Goal: Task Accomplishment & Management: Manage account settings

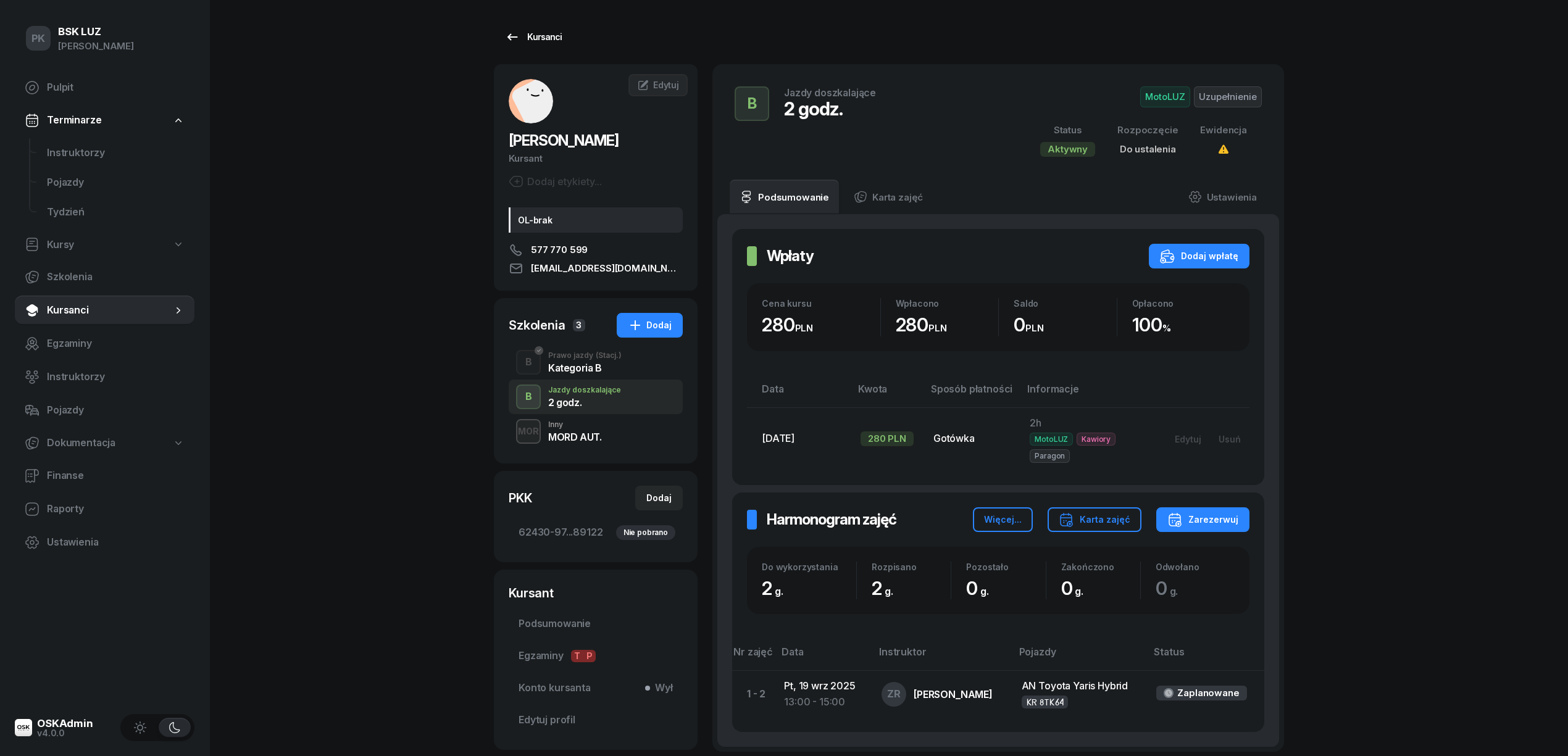
click at [556, 36] on div "Kursanci" at bounding box center [533, 37] width 56 height 15
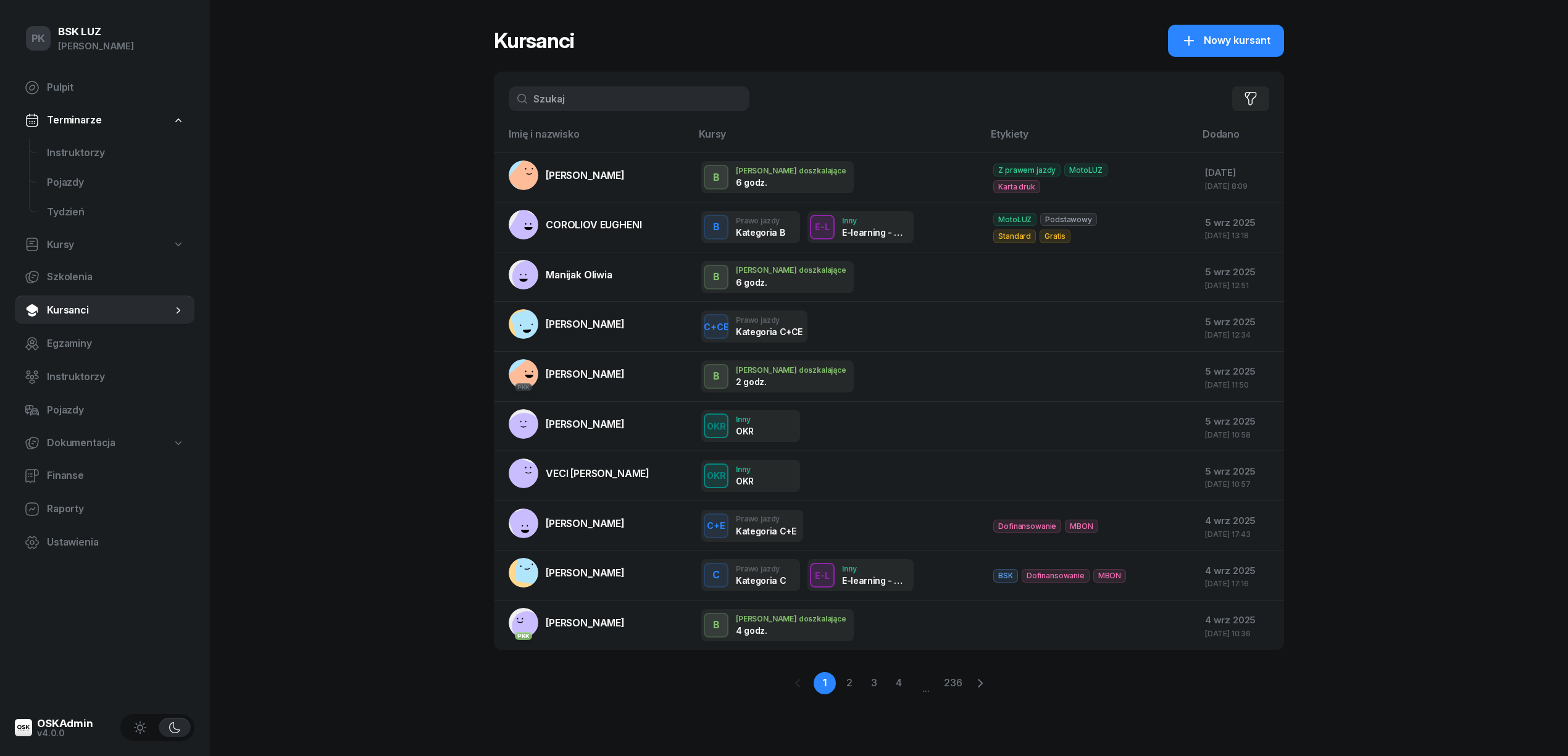
drag, startPoint x: 587, startPoint y: 90, endPoint x: 502, endPoint y: 105, distance: 86.3
click at [497, 105] on div "Filtruj" at bounding box center [889, 99] width 791 height 55
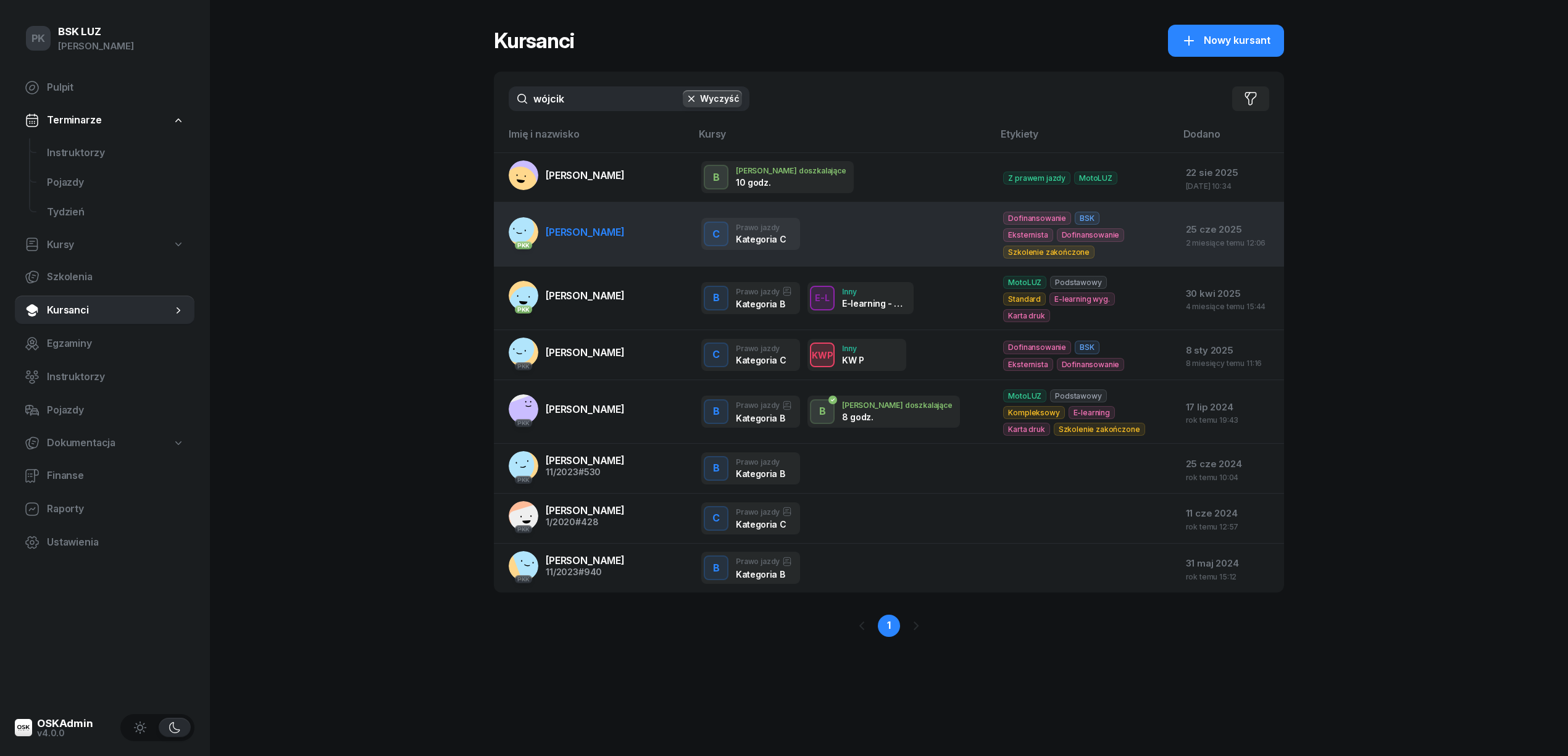
type input "wójcik"
click at [594, 248] on td "PKK [PERSON_NAME]" at bounding box center [592, 234] width 198 height 64
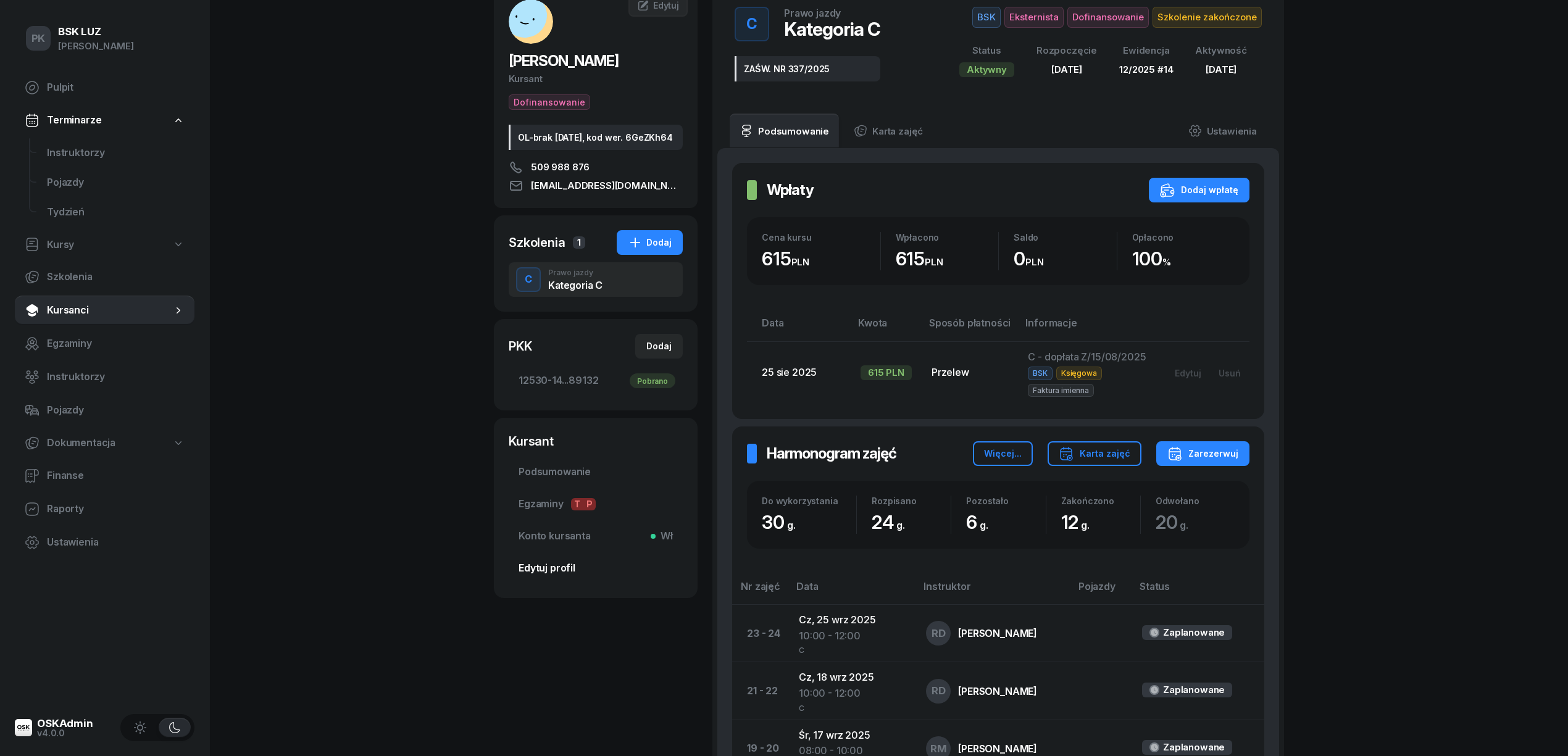
scroll to position [164, 0]
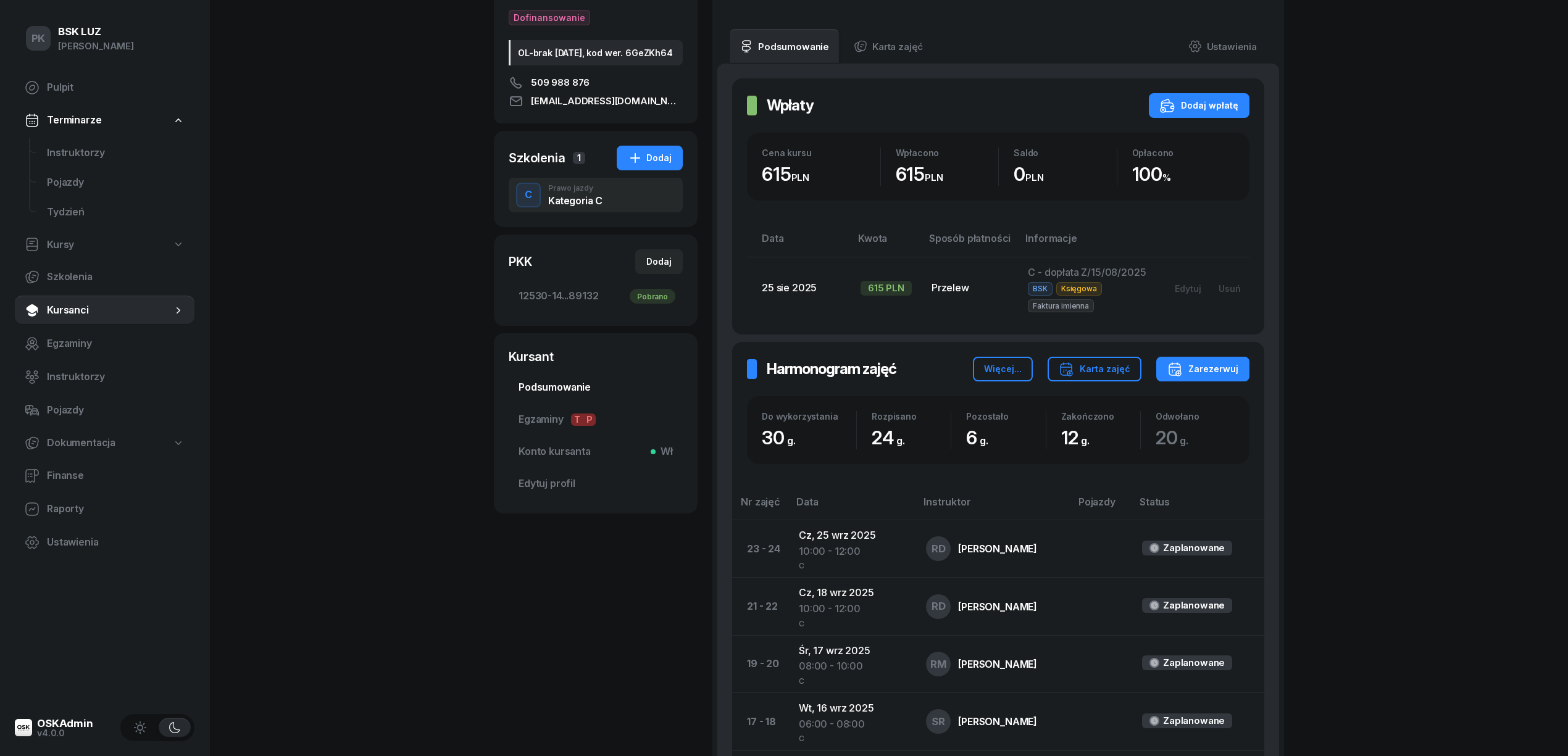
click at [560, 395] on span "Podsumowanie" at bounding box center [595, 388] width 154 height 16
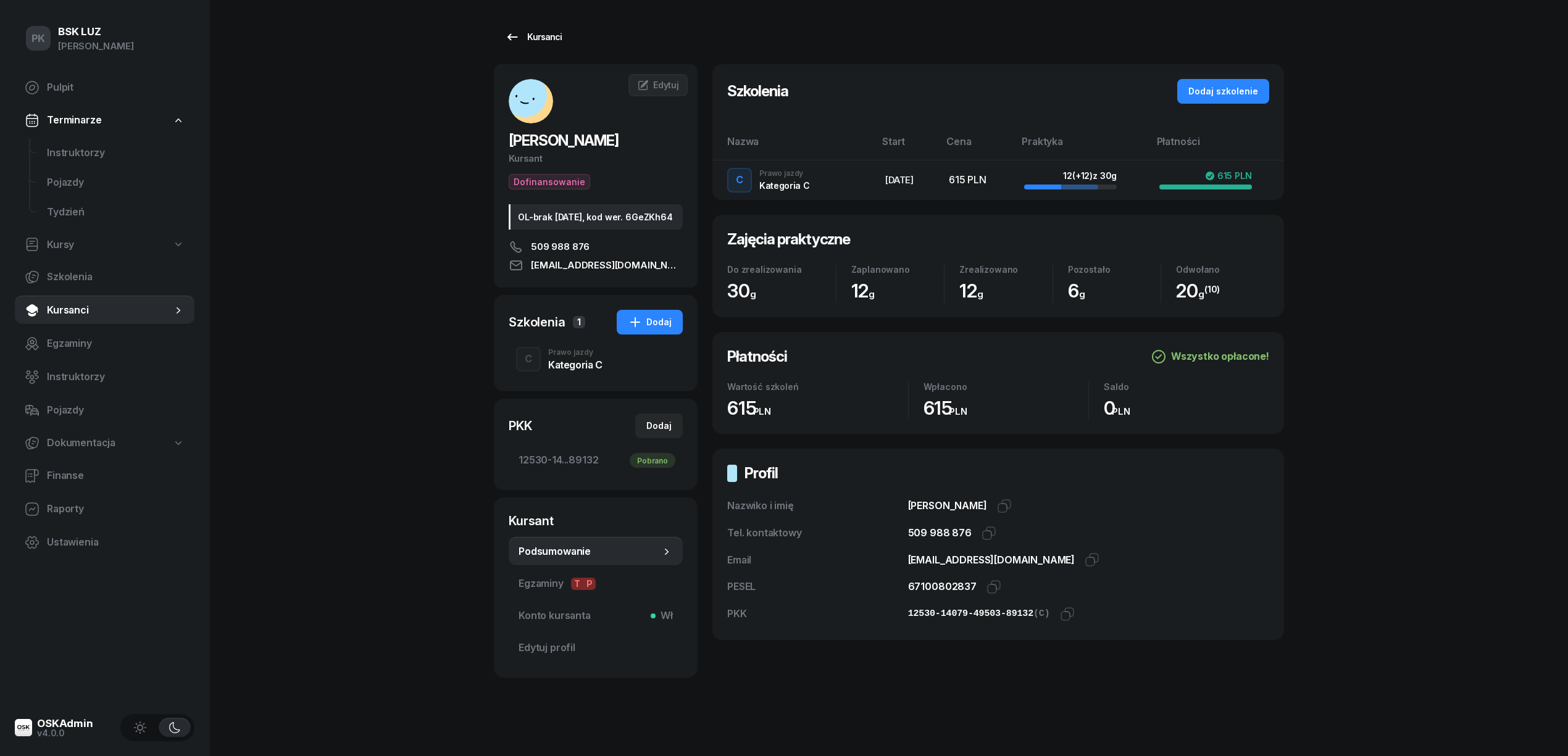
click at [507, 35] on icon at bounding box center [512, 37] width 15 height 15
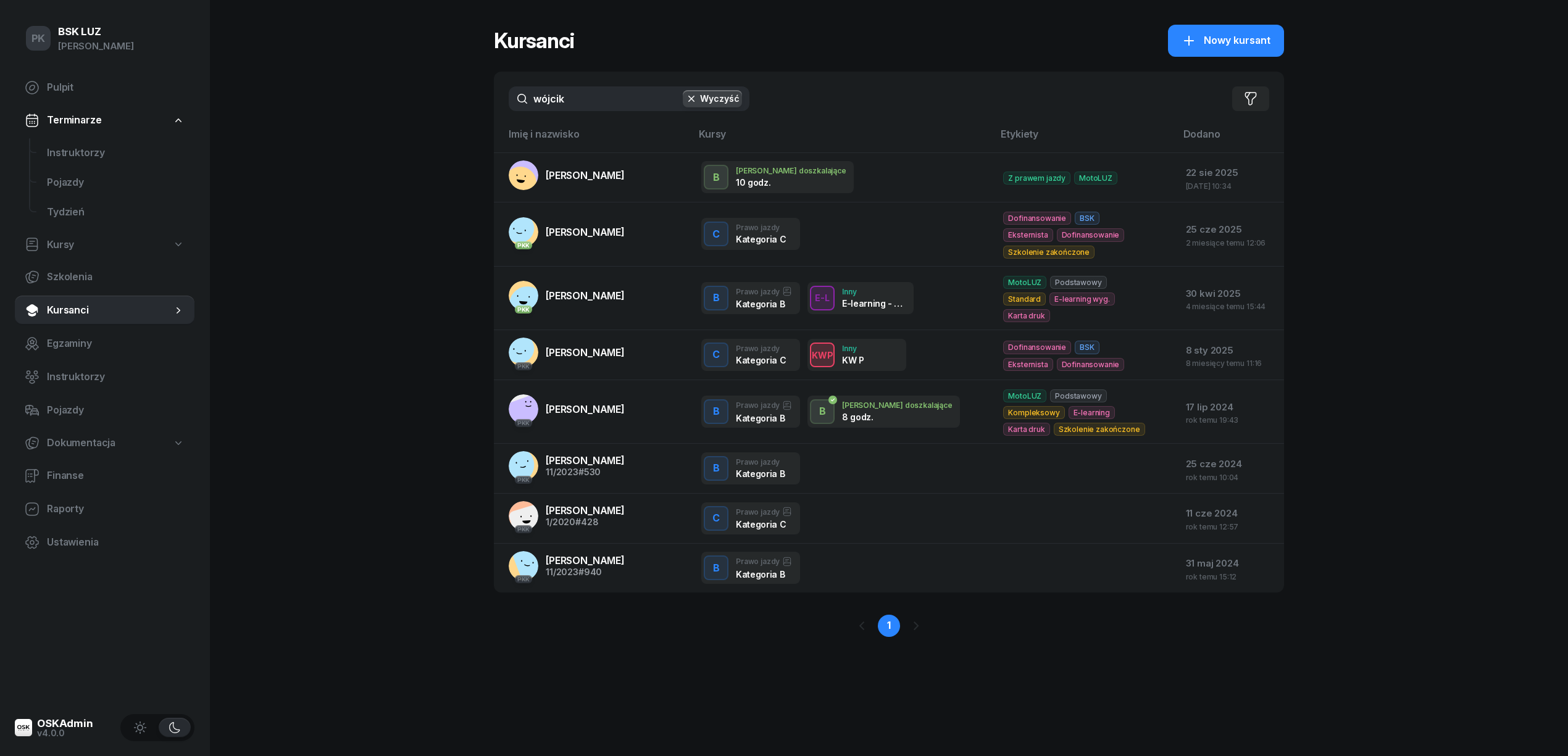
drag, startPoint x: 444, startPoint y: 114, endPoint x: 436, endPoint y: 114, distance: 8.0
click at [436, 114] on div "PK BSK [PERSON_NAME] Pulpit Terminarze Instruktorzy Pojazdy Tydzień Kursy Szkol…" at bounding box center [784, 378] width 1568 height 756
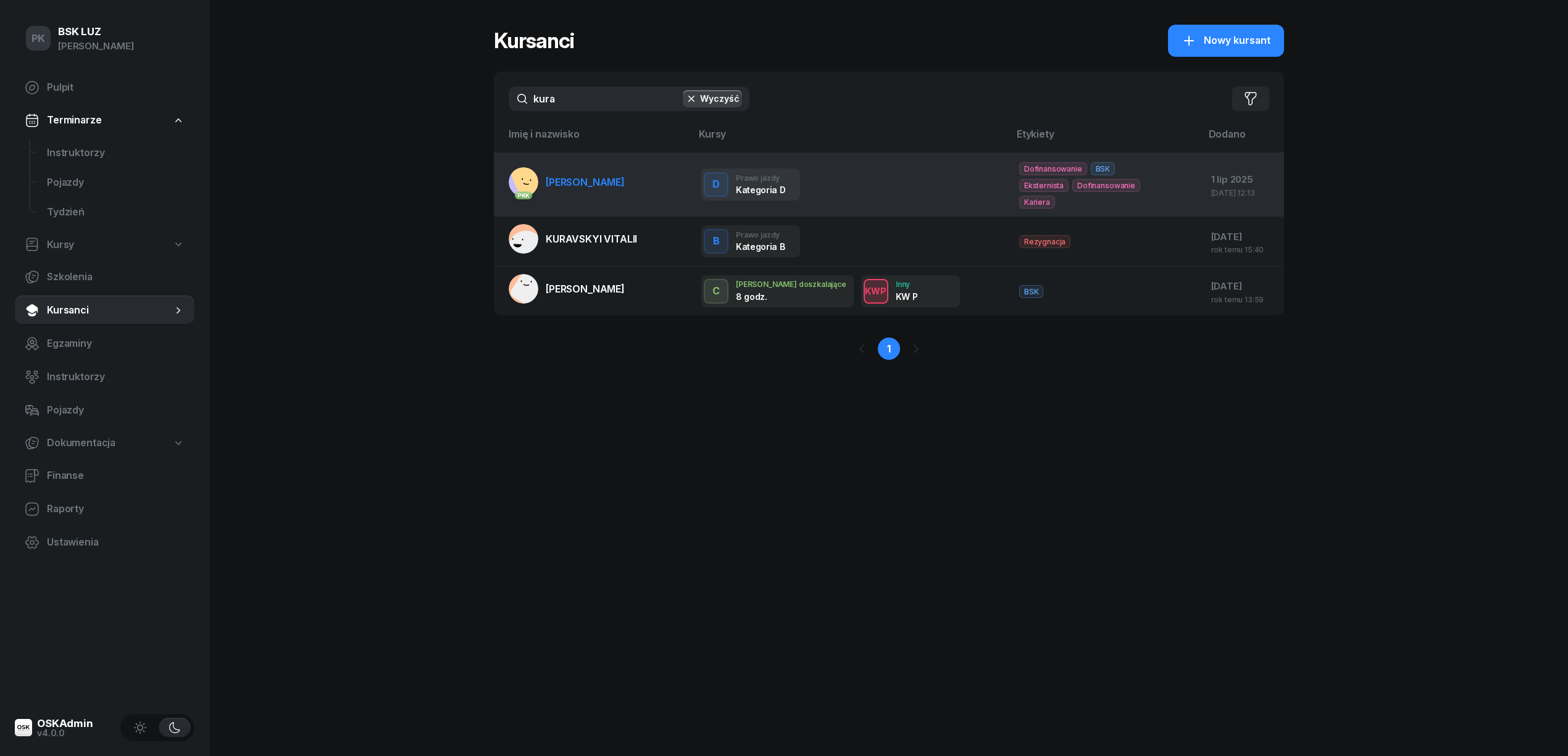
type input "kura"
click at [599, 176] on span "[PERSON_NAME]" at bounding box center [585, 182] width 79 height 13
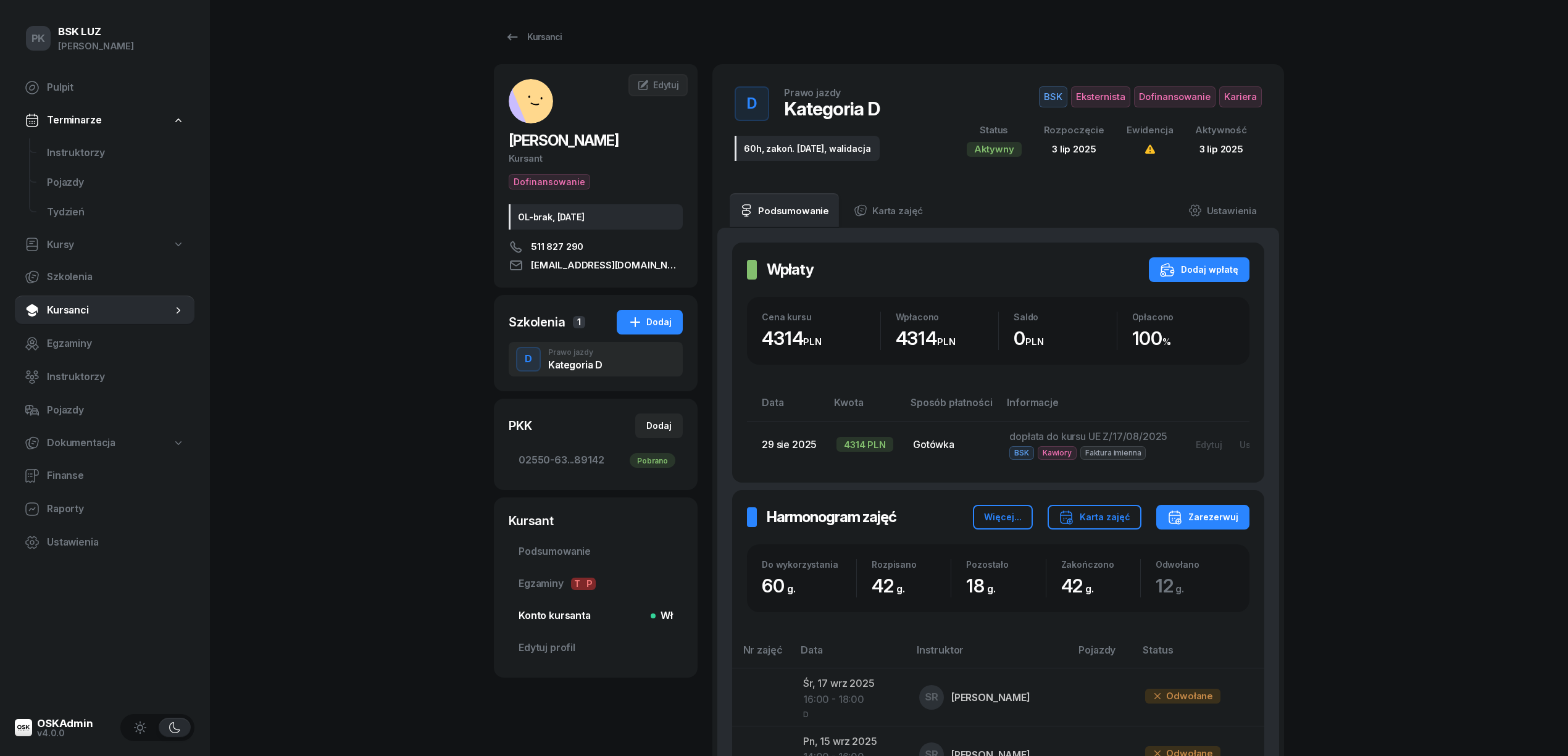
click at [586, 615] on span "Konto kursanta Wł" at bounding box center [595, 617] width 154 height 16
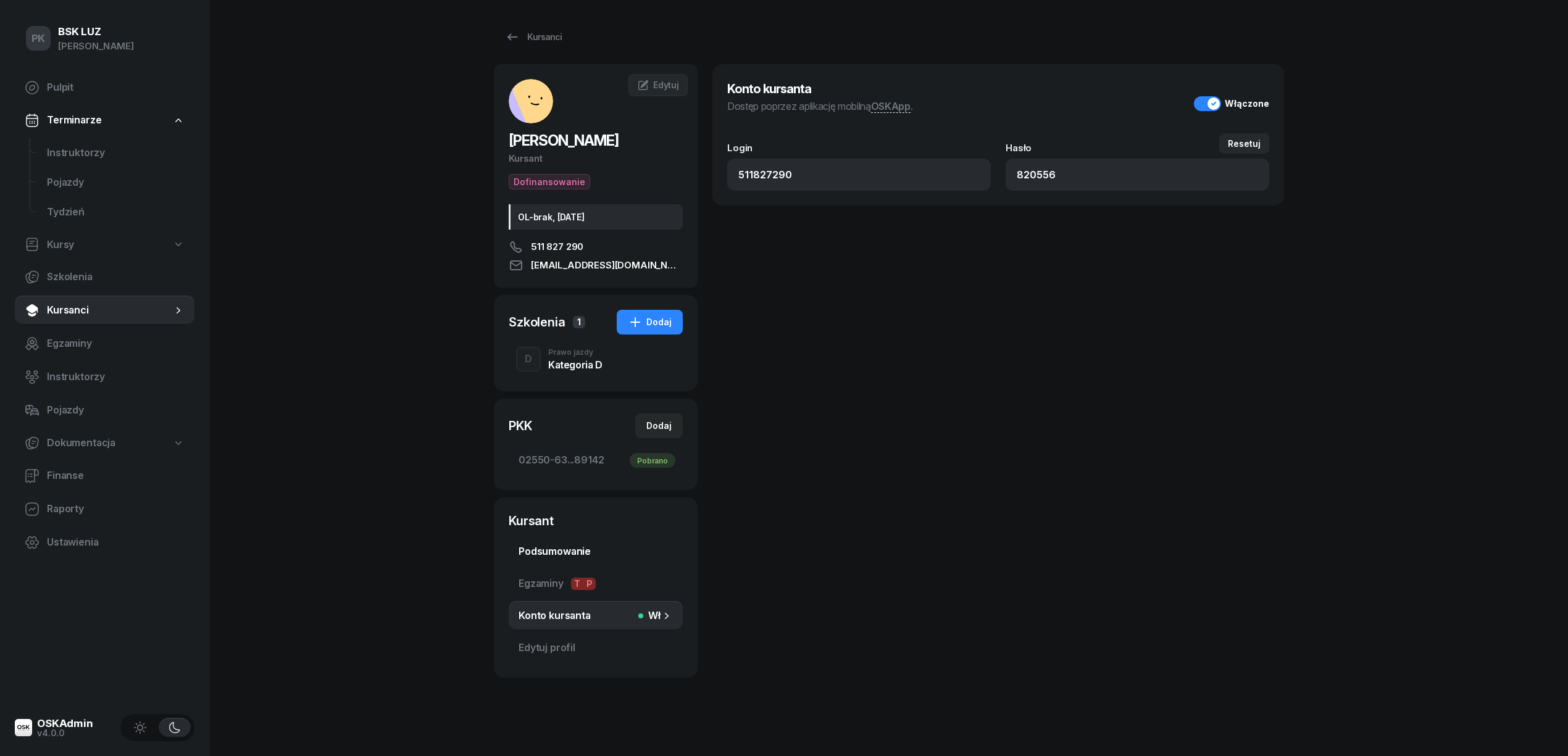
click at [553, 548] on span "Podsumowanie" at bounding box center [595, 552] width 154 height 16
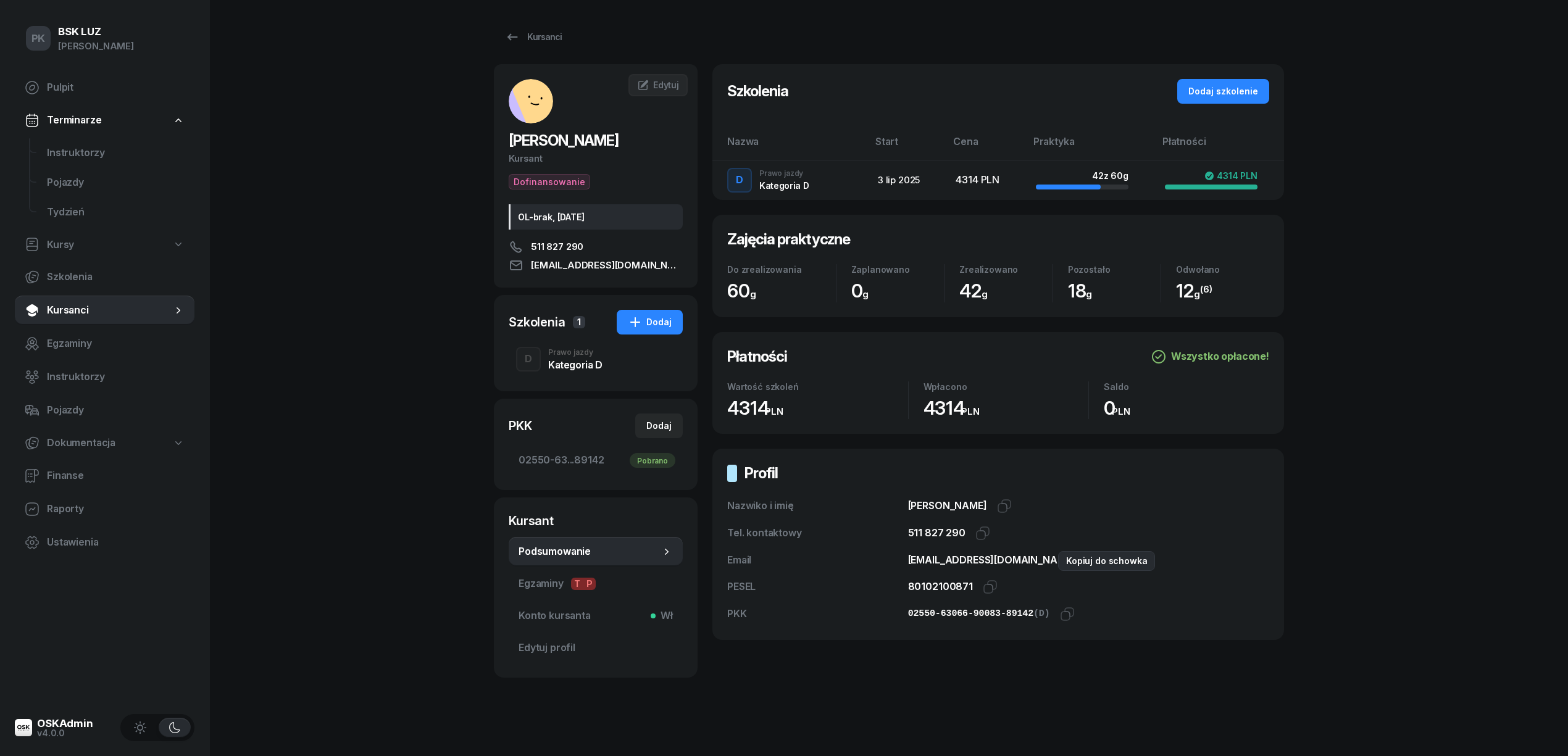
click at [1085, 559] on icon "button" at bounding box center [1092, 560] width 15 height 15
click at [589, 361] on div "Kategoria D" at bounding box center [576, 364] width 55 height 10
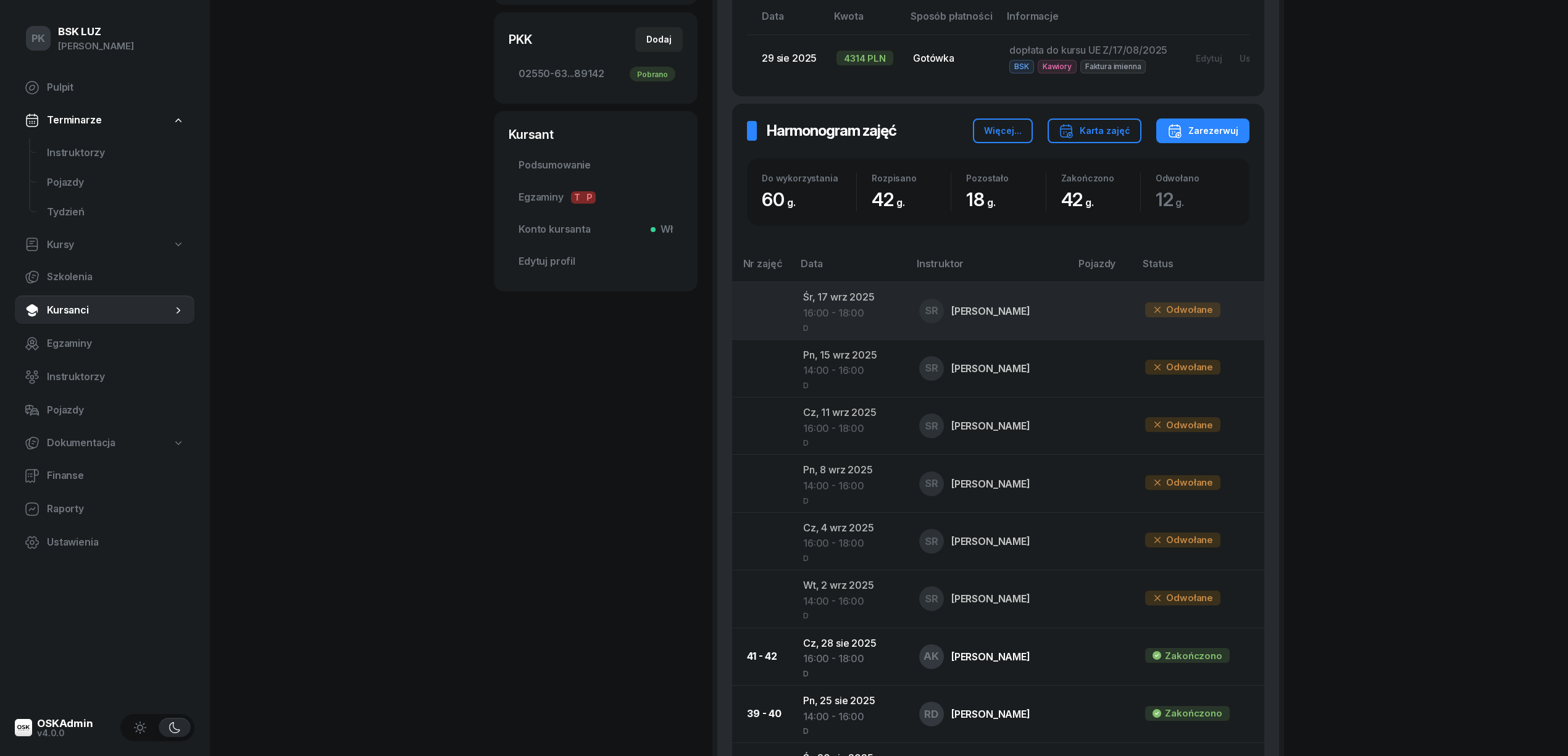
scroll to position [411, 0]
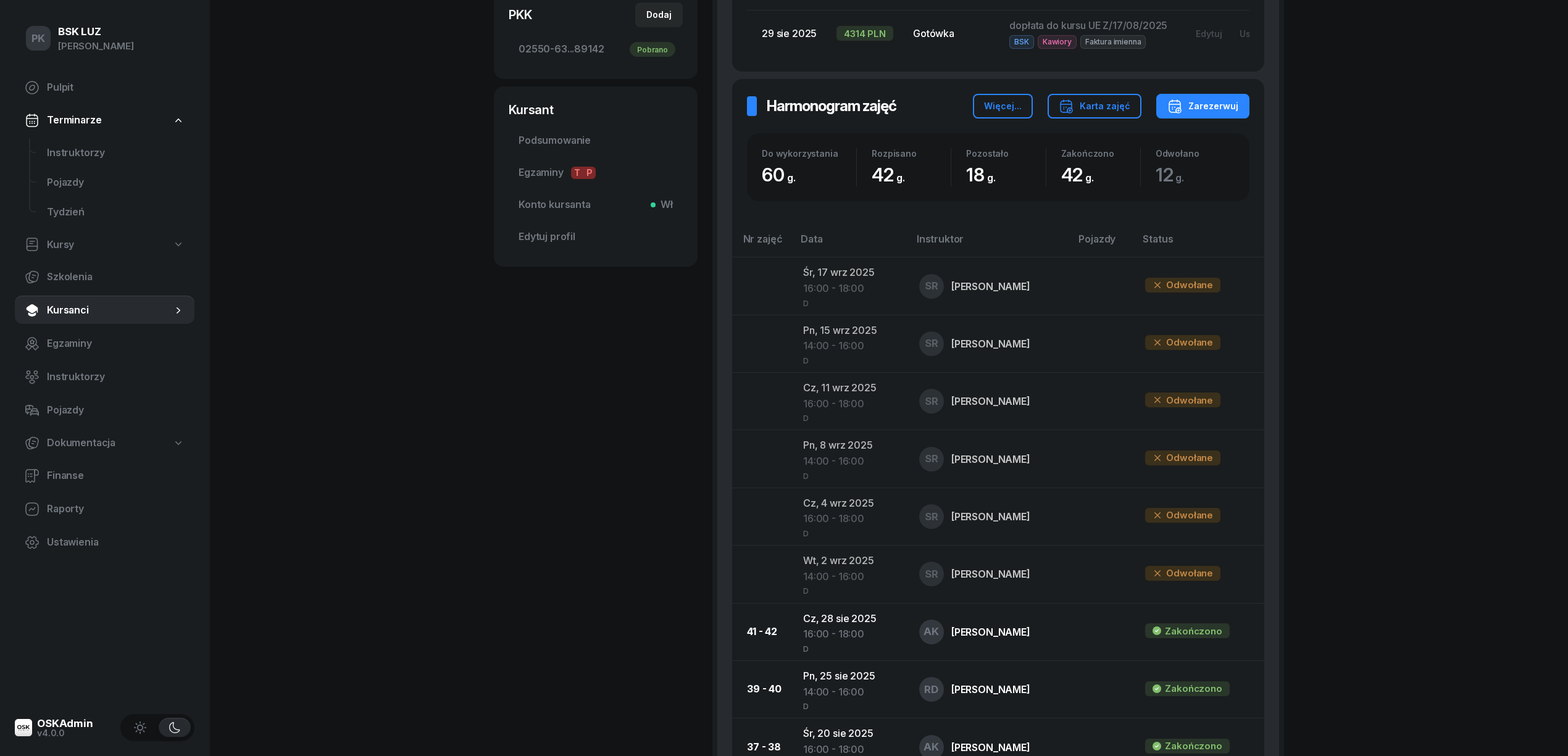
click at [1501, 292] on div "PK BSK [PERSON_NAME] Pulpit Terminarze Instruktorzy Pojazdy Tydzień Kursy Szkol…" at bounding box center [784, 740] width 1568 height 2302
click at [421, 491] on div "PK BSK [PERSON_NAME] Pulpit Terminarze Instruktorzy Pojazdy Tydzień Kursy Szkol…" at bounding box center [784, 740] width 1568 height 2302
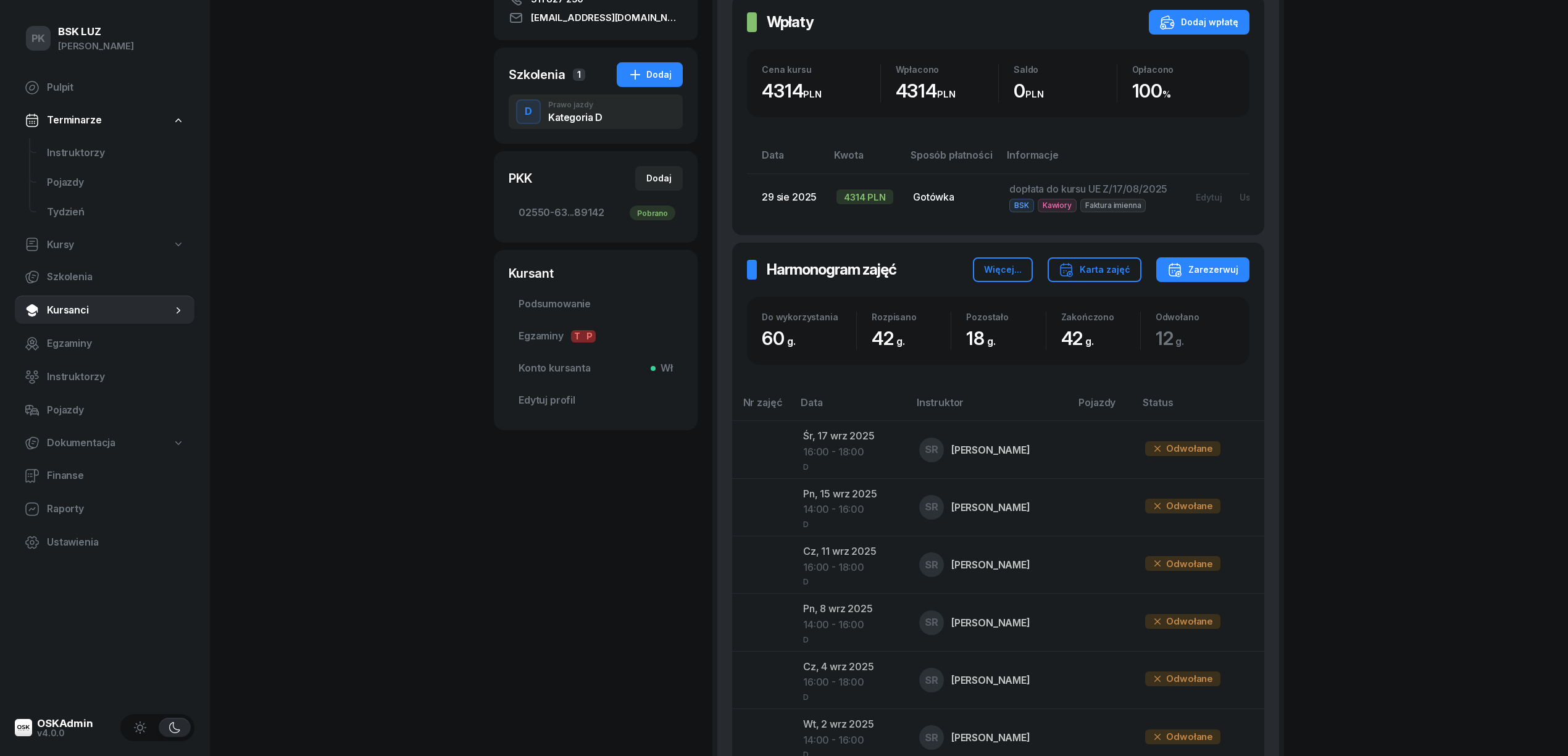
scroll to position [0, 0]
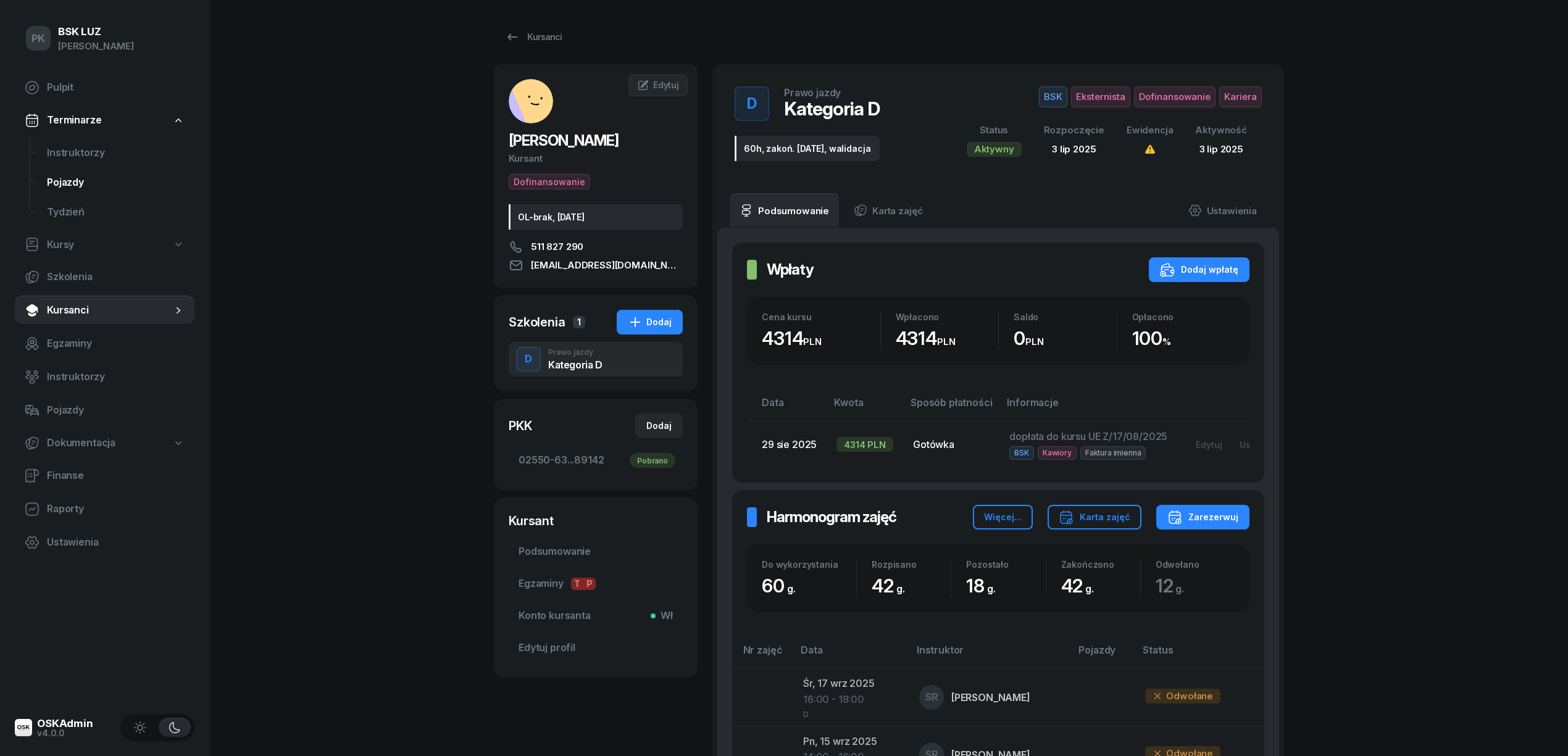
drag, startPoint x: 114, startPoint y: 170, endPoint x: 124, endPoint y: 168, distance: 10.2
click at [114, 170] on link "Pojazdy" at bounding box center [116, 182] width 158 height 30
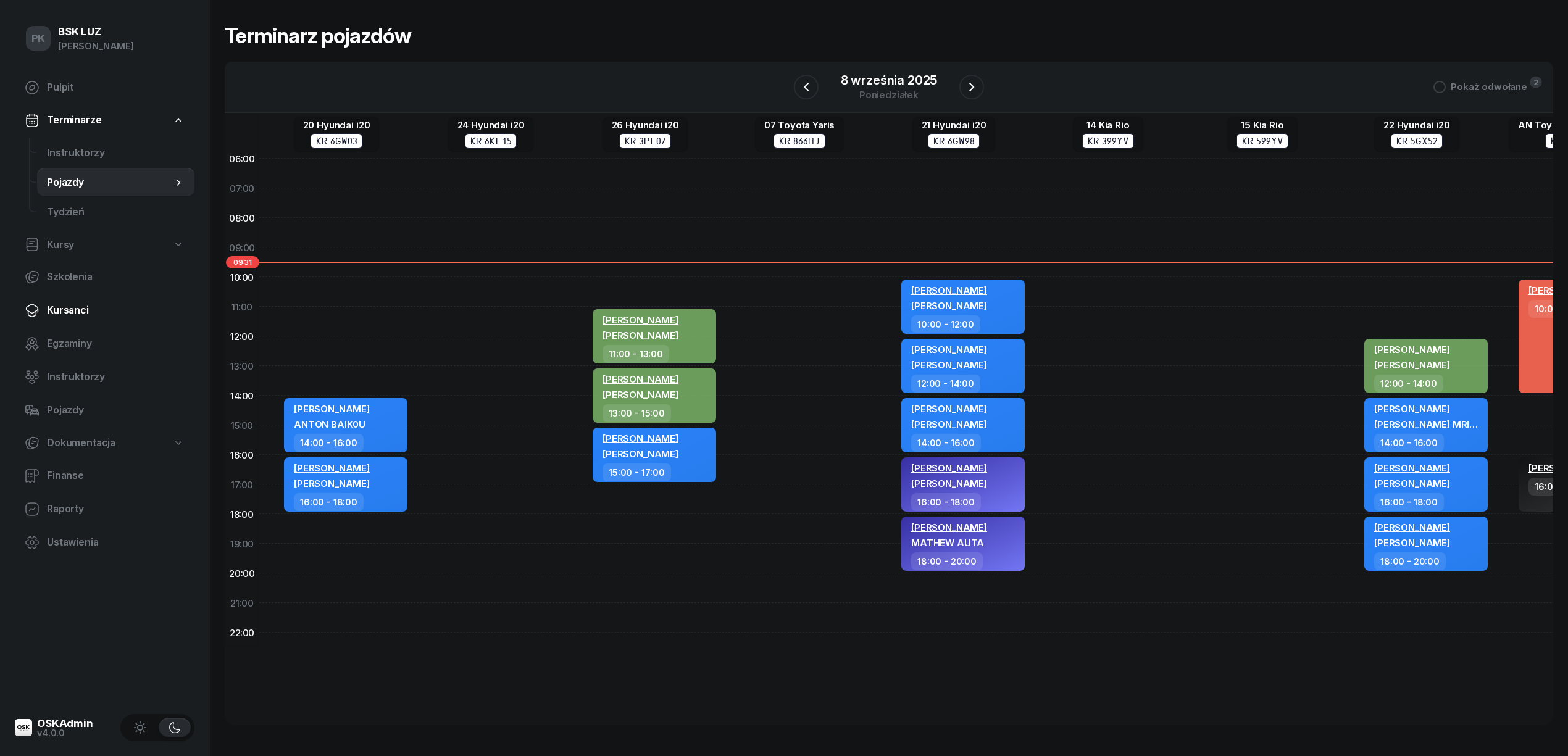
click at [77, 309] on span "Kursanci" at bounding box center [116, 311] width 138 height 16
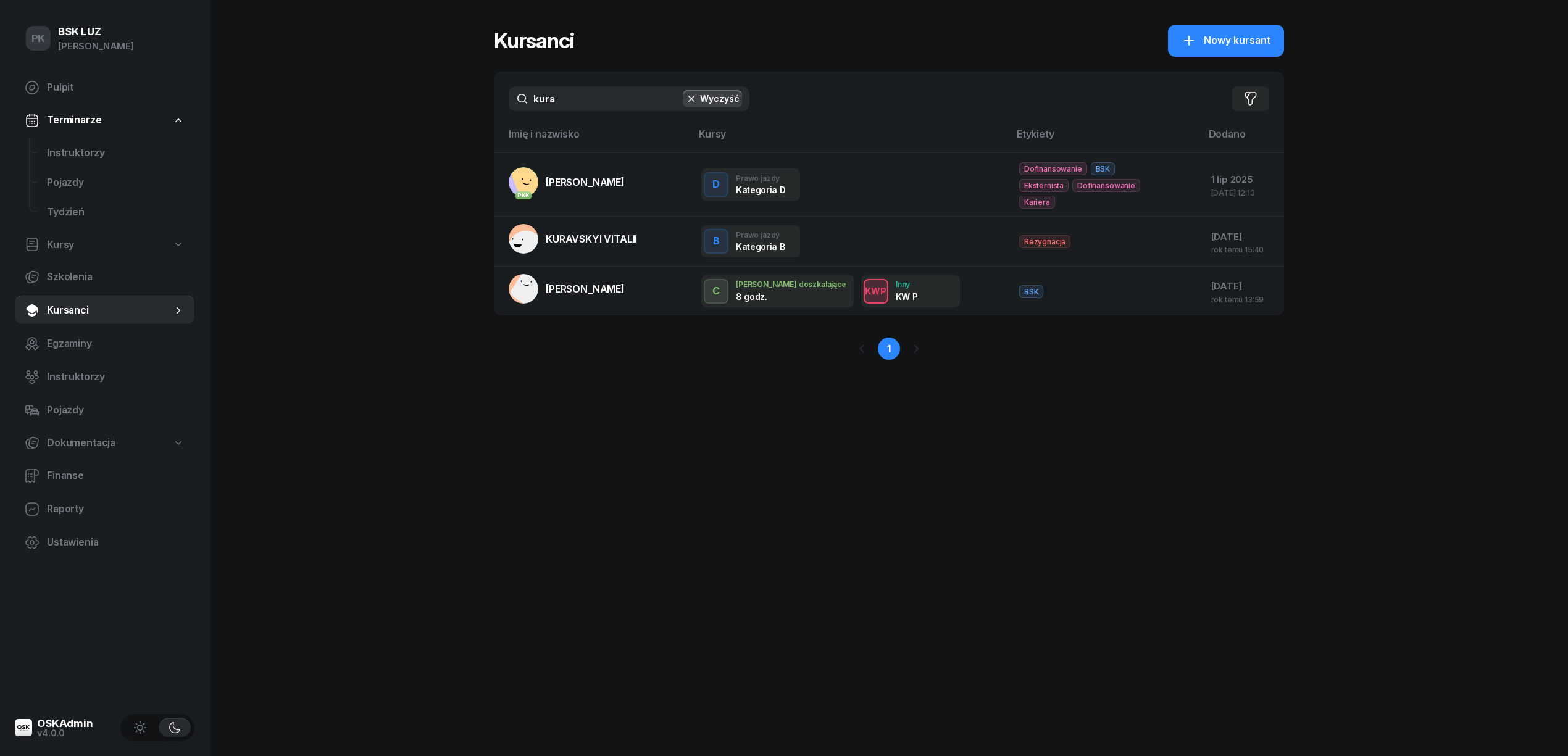
click at [546, 107] on input "kura" at bounding box center [629, 98] width 241 height 25
click at [446, 95] on div "PK BSK [PERSON_NAME] Pulpit Terminarze Instruktorzy Pojazdy Tydzień Kursy Szkol…" at bounding box center [784, 378] width 1568 height 756
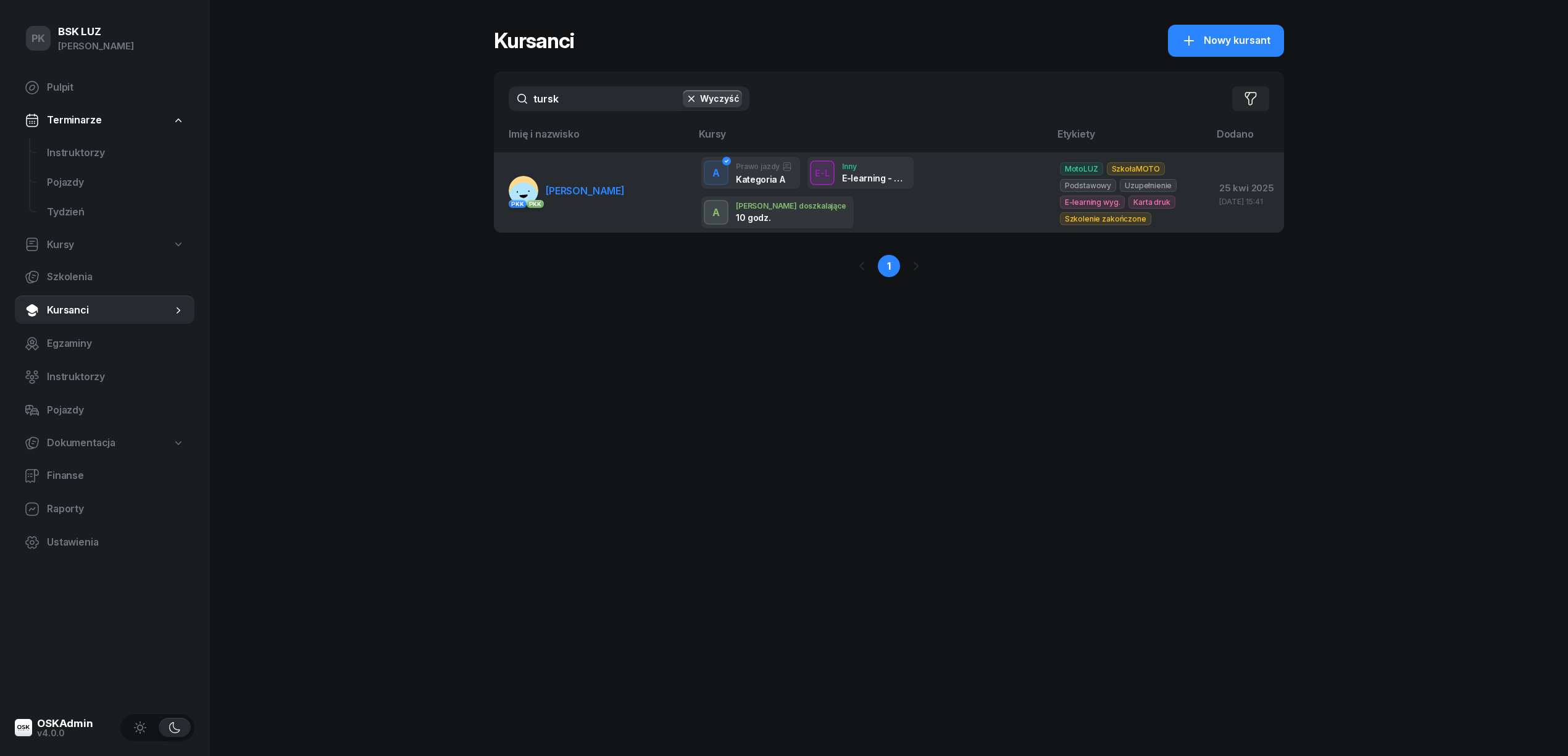
type input "tursk"
click at [611, 181] on link "PKK PKK [PERSON_NAME]" at bounding box center [566, 190] width 116 height 30
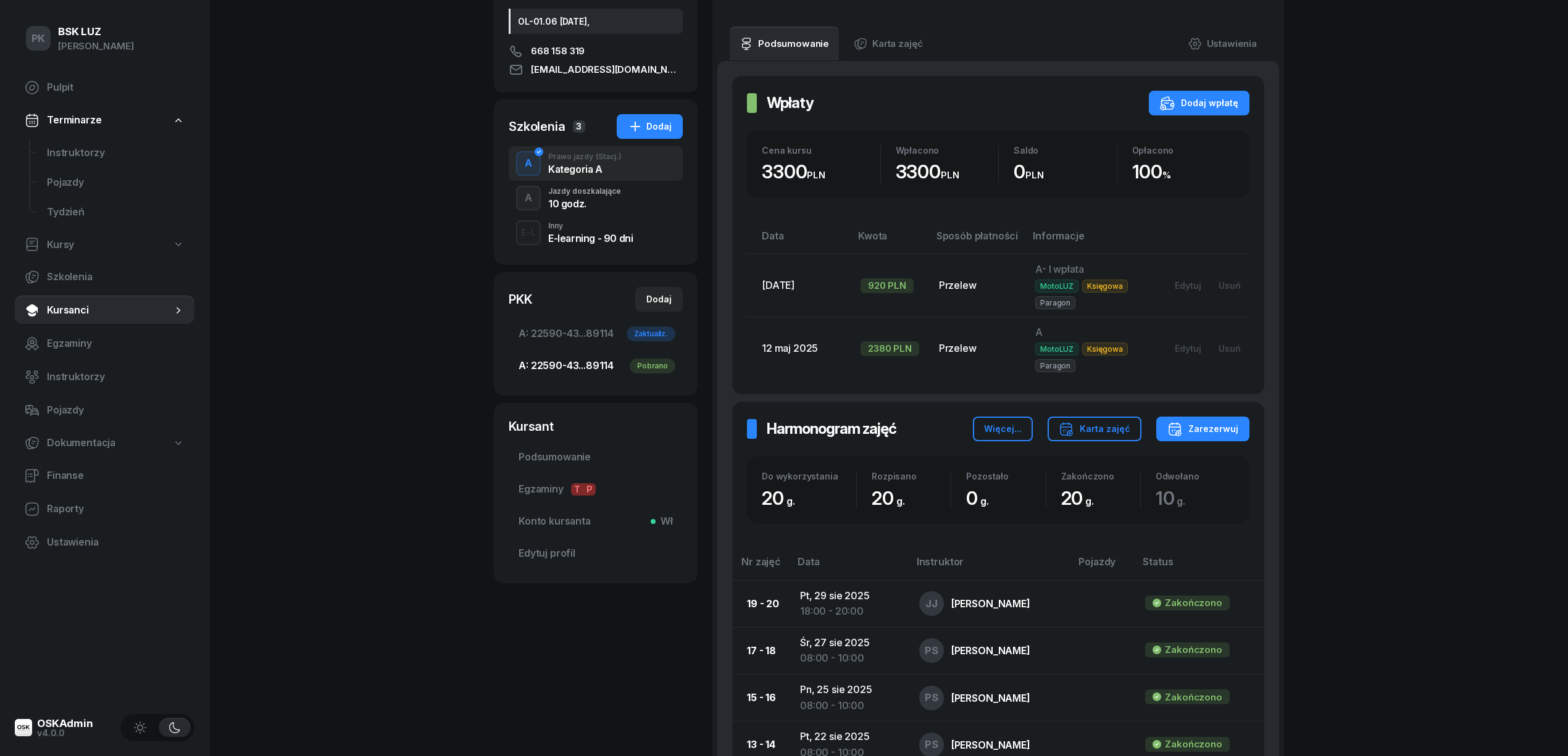
scroll to position [164, 0]
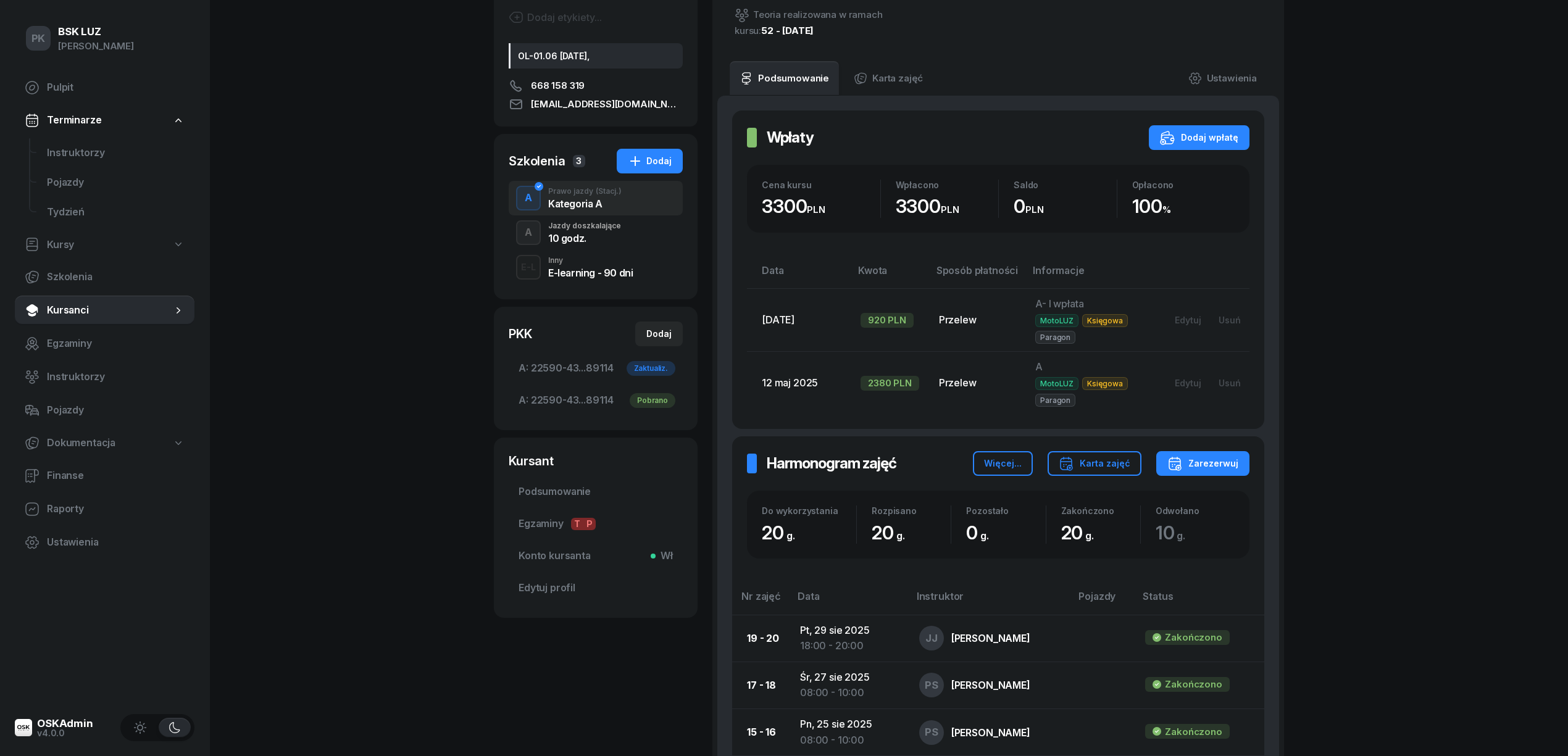
click at [591, 233] on div "10 godz." at bounding box center [585, 238] width 73 height 10
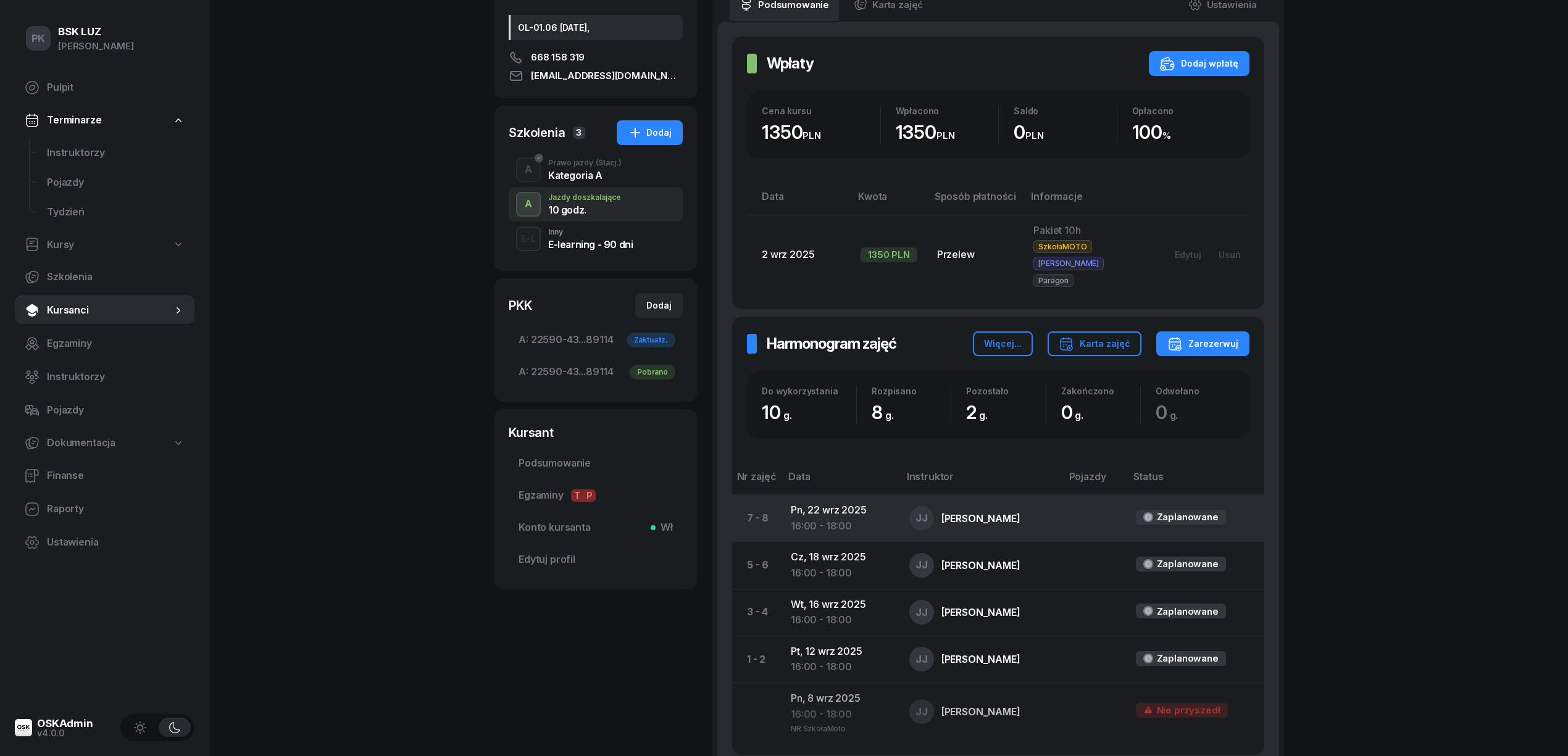
scroll to position [317, 0]
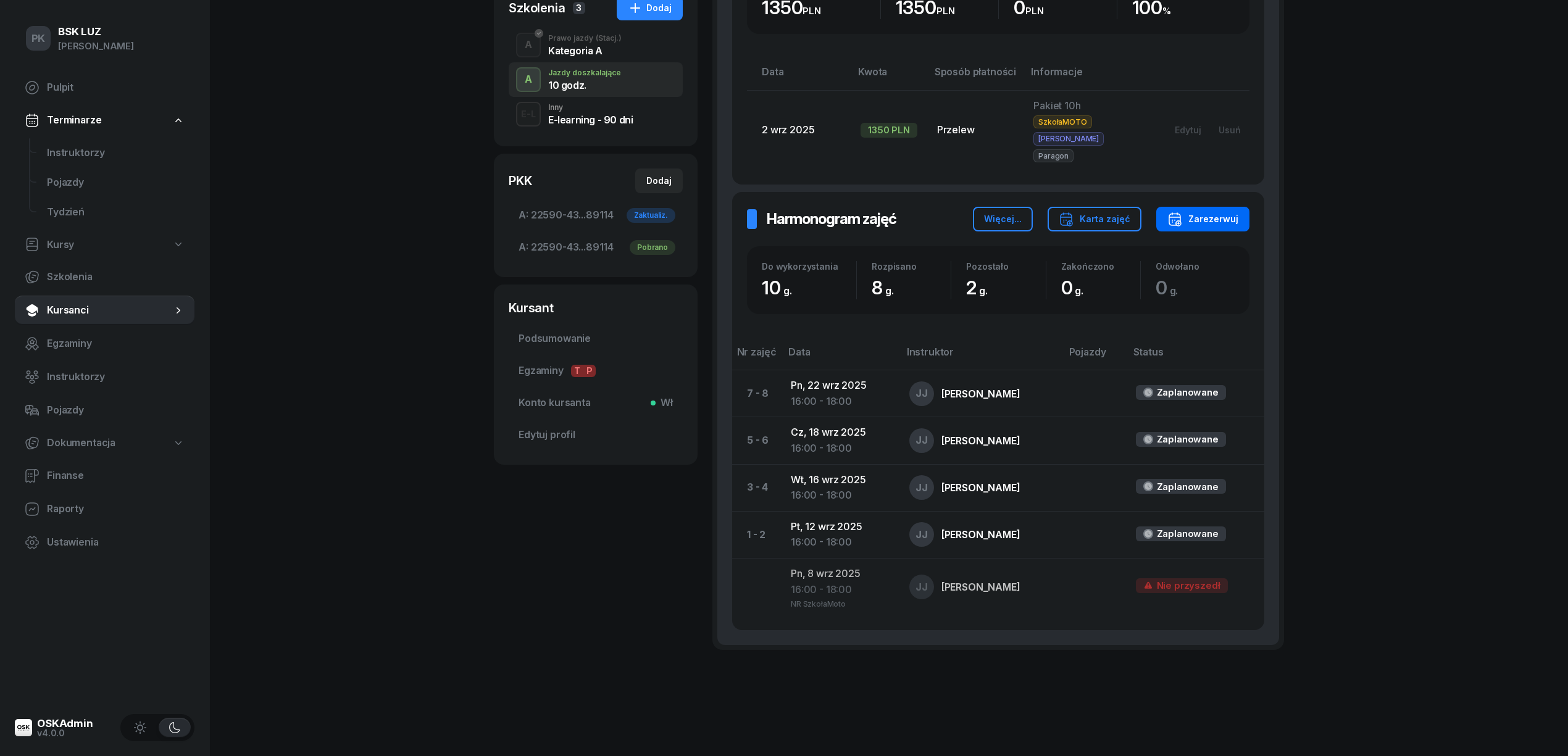
click at [1214, 211] on div "Zarezerwuj" at bounding box center [1204, 219] width 71 height 15
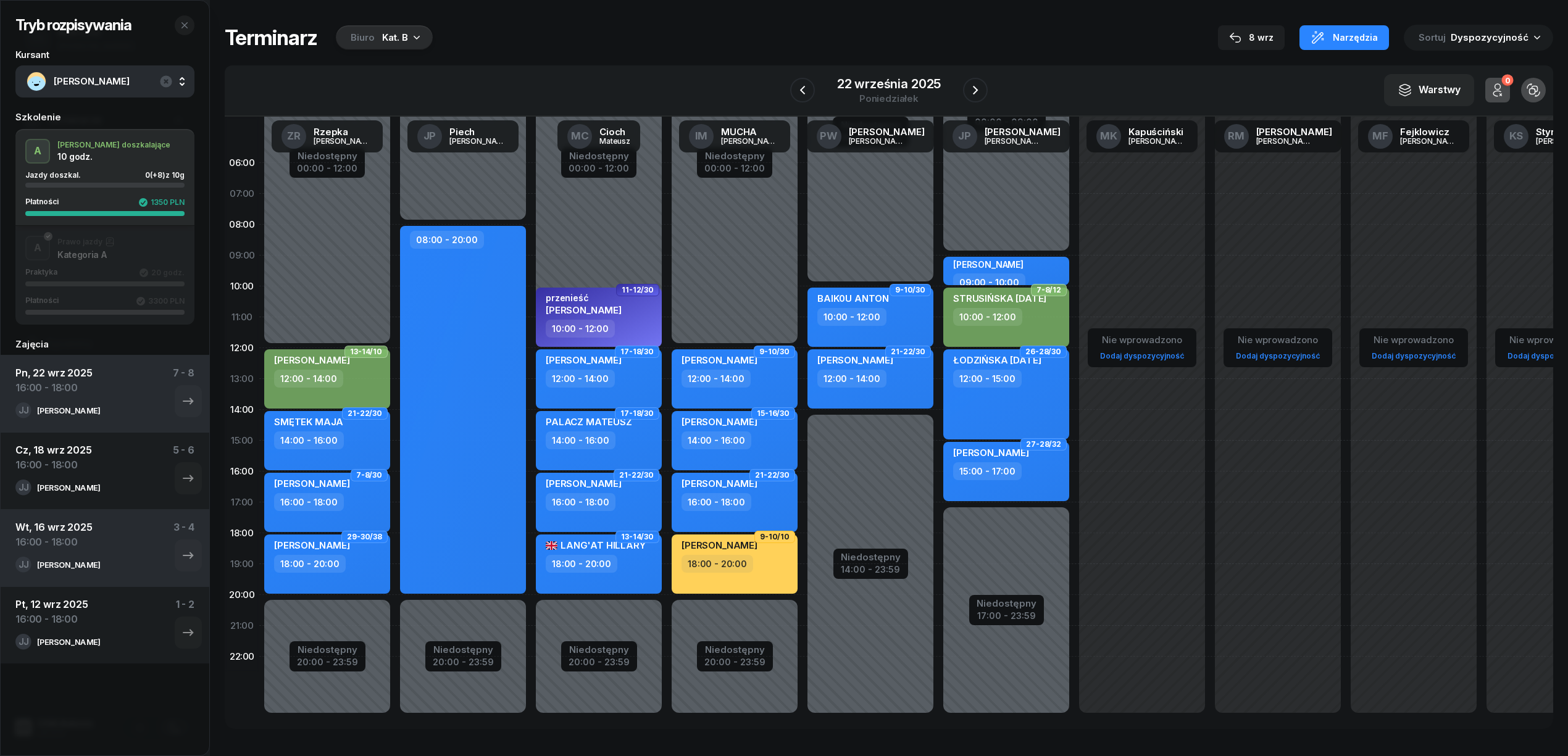
drag, startPoint x: 354, startPoint y: 36, endPoint x: 358, endPoint y: 47, distance: 11.7
click at [355, 35] on div "Biuro" at bounding box center [363, 37] width 24 height 15
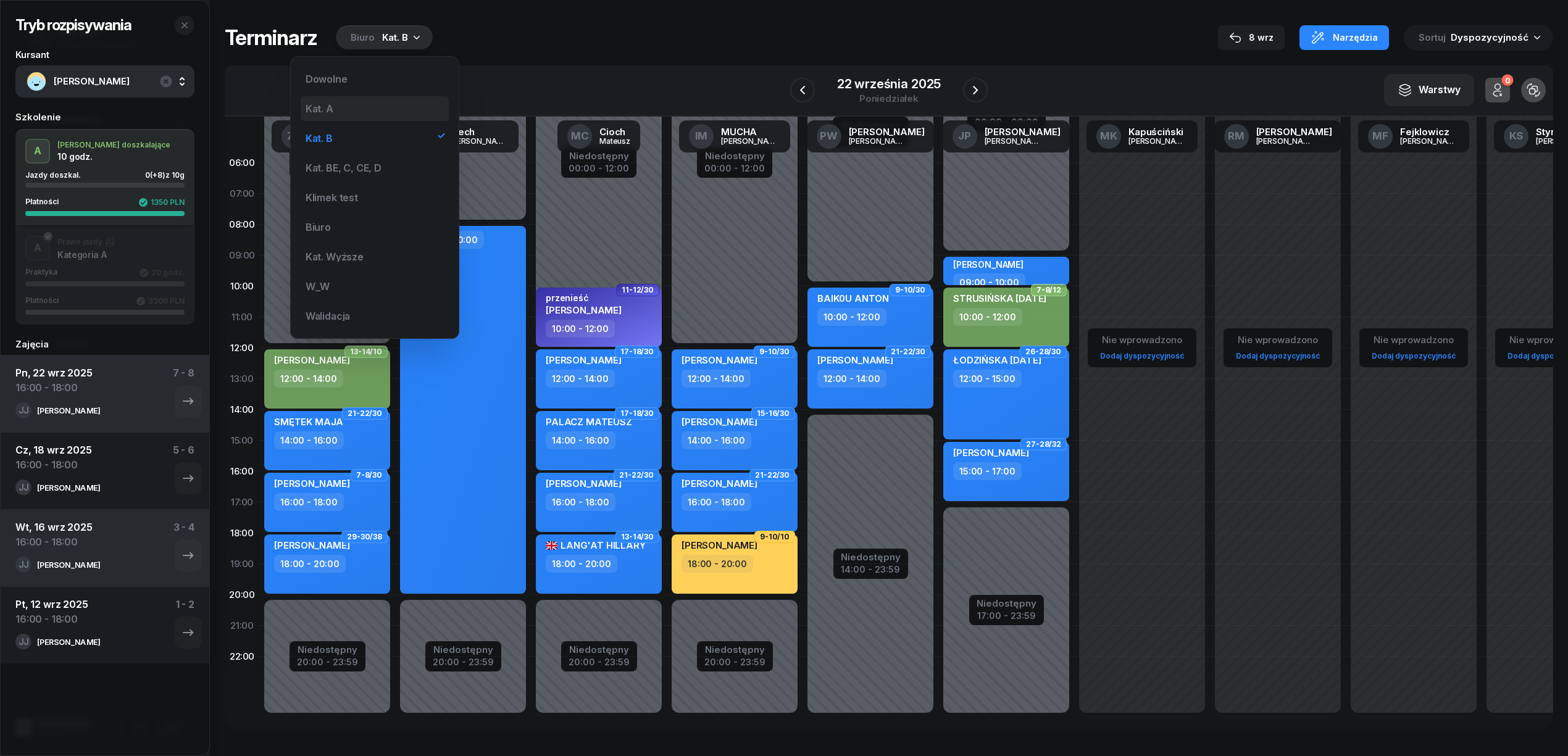
click at [369, 107] on div "Kat. A" at bounding box center [374, 108] width 149 height 25
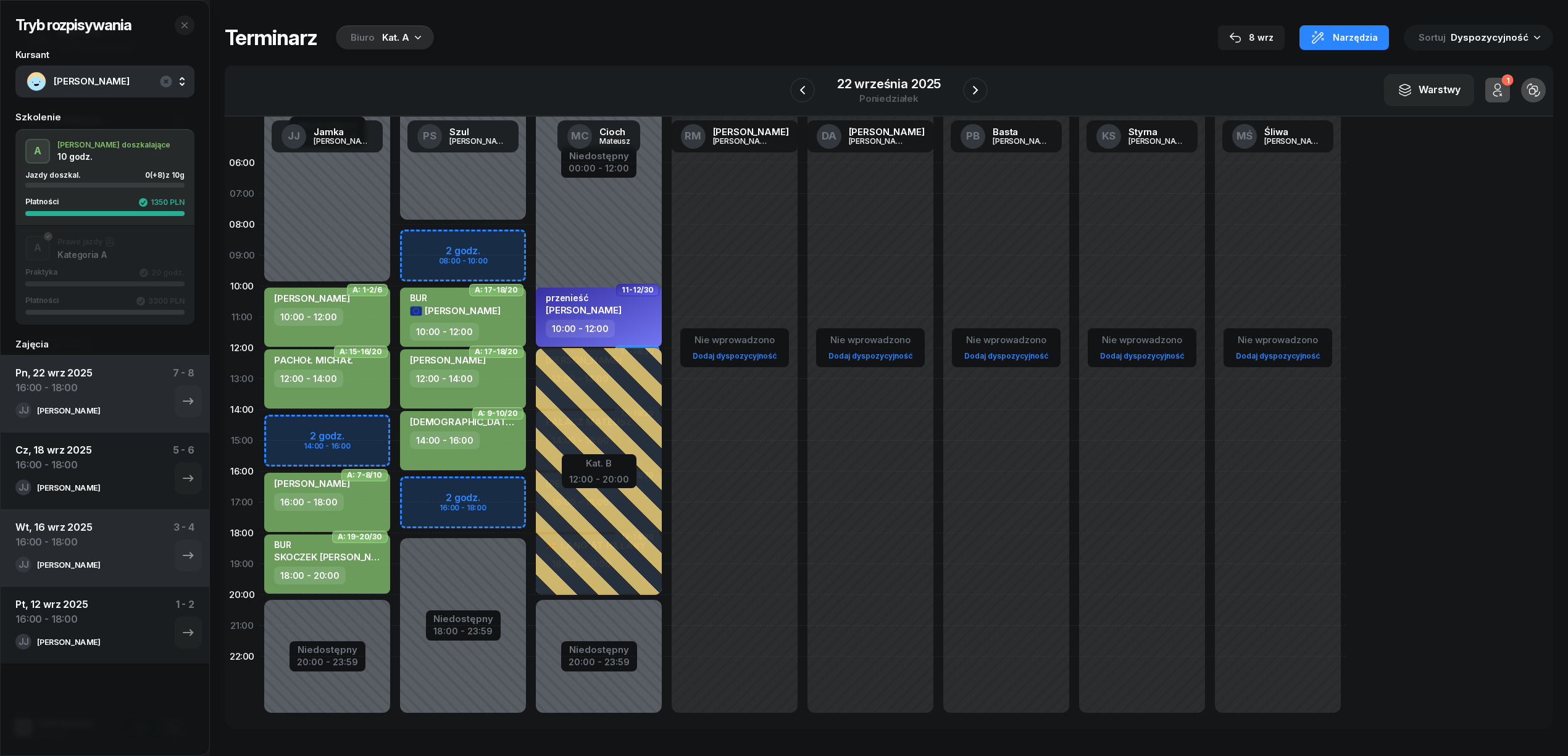
click at [1272, 24] on div "Tryb rozpisywania Kursant [PERSON_NAME] Szkolenie A J. doszkalające 10 godz. Ja…" at bounding box center [889, 377] width 1328 height 754
click at [1271, 32] on div "8 wrz" at bounding box center [1251, 37] width 45 height 15
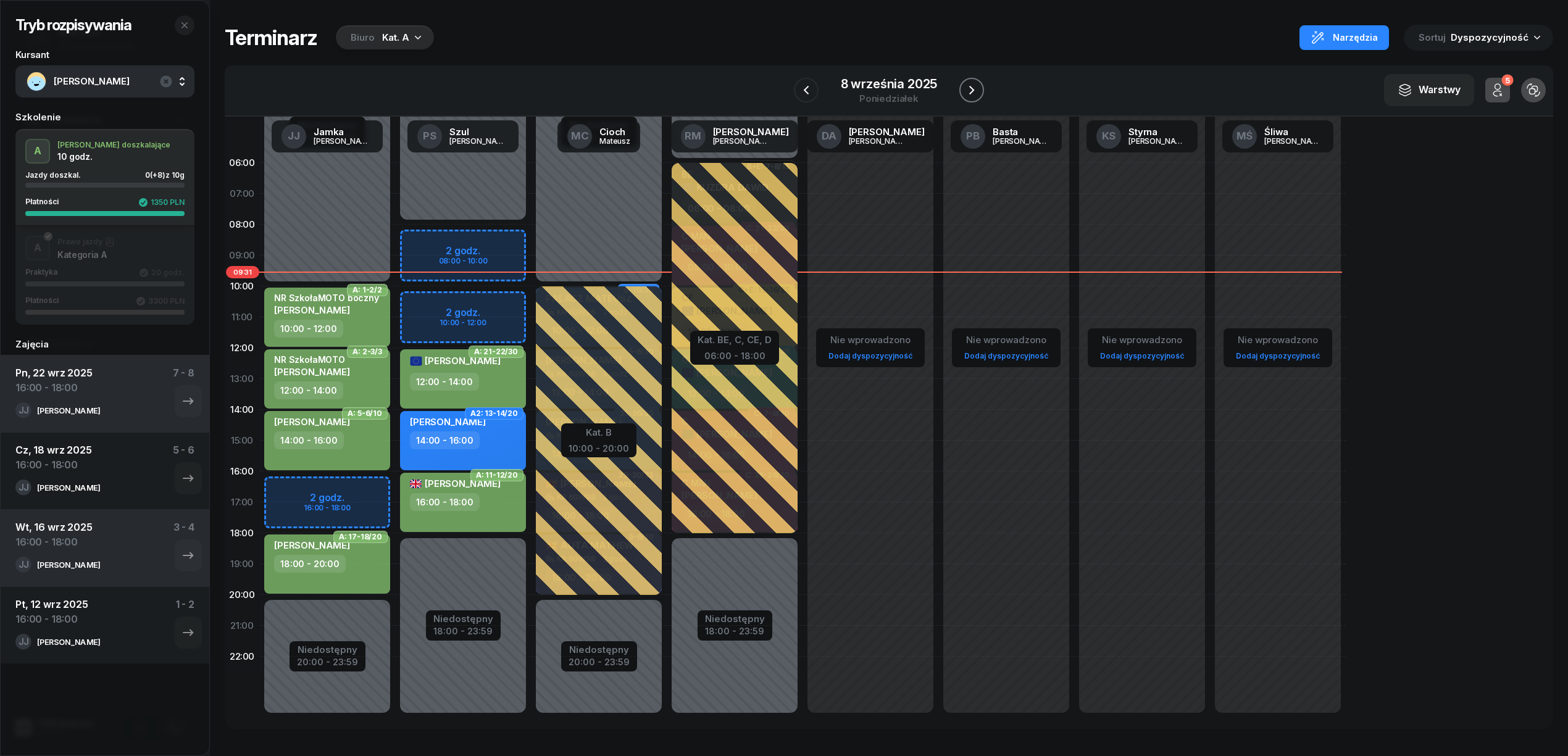
click at [971, 87] on icon "button" at bounding box center [971, 89] width 5 height 8
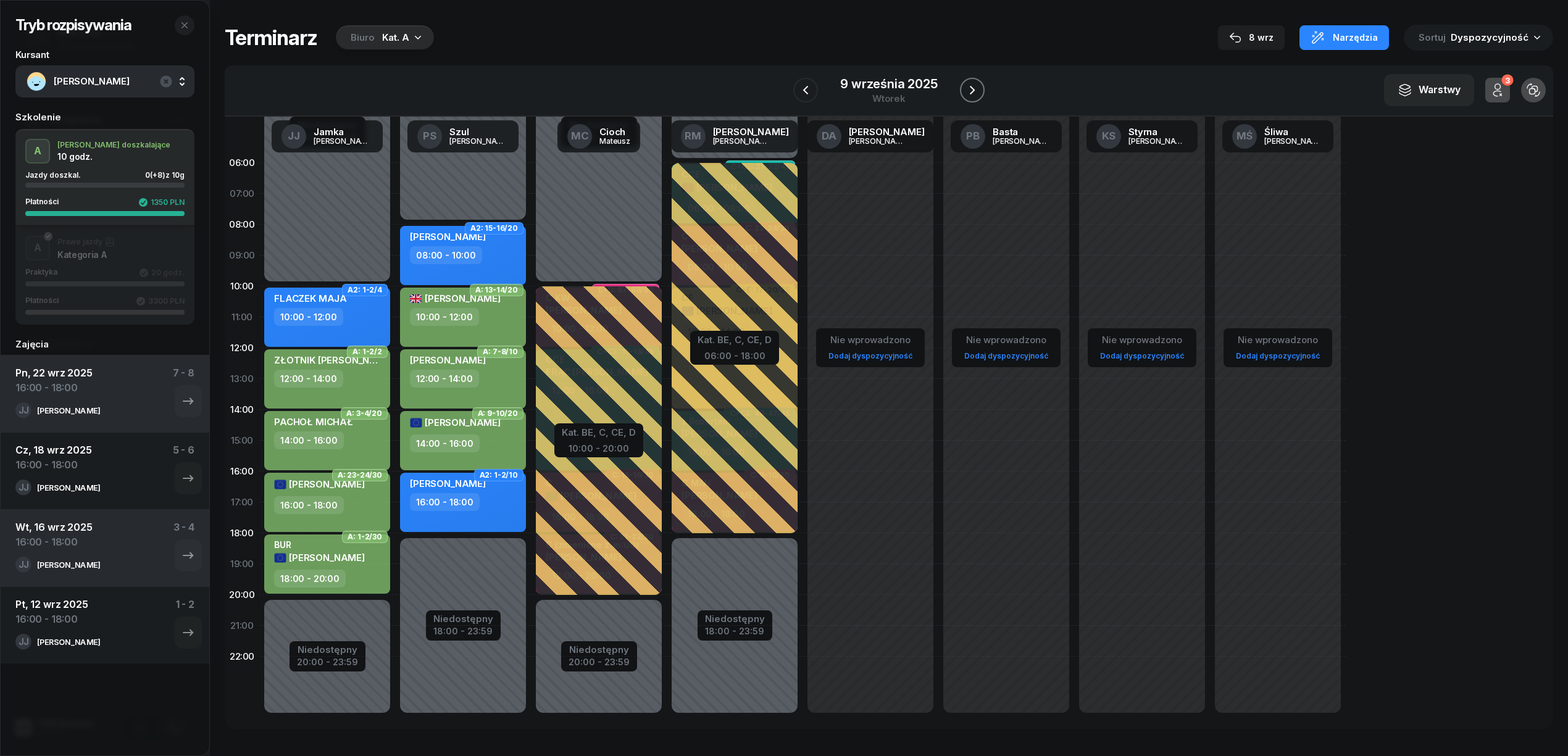
click at [971, 87] on icon "button" at bounding box center [972, 89] width 5 height 8
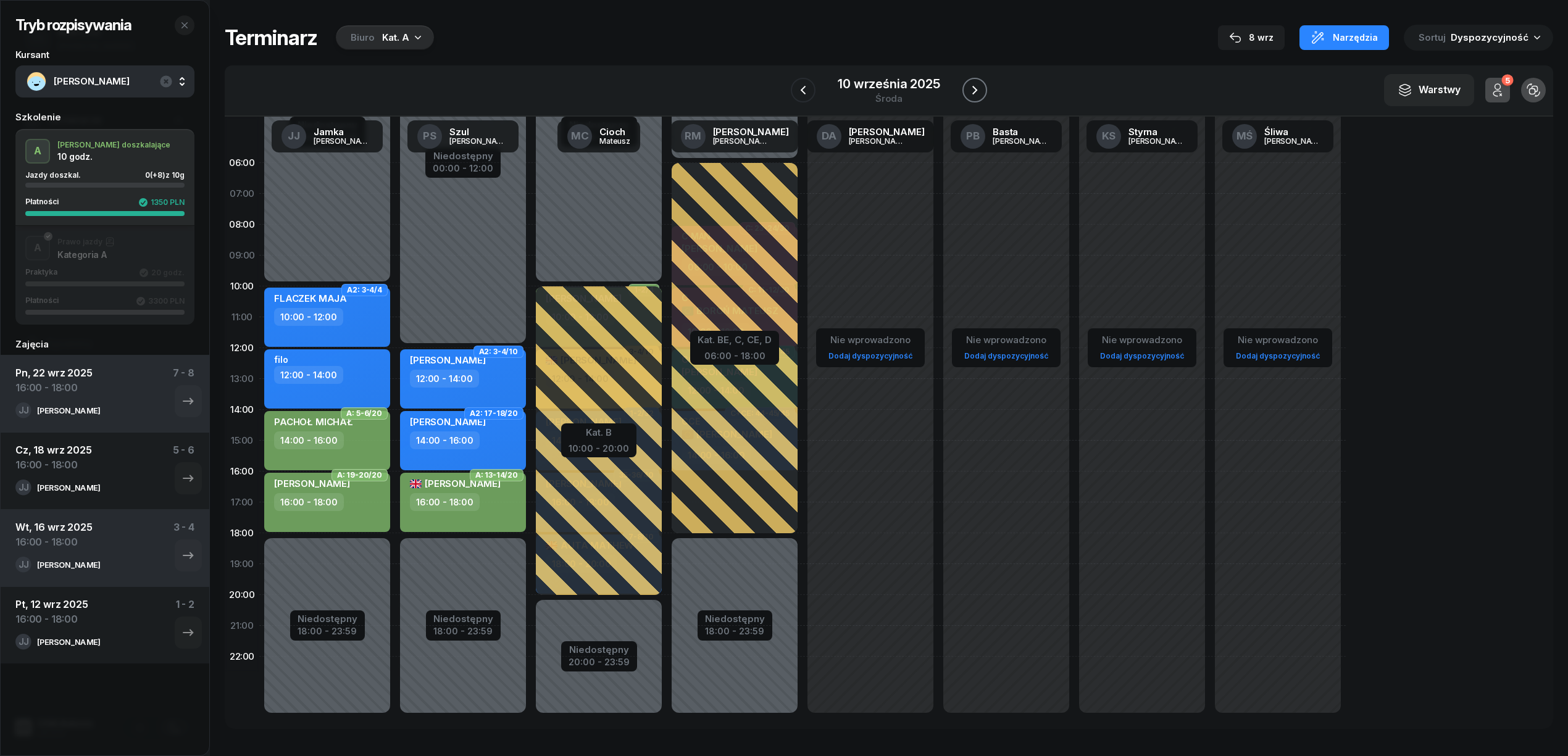
click at [970, 87] on icon "button" at bounding box center [975, 90] width 15 height 15
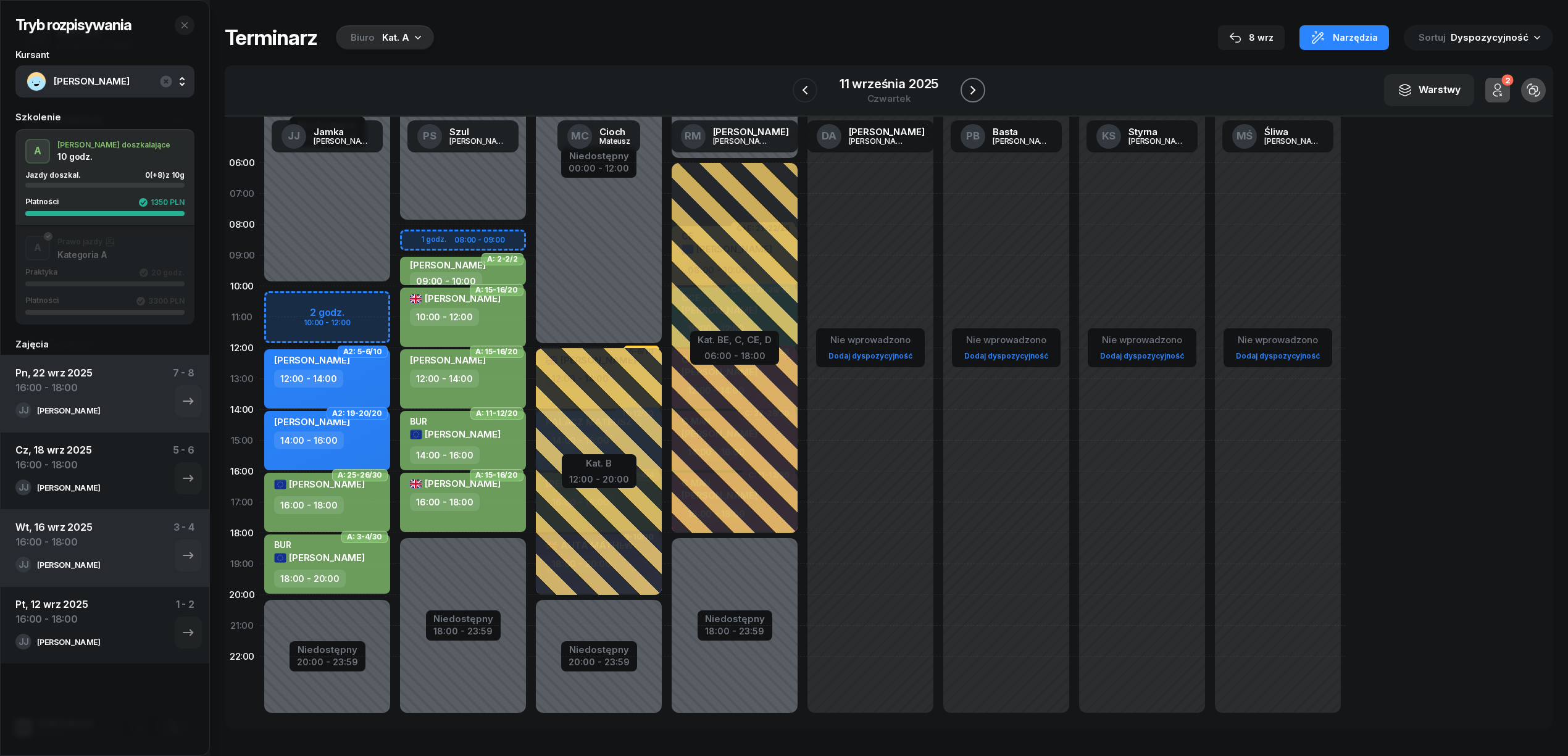
click at [970, 87] on icon "button" at bounding box center [973, 90] width 15 height 15
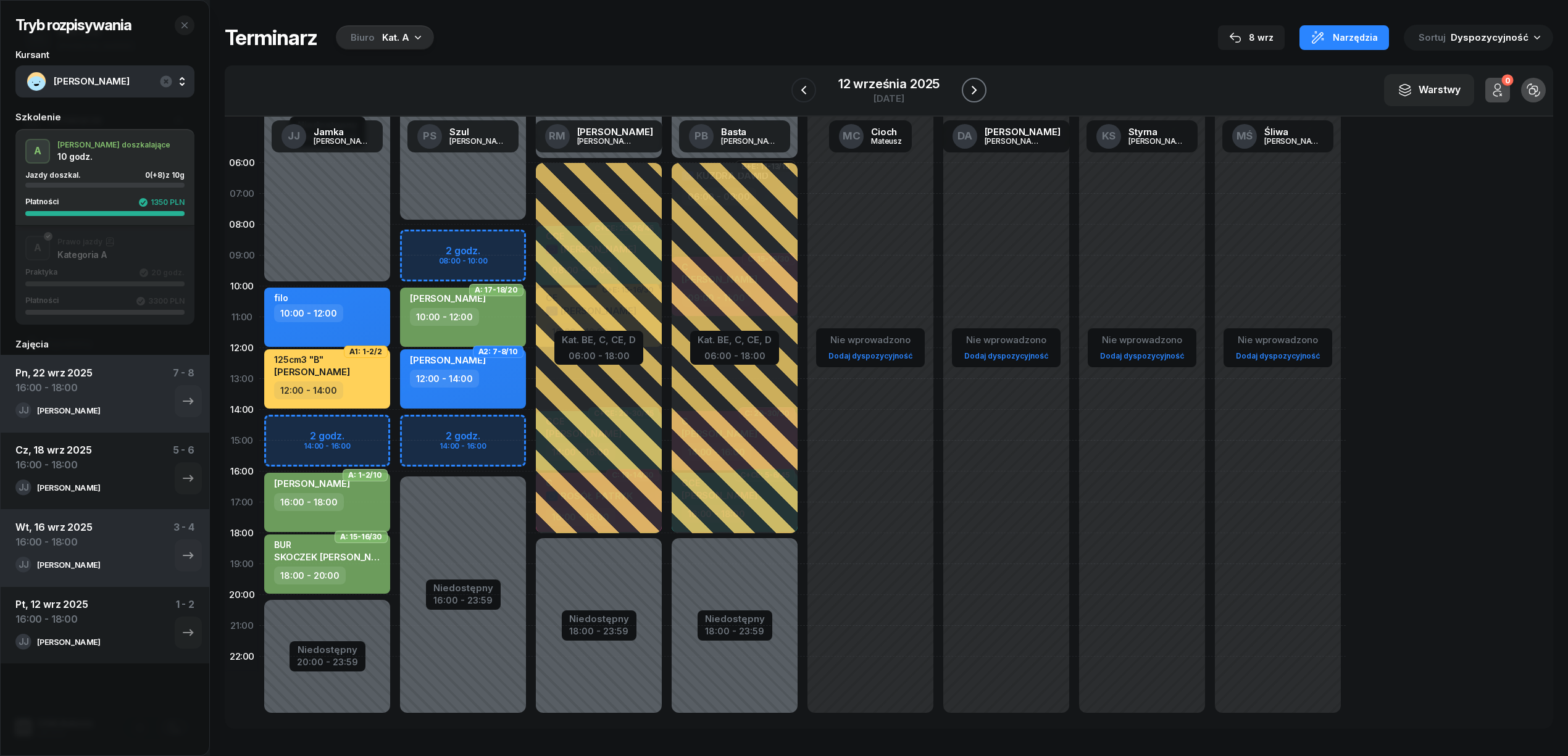
click at [968, 87] on icon "button" at bounding box center [974, 90] width 15 height 15
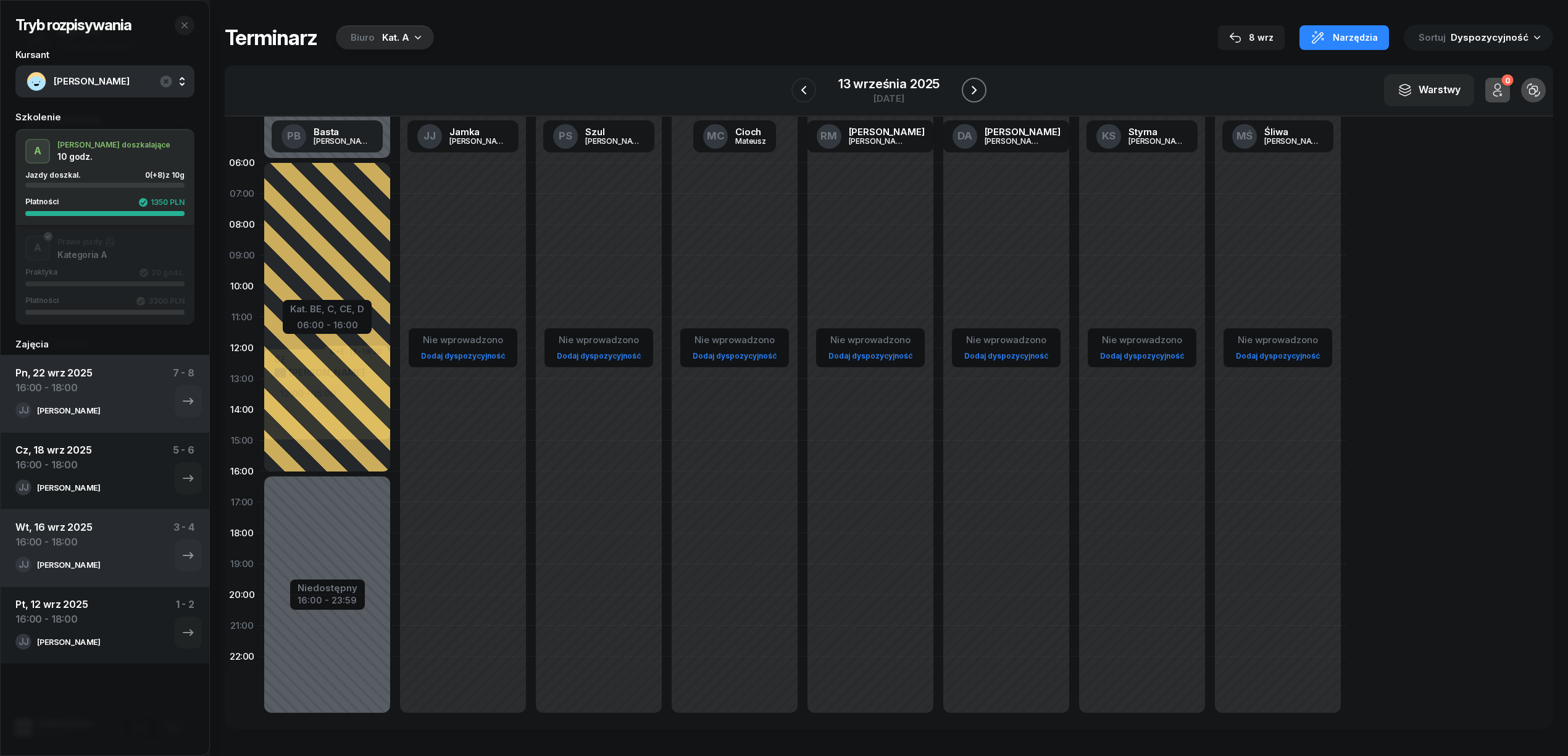
click at [968, 87] on icon "button" at bounding box center [974, 90] width 15 height 15
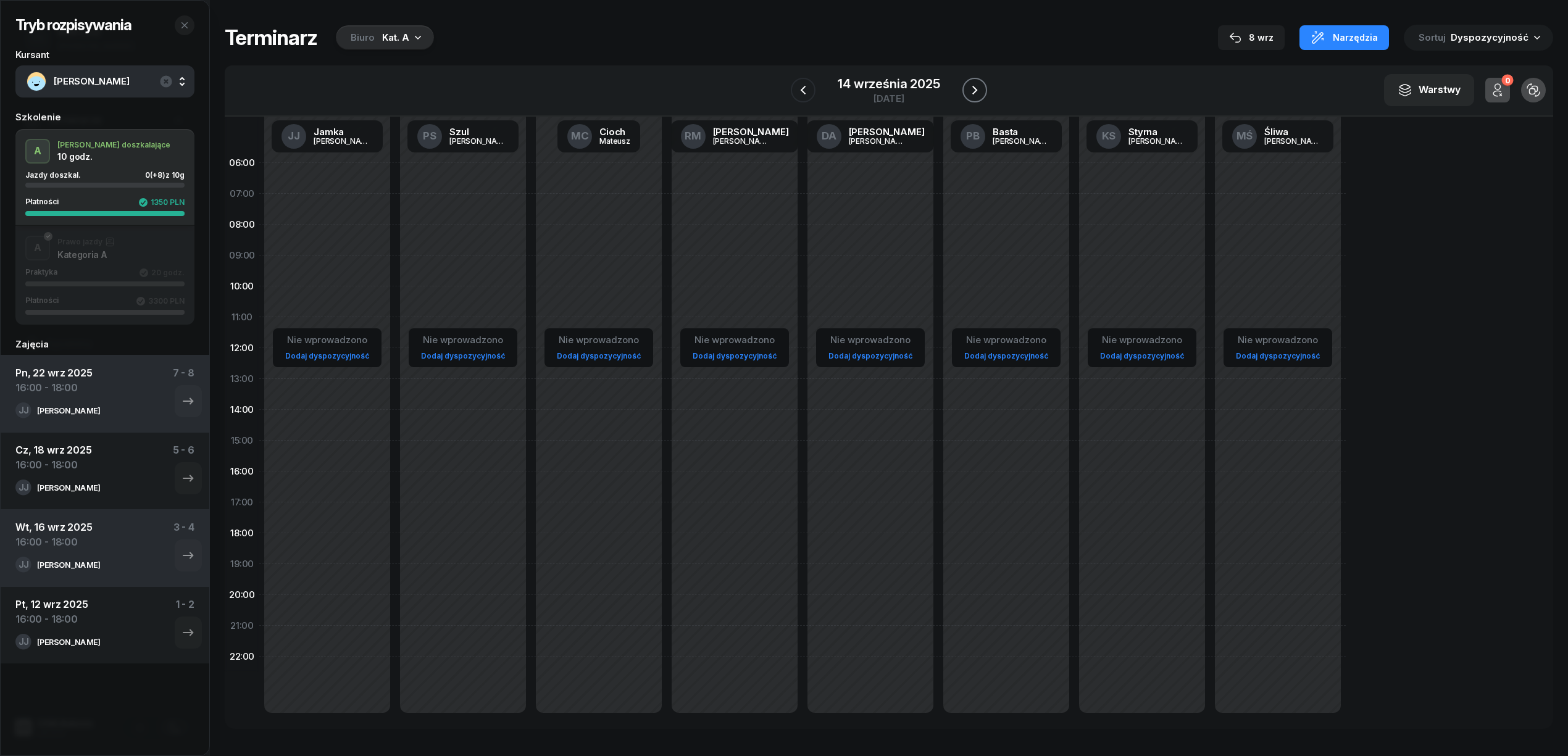
click at [968, 87] on icon "button" at bounding box center [975, 90] width 15 height 15
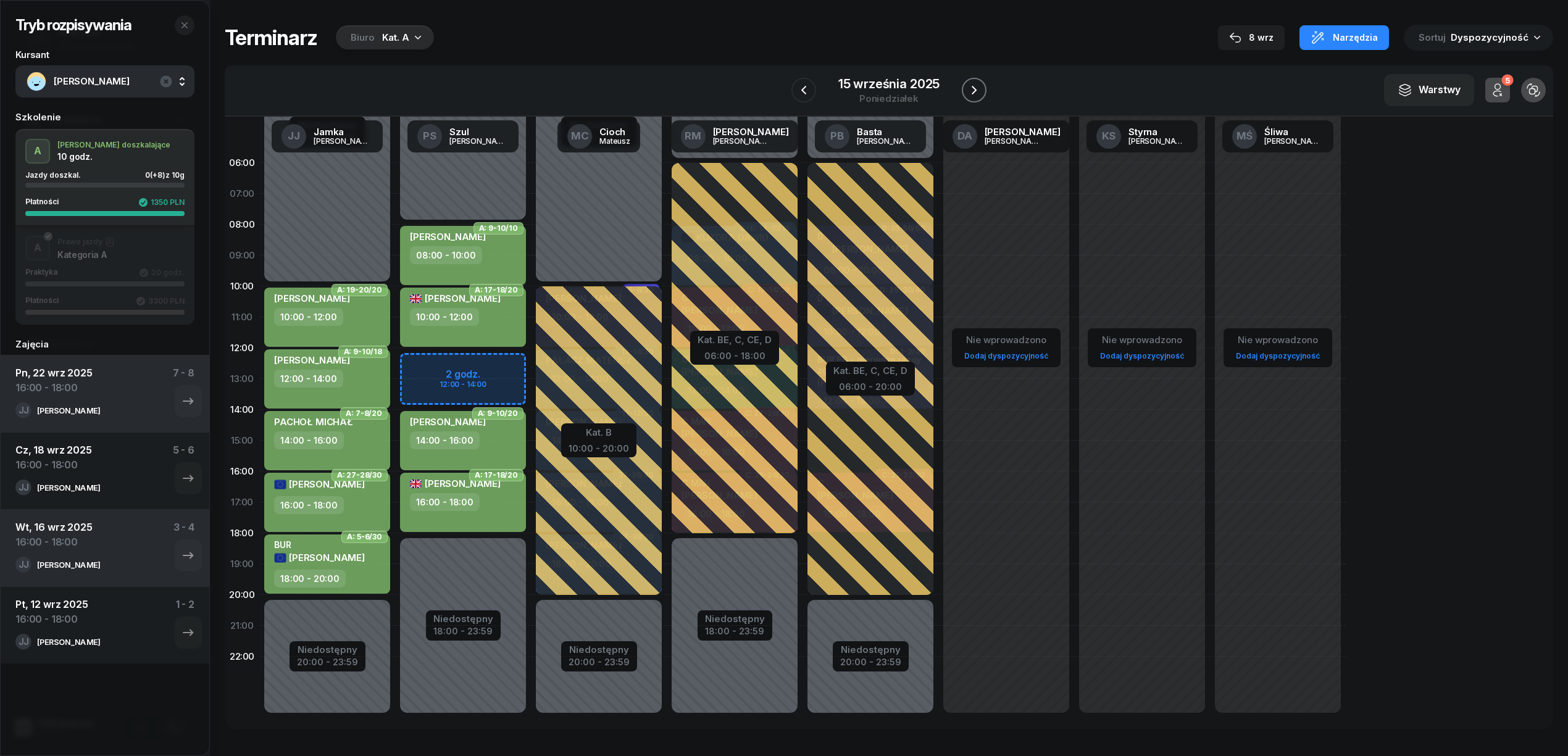
click at [968, 87] on icon "button" at bounding box center [974, 90] width 15 height 15
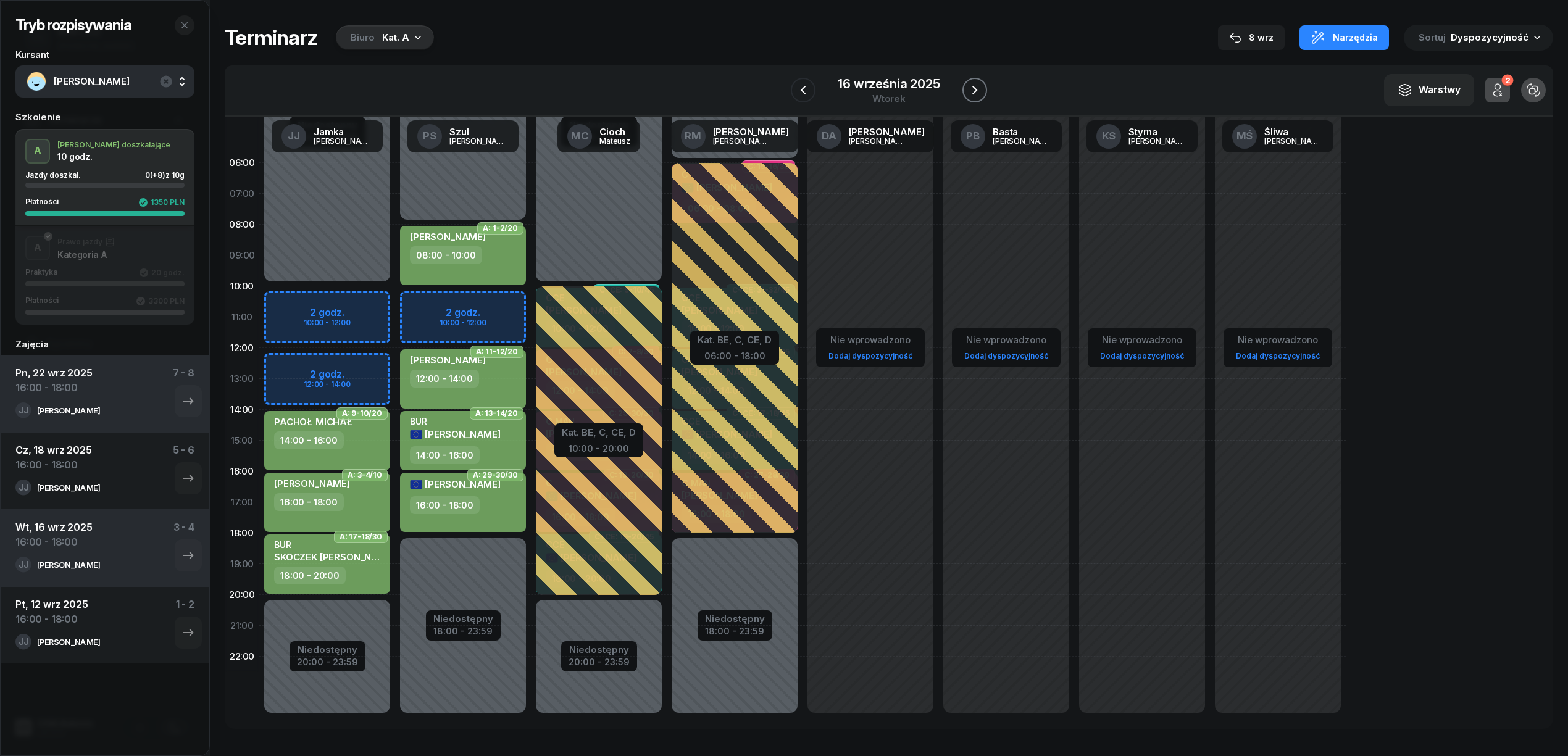
click at [968, 87] on icon "button" at bounding box center [975, 90] width 15 height 15
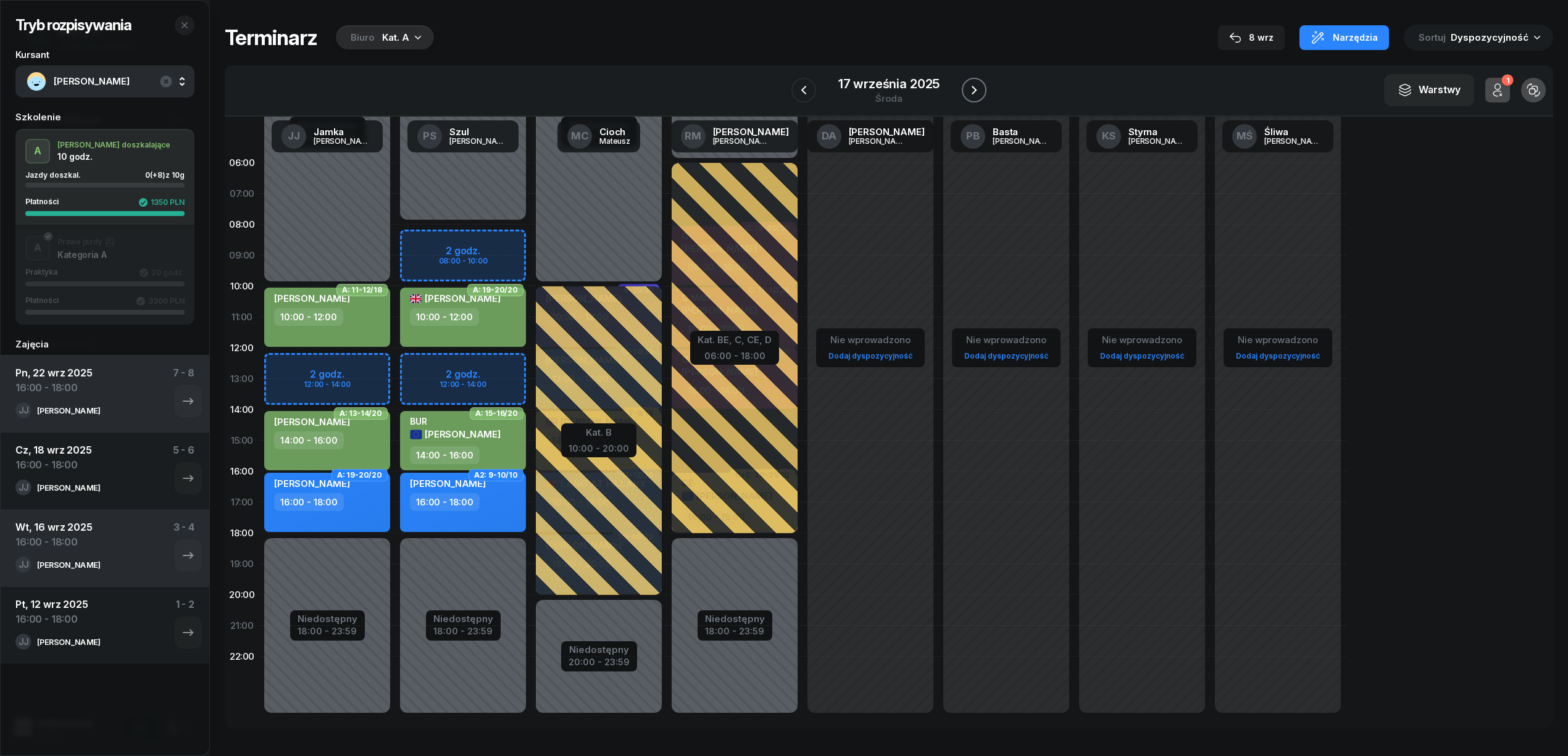
click at [968, 87] on icon "button" at bounding box center [974, 90] width 15 height 15
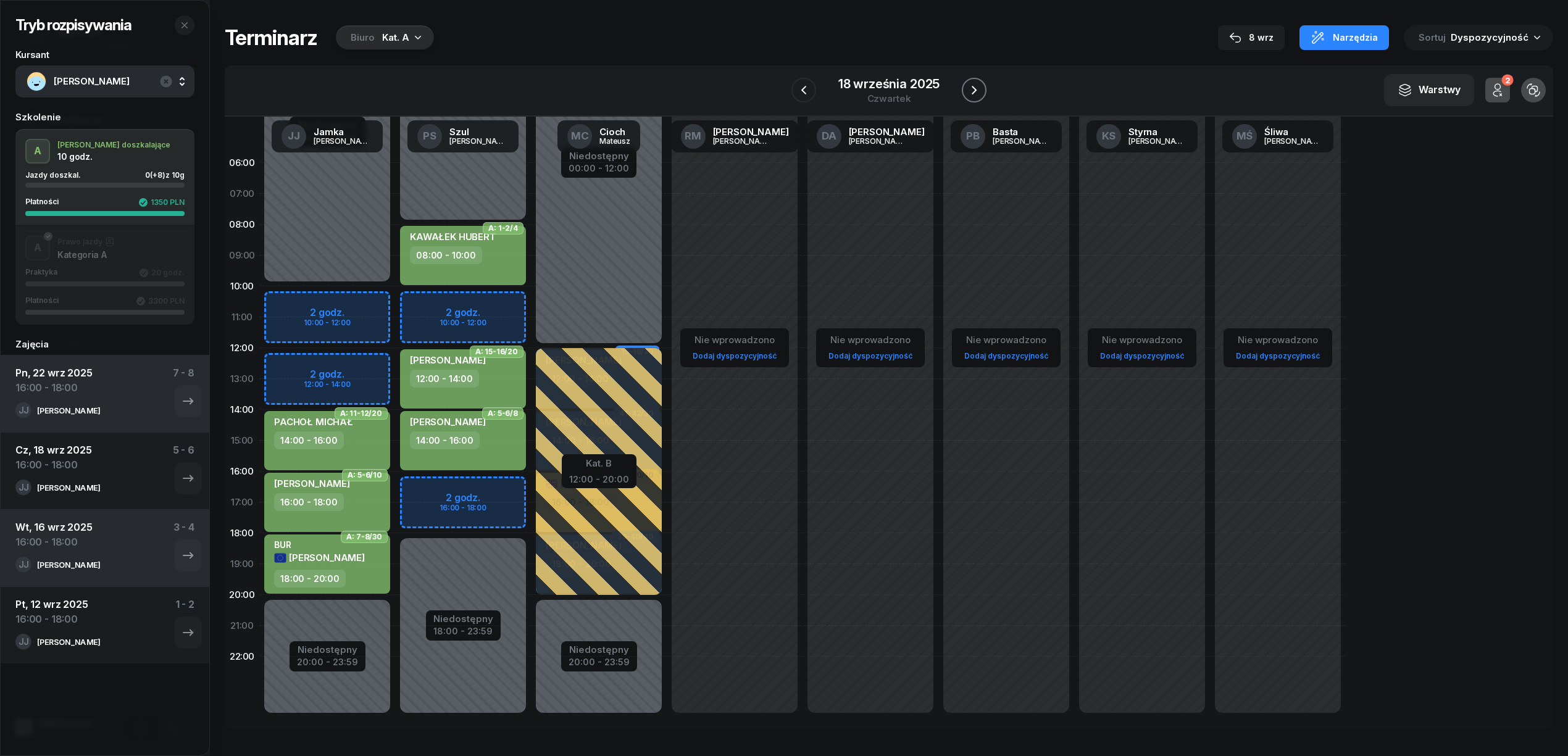
click at [967, 87] on icon "button" at bounding box center [974, 90] width 15 height 15
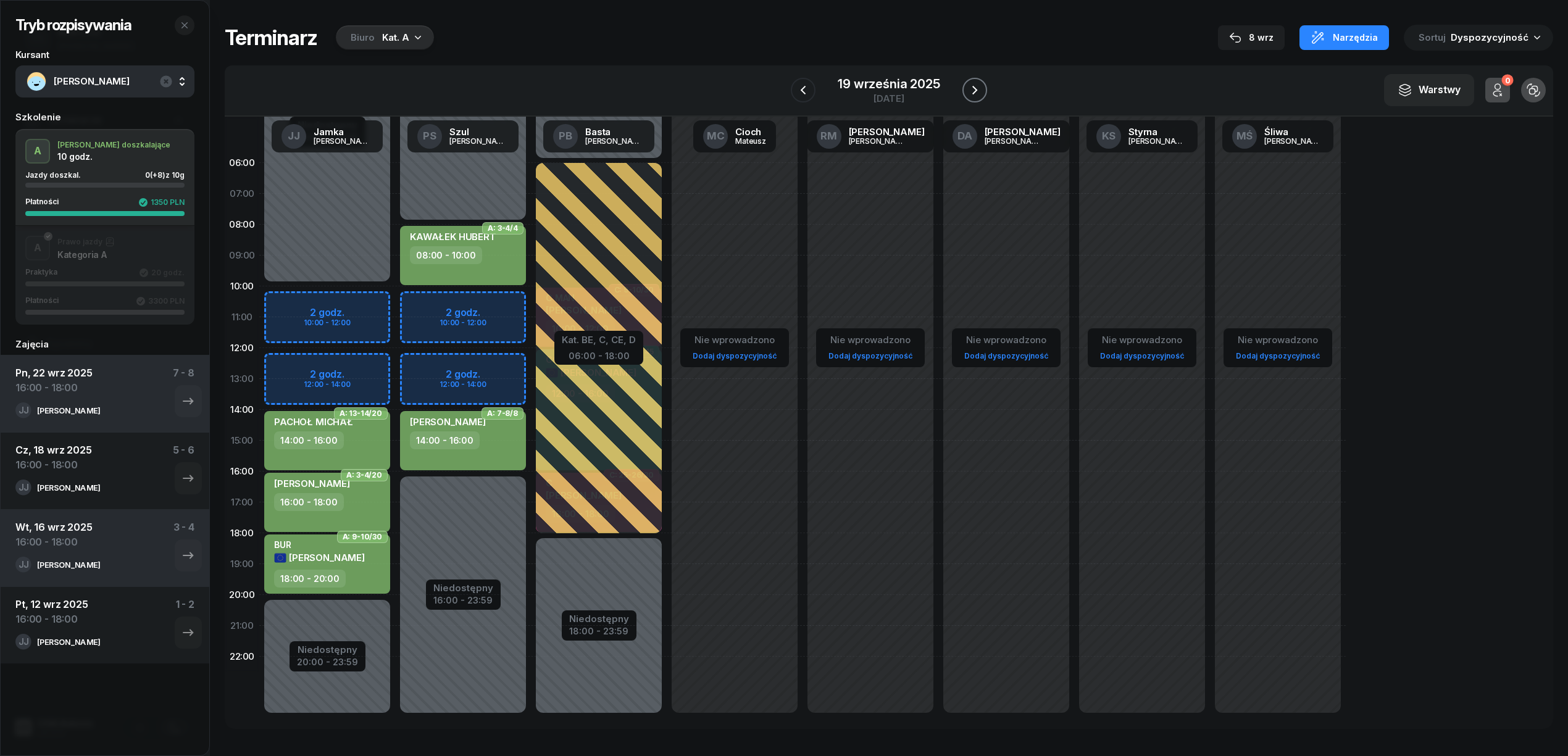
click at [968, 87] on icon "button" at bounding box center [975, 90] width 15 height 15
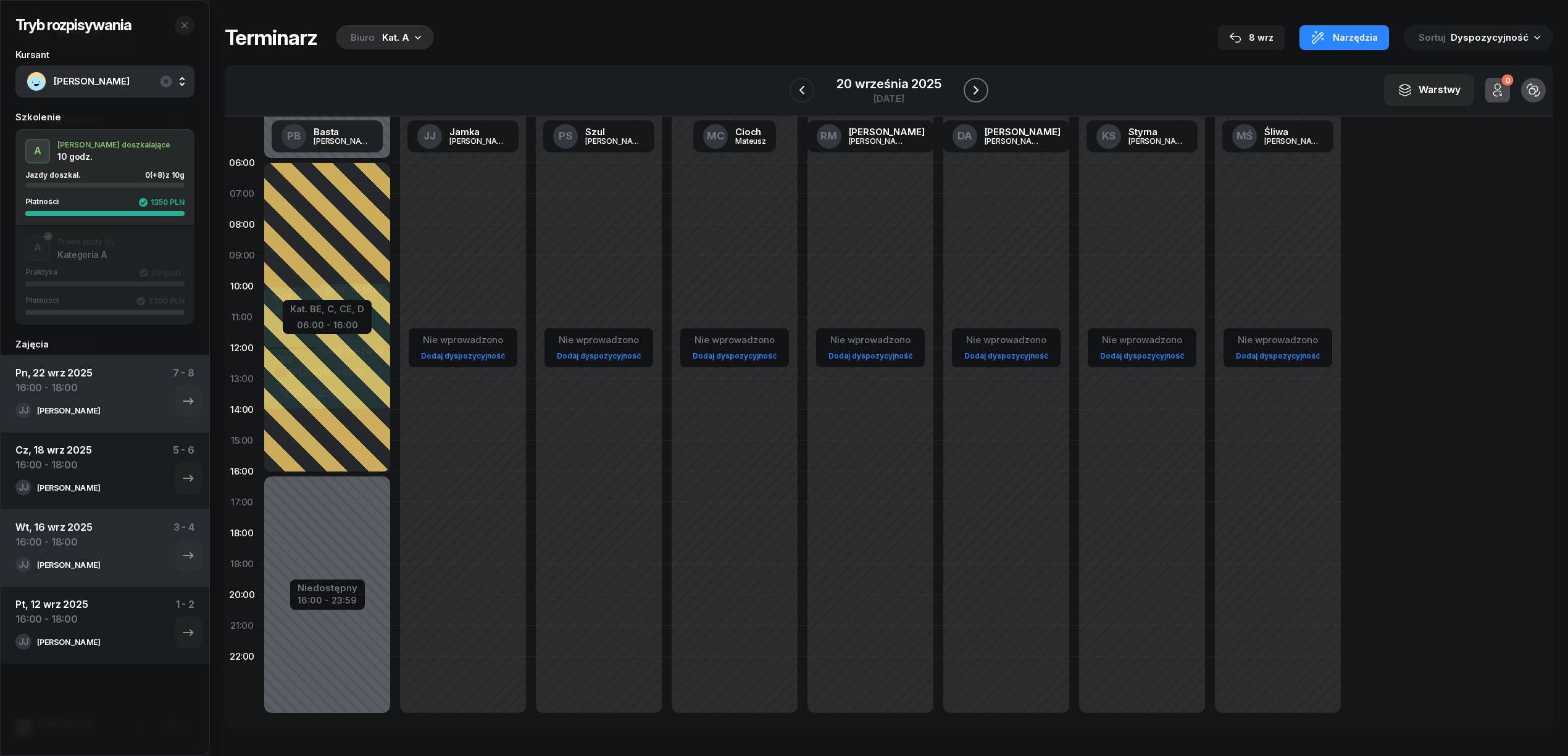
click at [968, 87] on icon "button" at bounding box center [976, 90] width 15 height 15
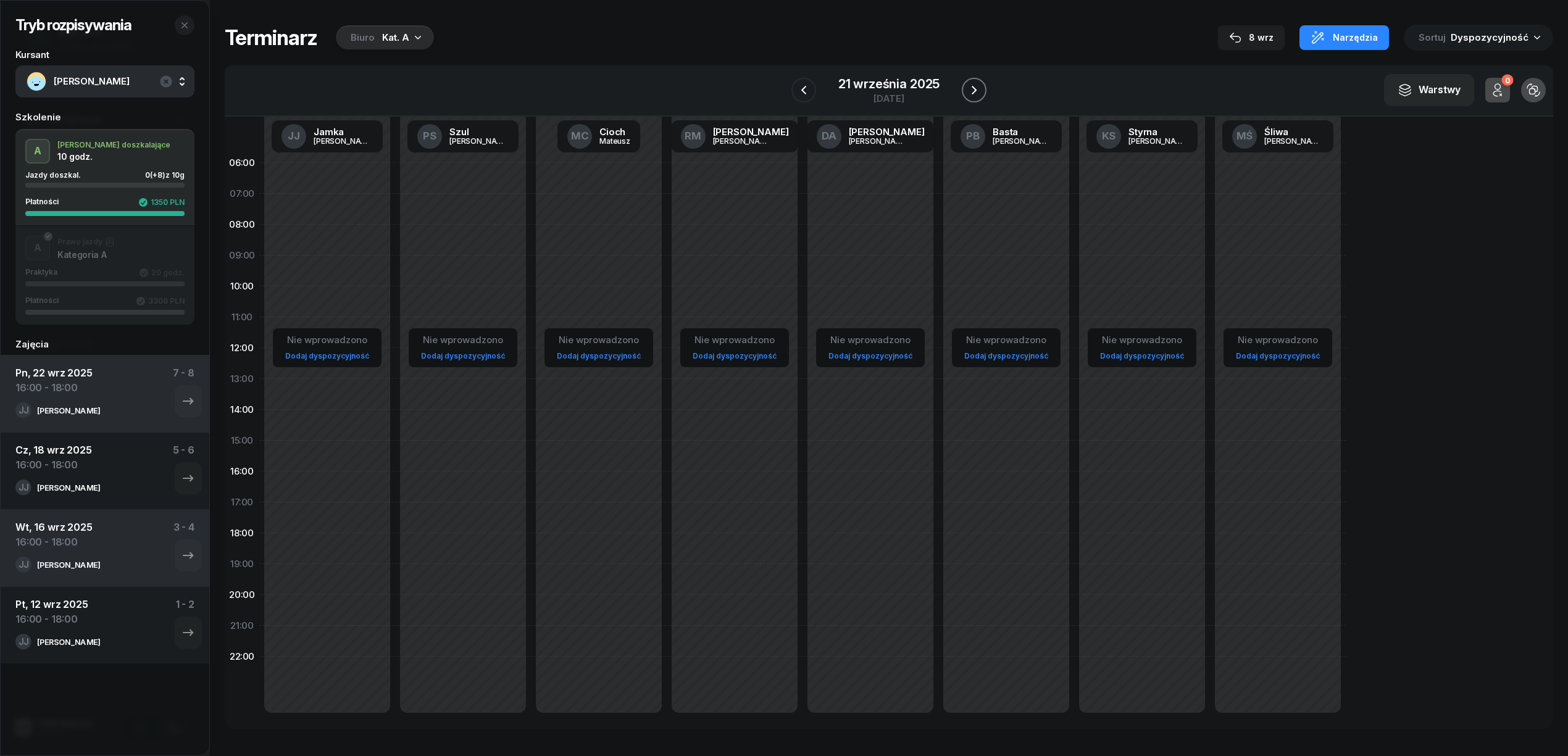
click at [967, 87] on icon "button" at bounding box center [974, 90] width 15 height 15
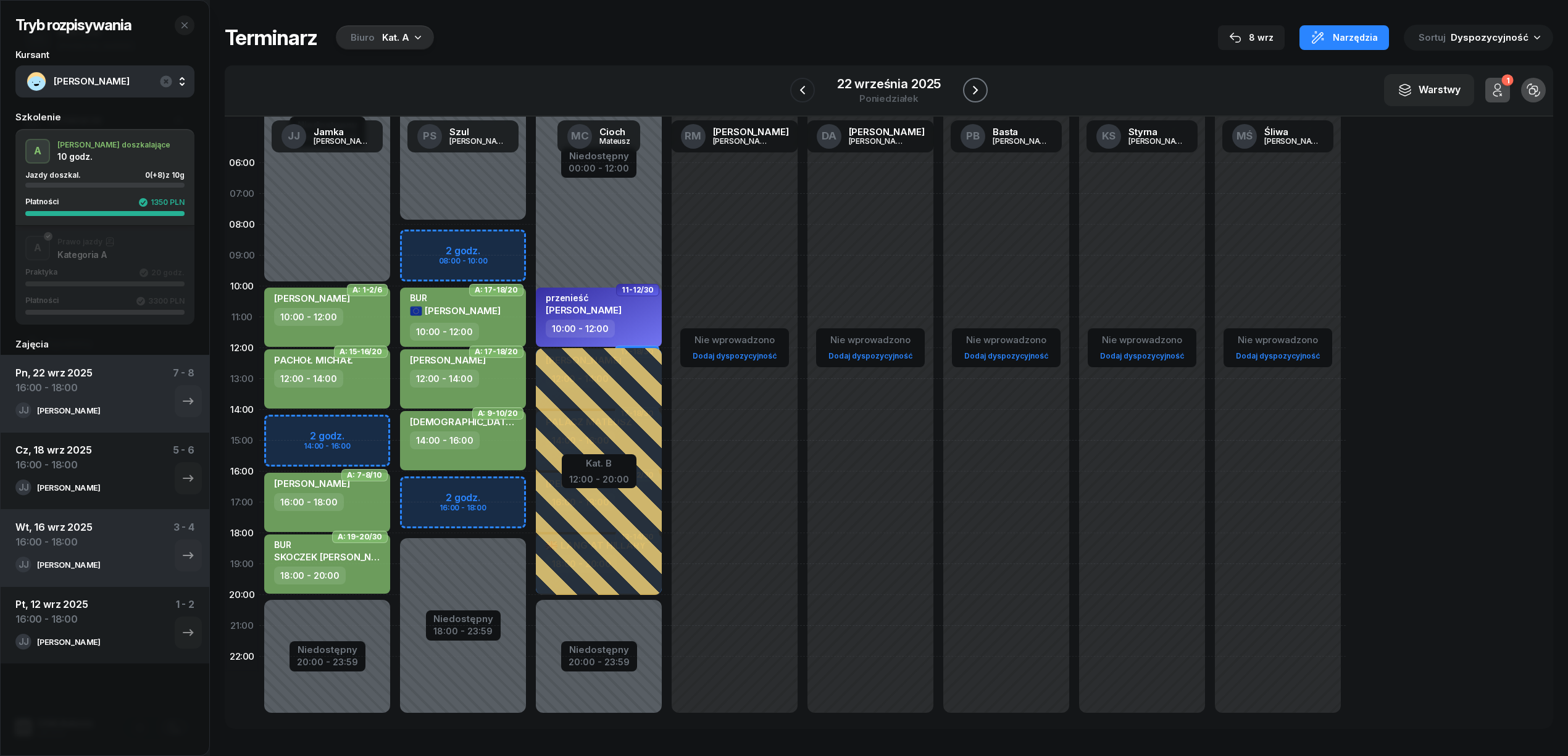
click at [965, 87] on button "button" at bounding box center [975, 89] width 25 height 25
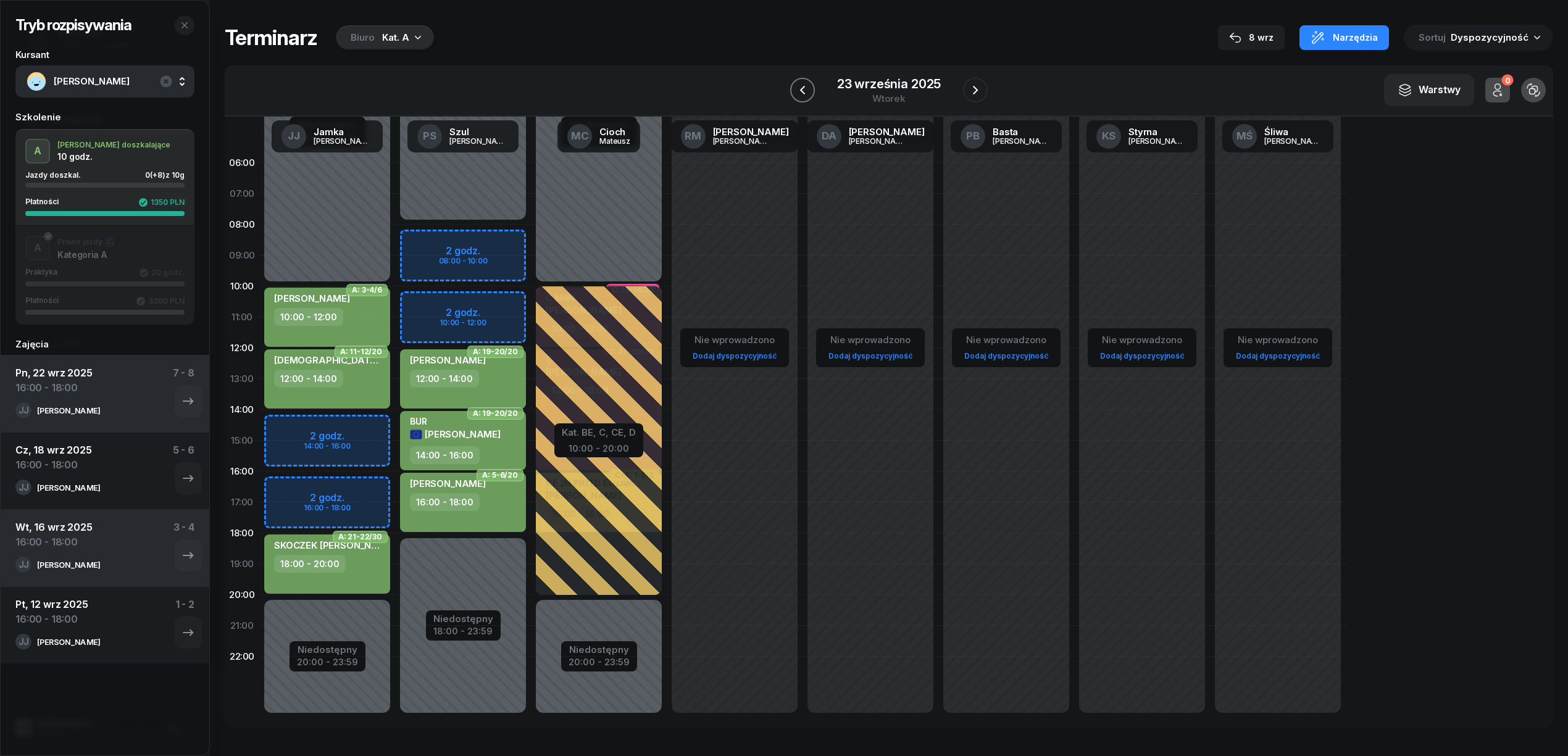
click at [796, 89] on icon "button" at bounding box center [803, 90] width 15 height 15
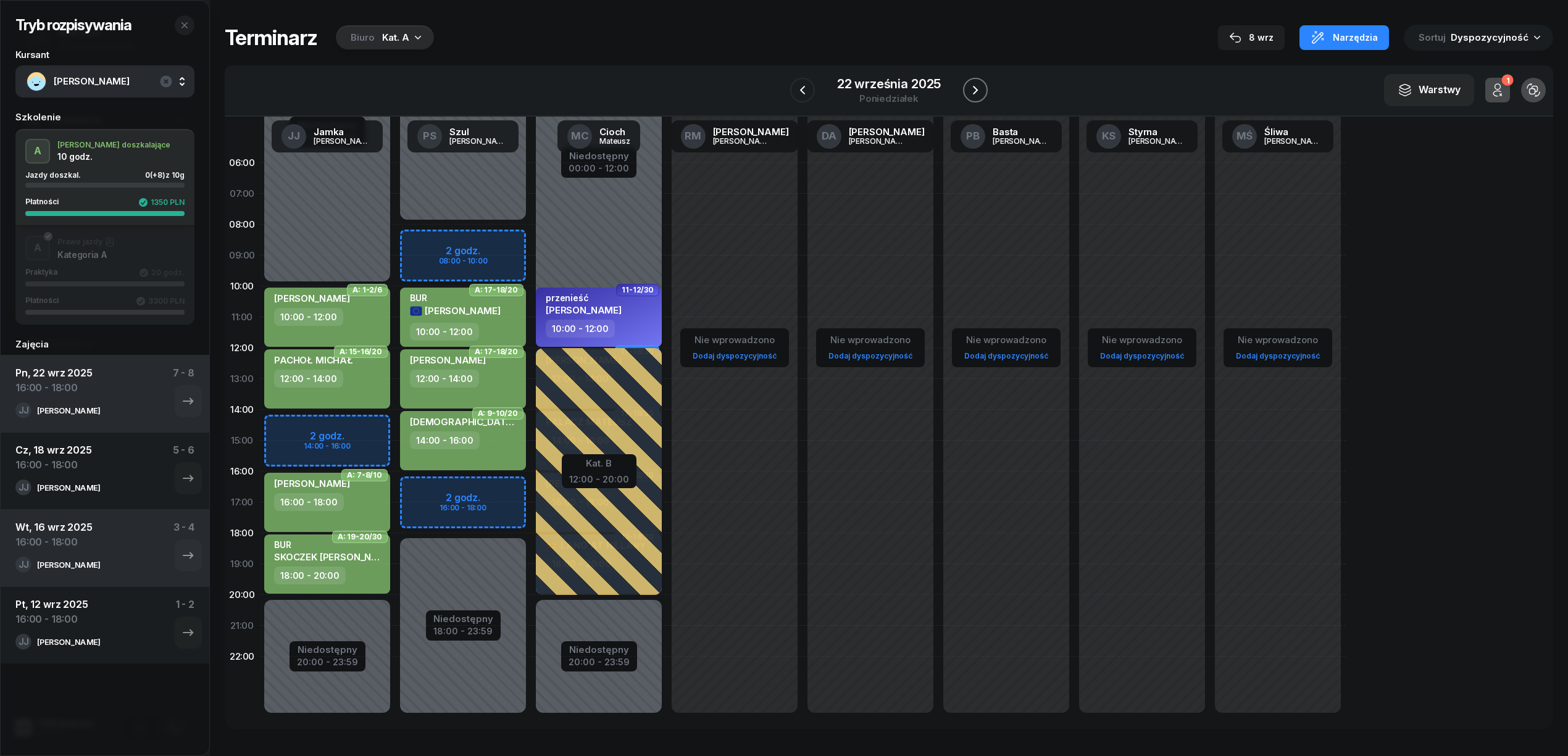
click at [968, 89] on icon "button" at bounding box center [976, 90] width 15 height 15
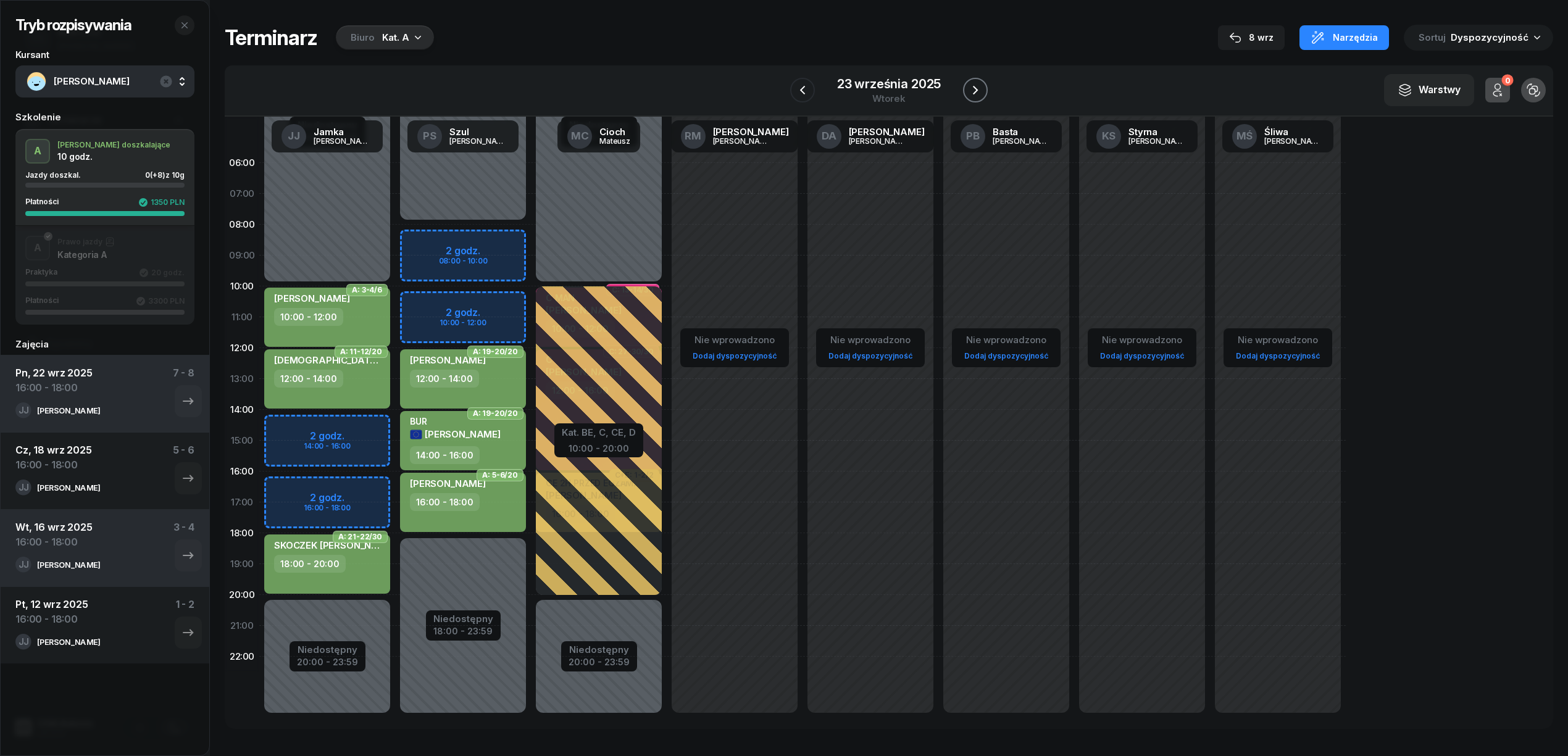
click at [968, 87] on icon "button" at bounding box center [976, 90] width 15 height 15
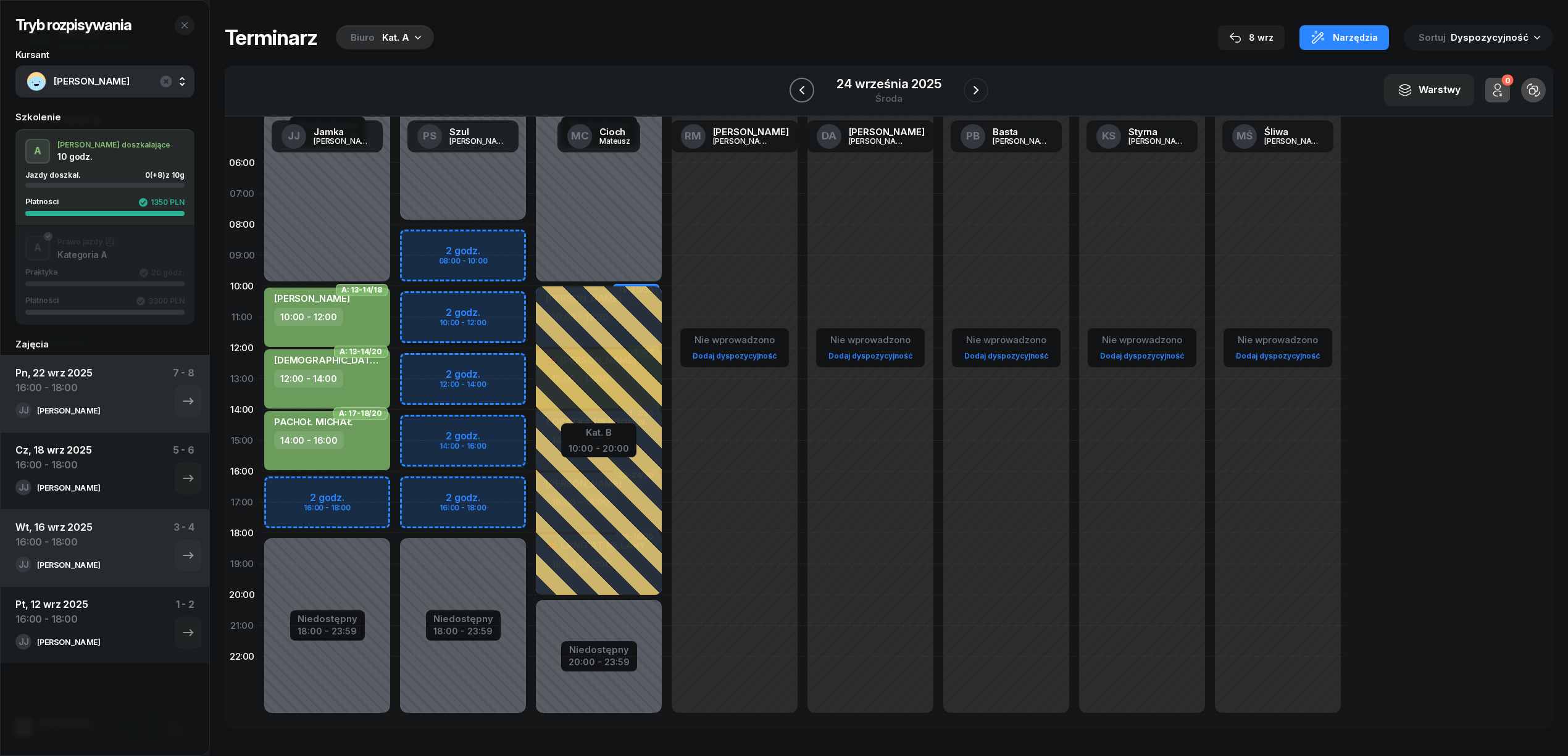
click at [791, 90] on button "button" at bounding box center [802, 89] width 25 height 25
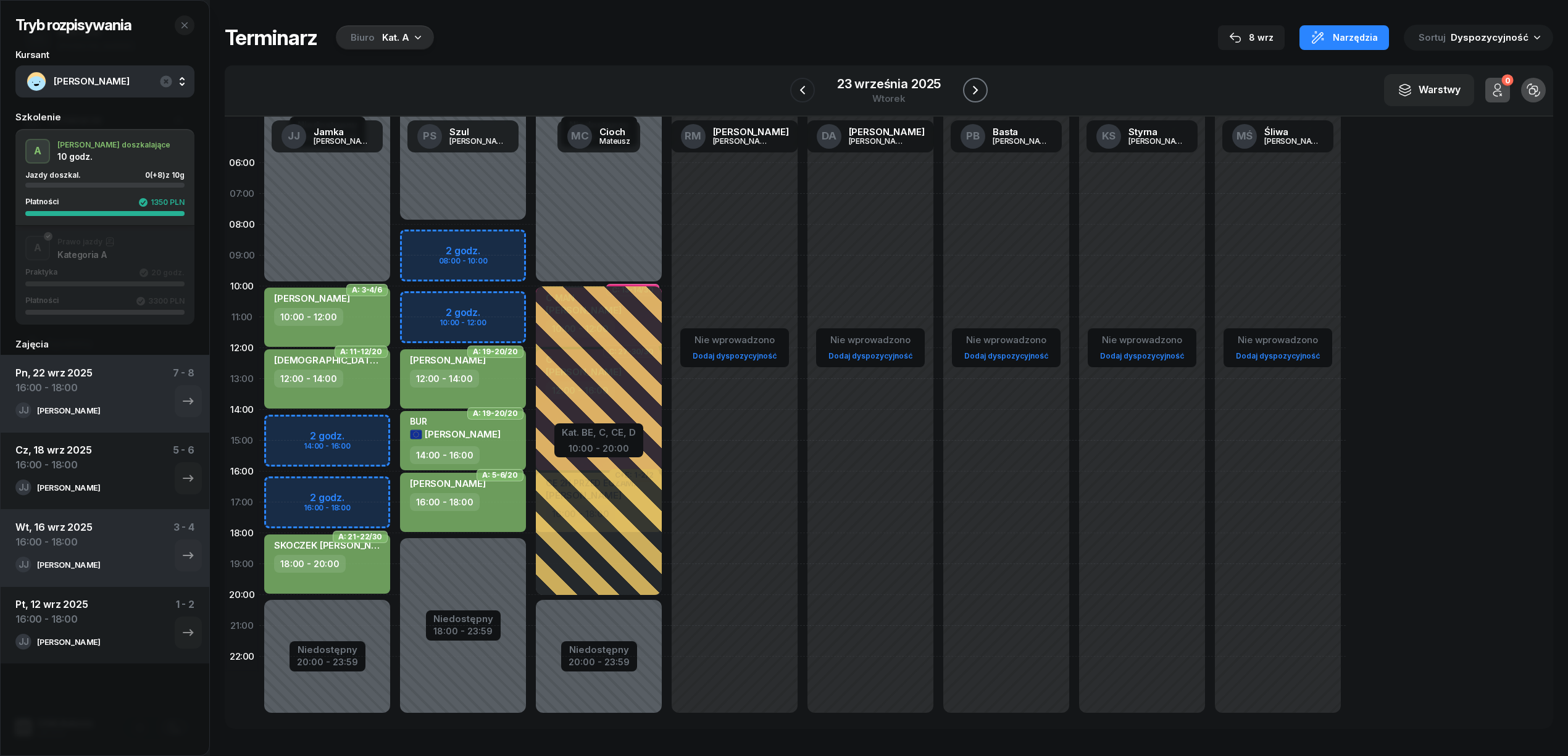
click at [972, 86] on icon "button" at bounding box center [976, 90] width 15 height 15
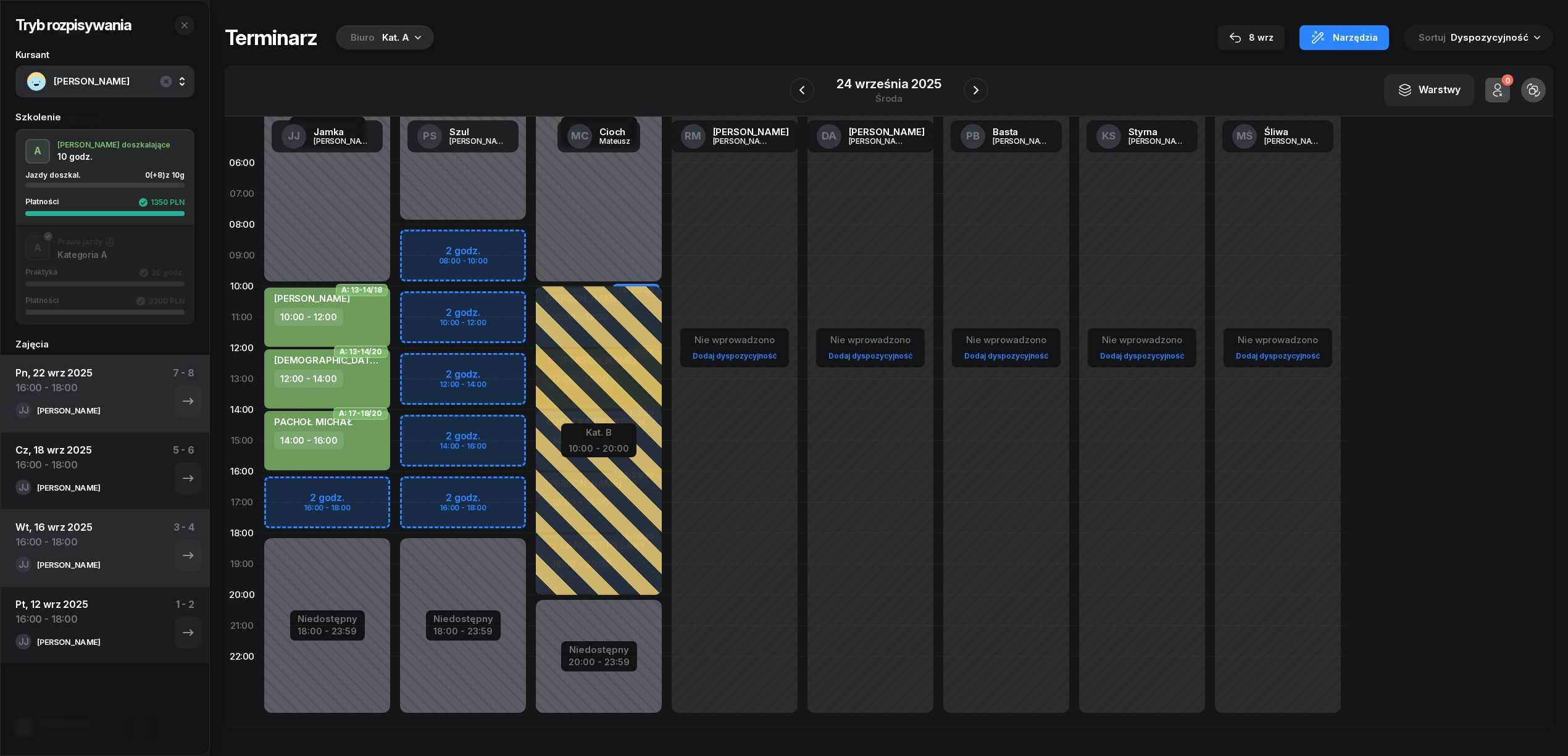
click at [364, 487] on div "Niedostępny 00:00 - 10:00 Niedostępny 18:00 - 23:59 2 godz. 16:00 - 18:00 A: 13…" at bounding box center [327, 441] width 136 height 587
select select "16"
select select "18"
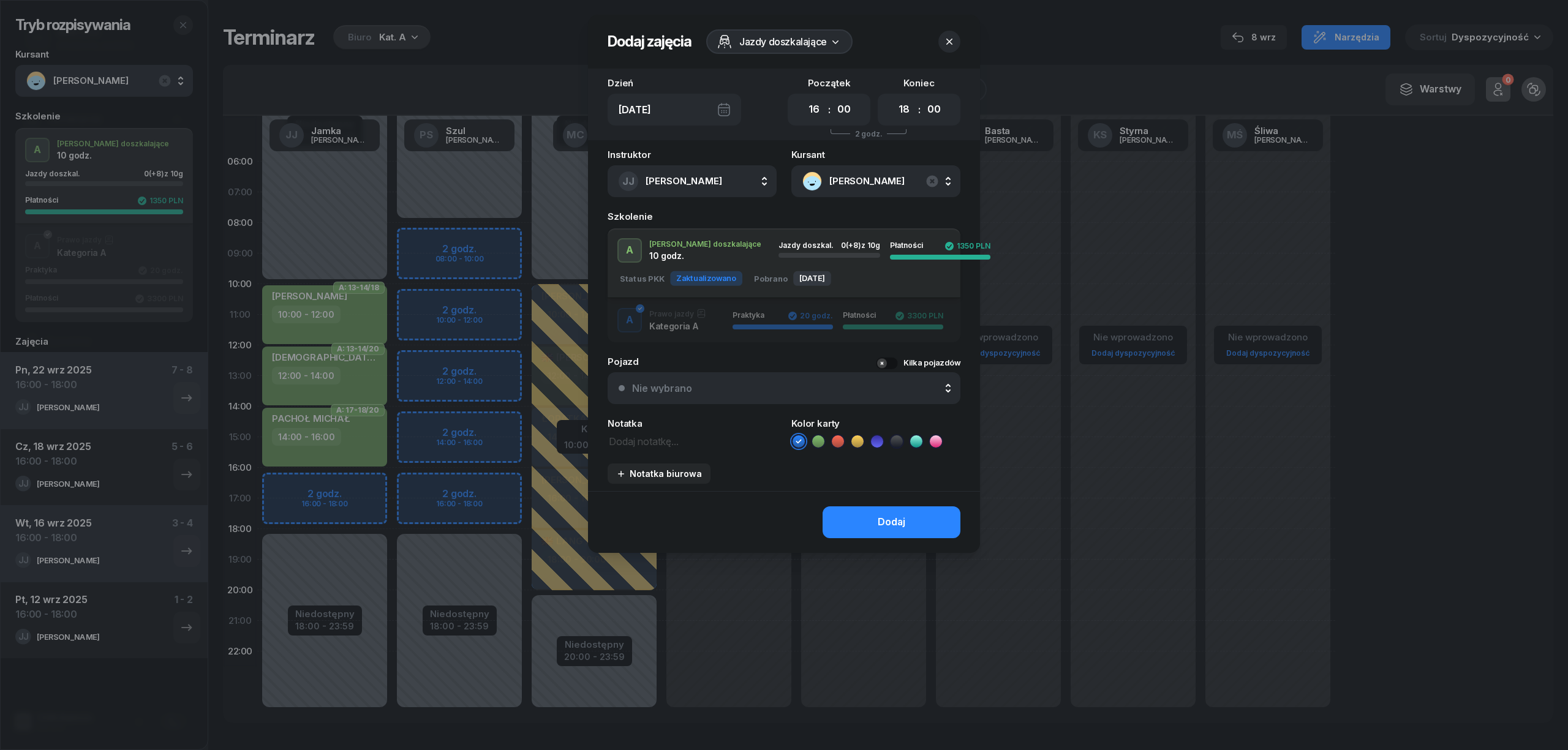
click at [955, 42] on button "button" at bounding box center [949, 42] width 22 height 22
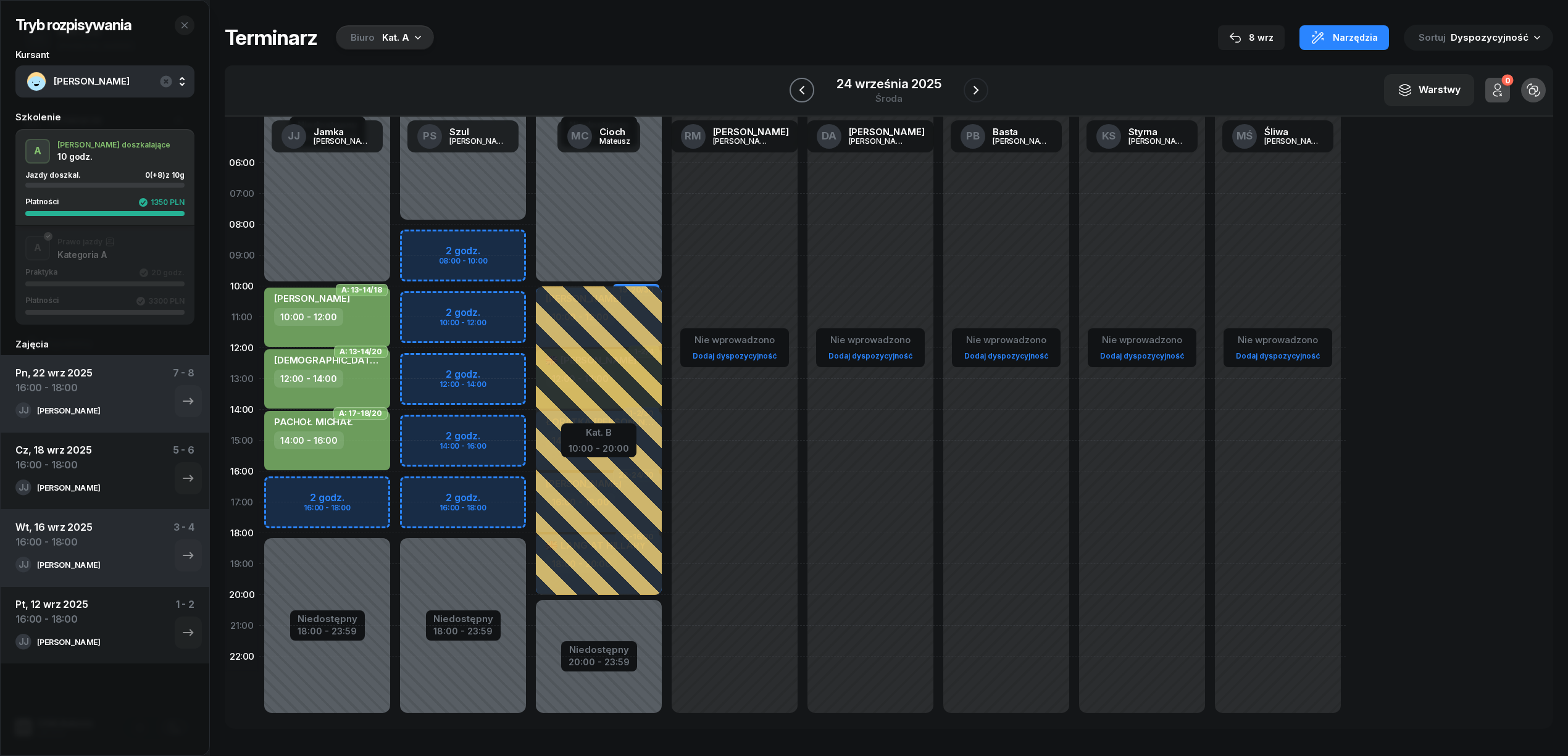
click at [805, 87] on icon "button" at bounding box center [802, 90] width 15 height 15
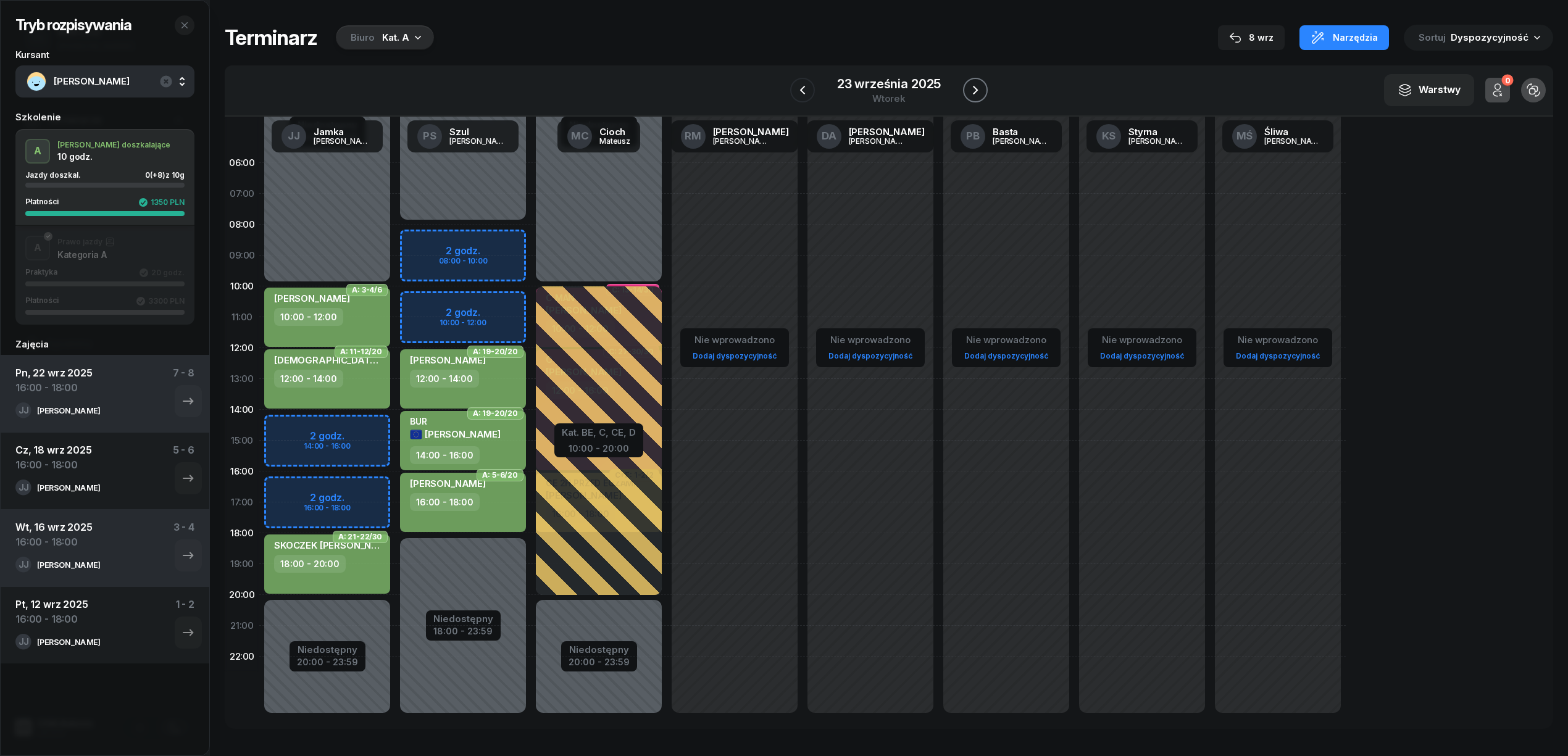
click at [977, 90] on icon "button" at bounding box center [975, 89] width 5 height 8
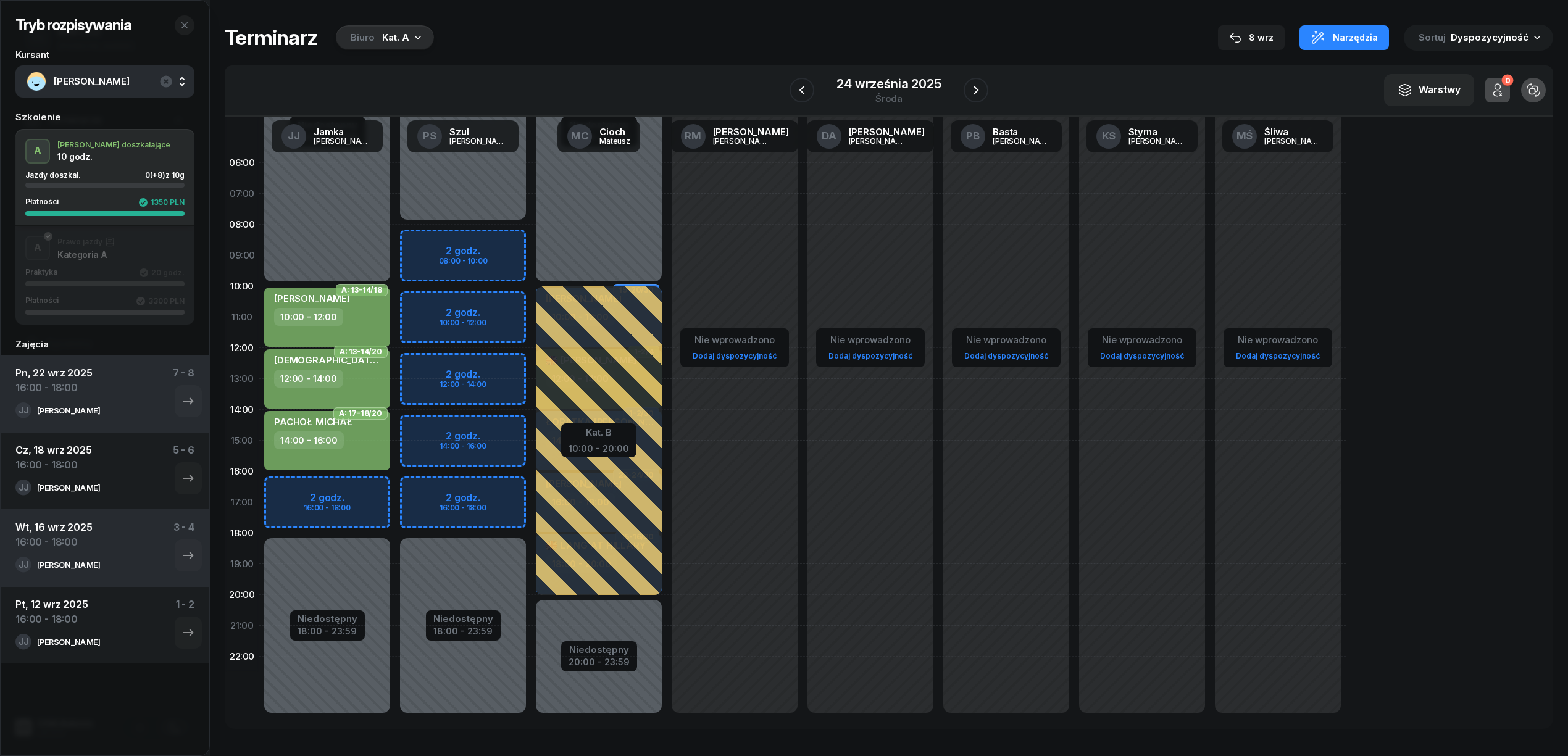
click at [359, 492] on div "Niedostępny 00:00 - 10:00 Niedostępny 18:00 - 23:59 2 godz. 16:00 - 18:00 A: 13…" at bounding box center [327, 441] width 136 height 587
select select "16"
select select "18"
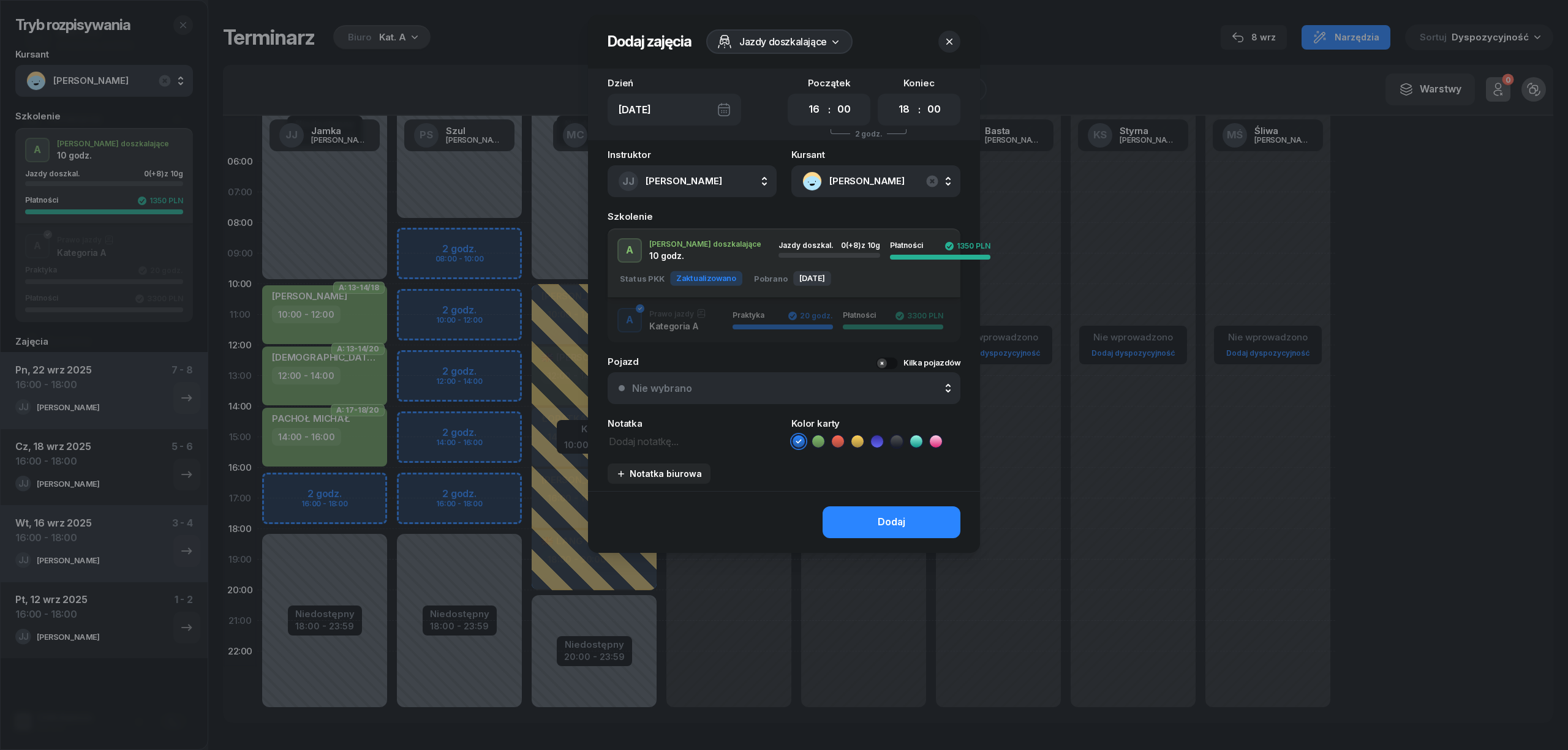
click at [822, 442] on icon at bounding box center [819, 442] width 13 height 13
click at [843, 528] on button "Dodaj" at bounding box center [891, 521] width 137 height 32
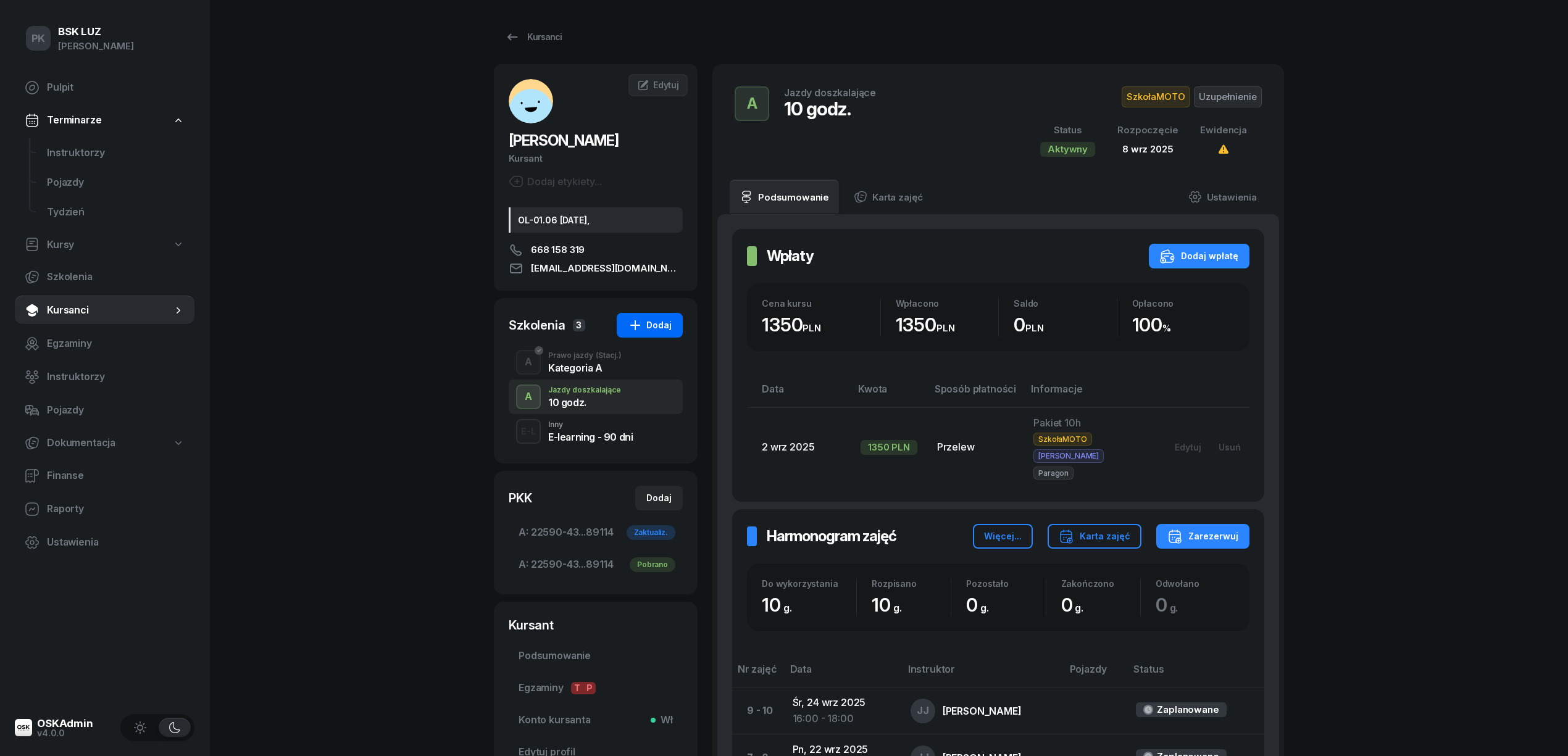
click at [653, 333] on button "Dodaj" at bounding box center [650, 325] width 67 height 25
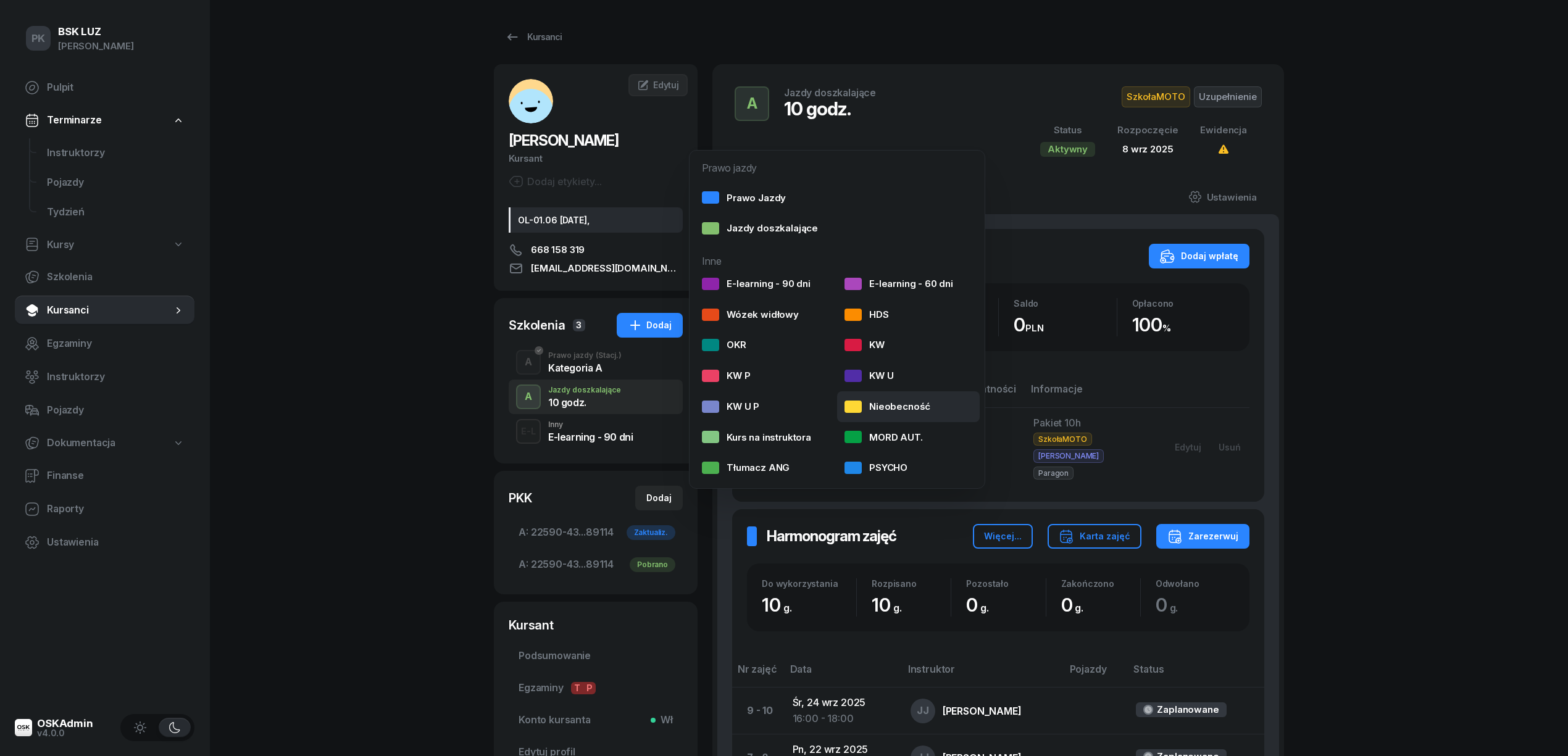
click at [869, 402] on div "Nieobecność" at bounding box center [887, 407] width 86 height 16
select select
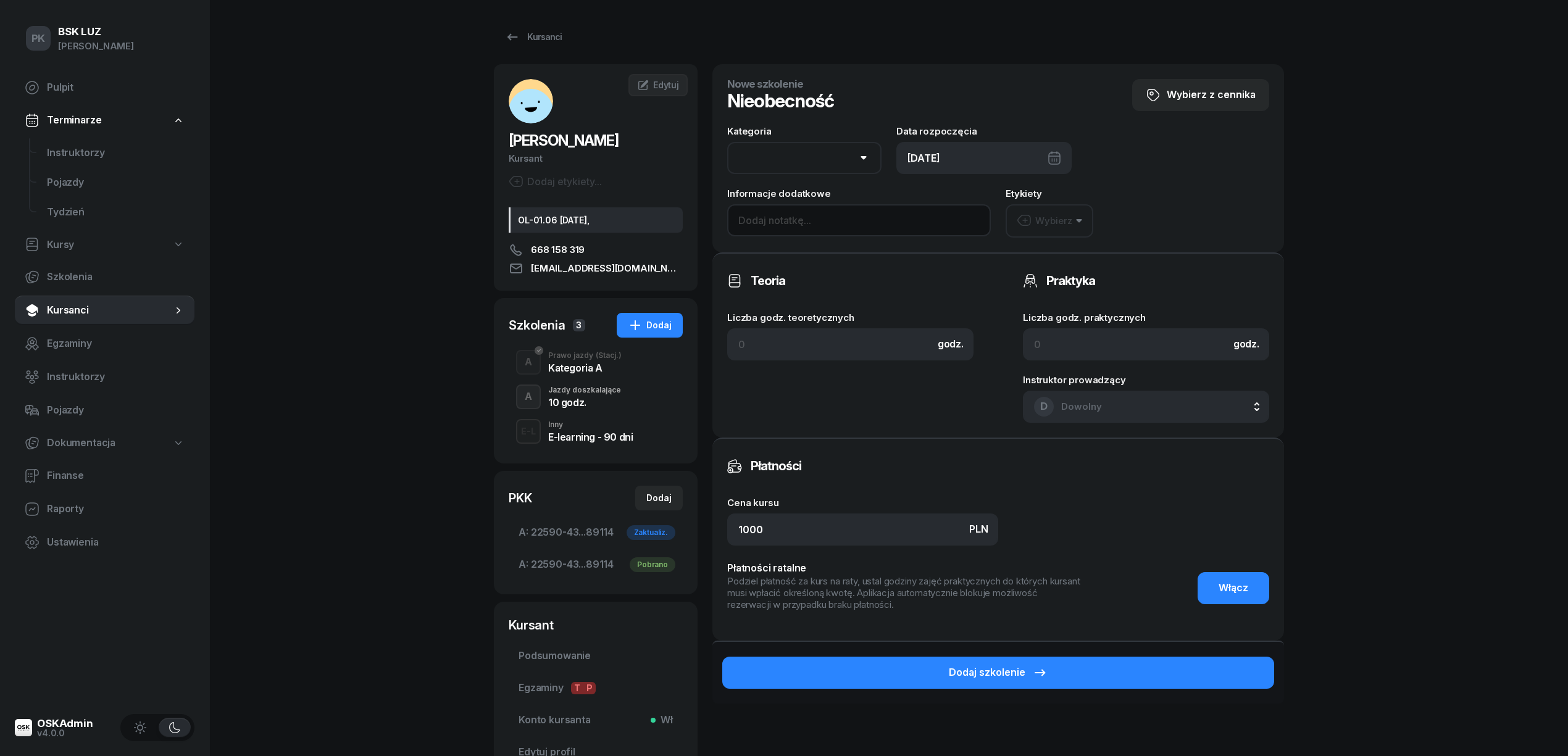
click at [792, 218] on input at bounding box center [858, 220] width 263 height 32
type input "[DATE],"
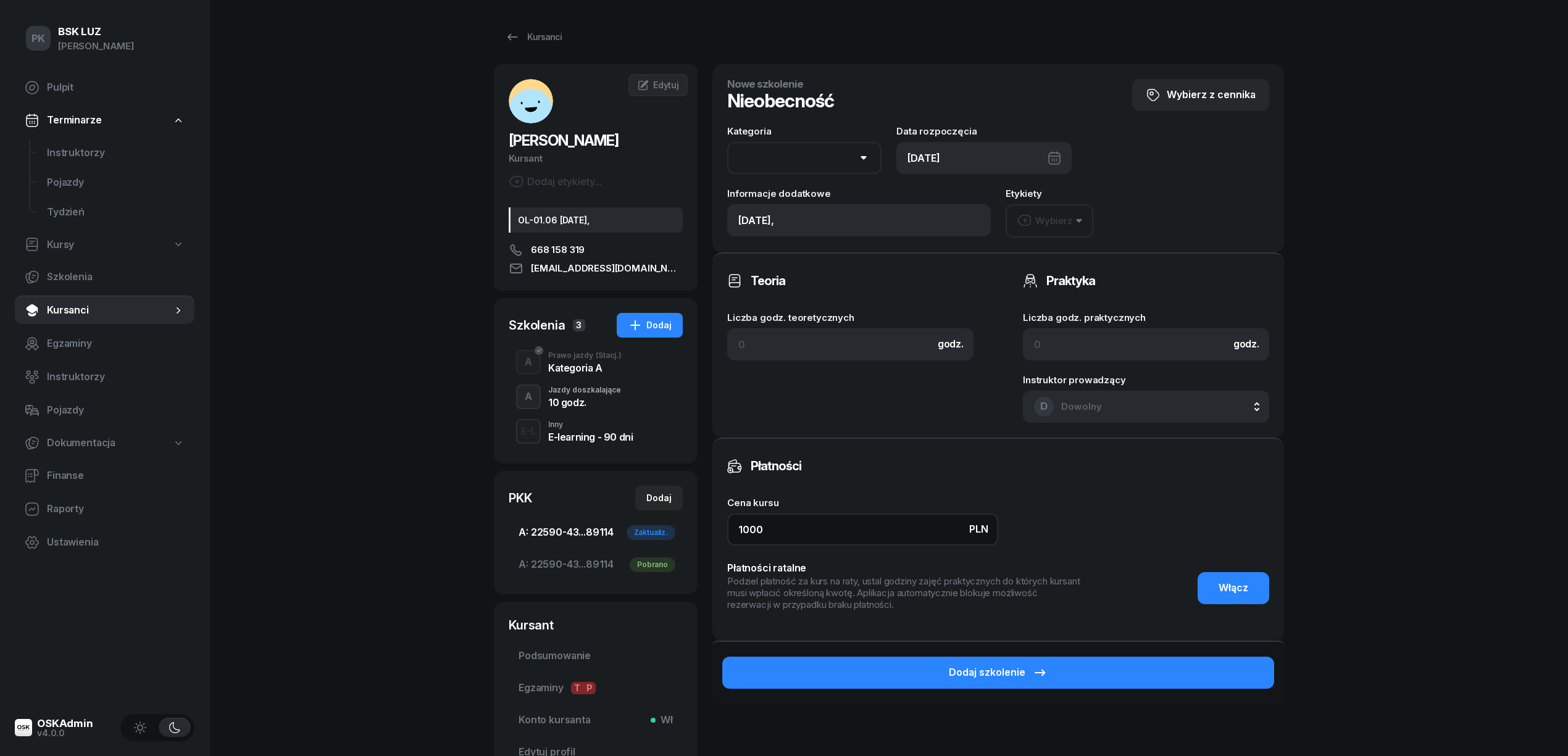
drag, startPoint x: 764, startPoint y: 527, endPoint x: 613, endPoint y: 544, distance: 152.0
click at [615, 547] on div "[DEMOGRAPHIC_DATA][PERSON_NAME] etykiety... OL-01.06 [DATE], 668 158 319 [EMAIL…" at bounding box center [889, 423] width 791 height 718
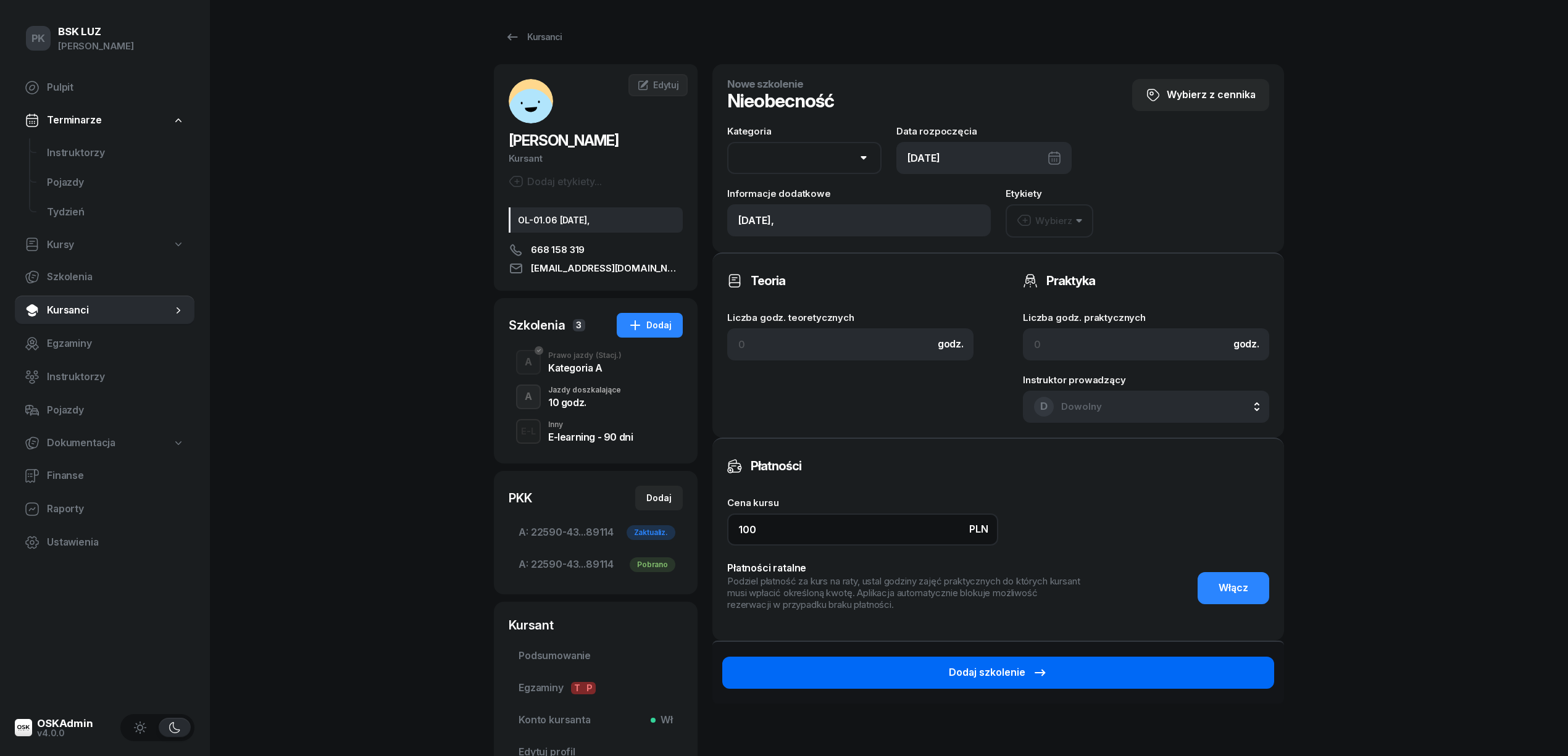
type input "100"
click at [977, 665] on div "Dodaj szkolenie" at bounding box center [999, 673] width 98 height 16
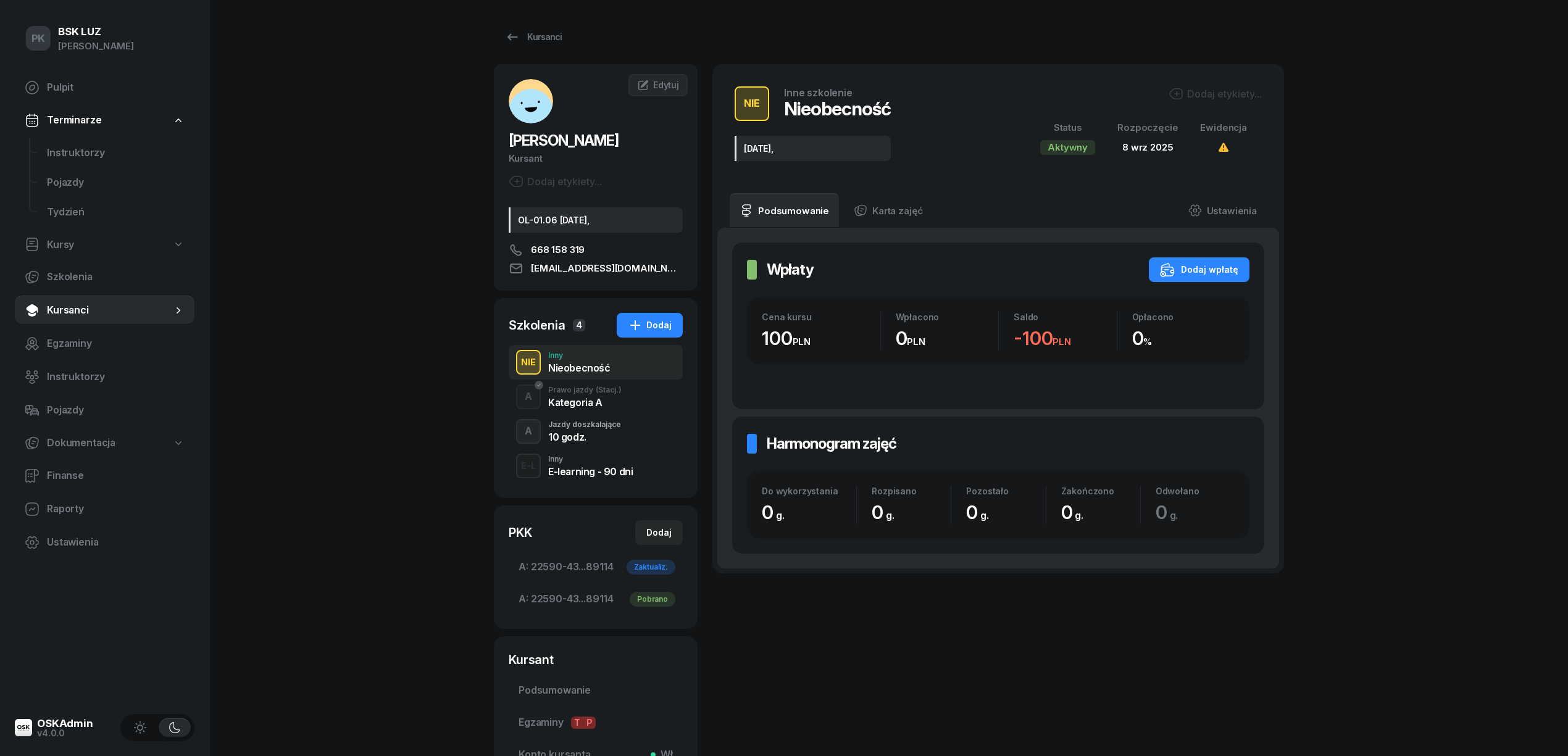
click at [1215, 92] on div "Dodaj etykiety..." at bounding box center [1215, 94] width 93 height 15
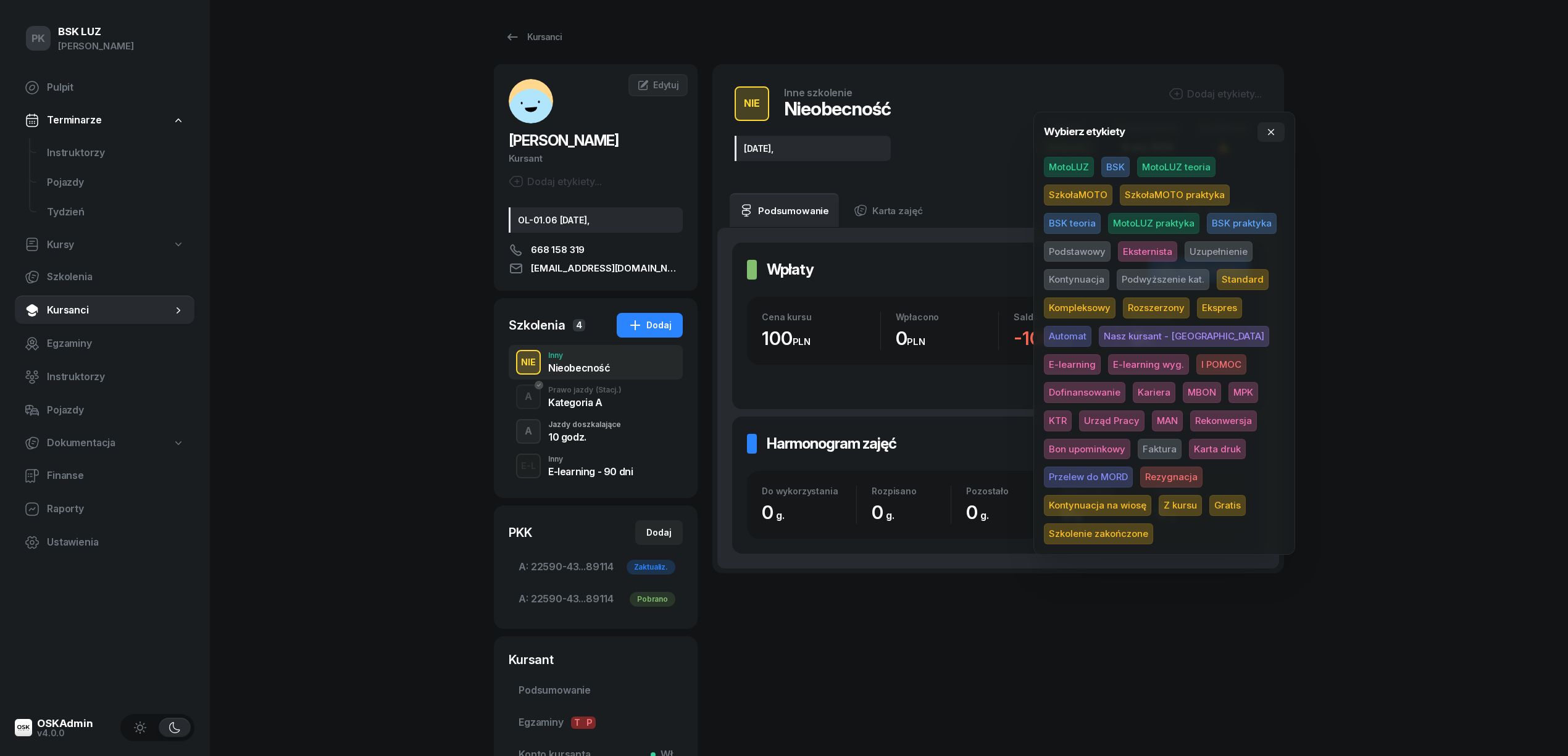
click at [415, 348] on div "PK BSK [PERSON_NAME] Pulpit Terminarze Instruktorzy Pojazdy Tydzień Kursy Szkol…" at bounding box center [784, 450] width 1568 height 901
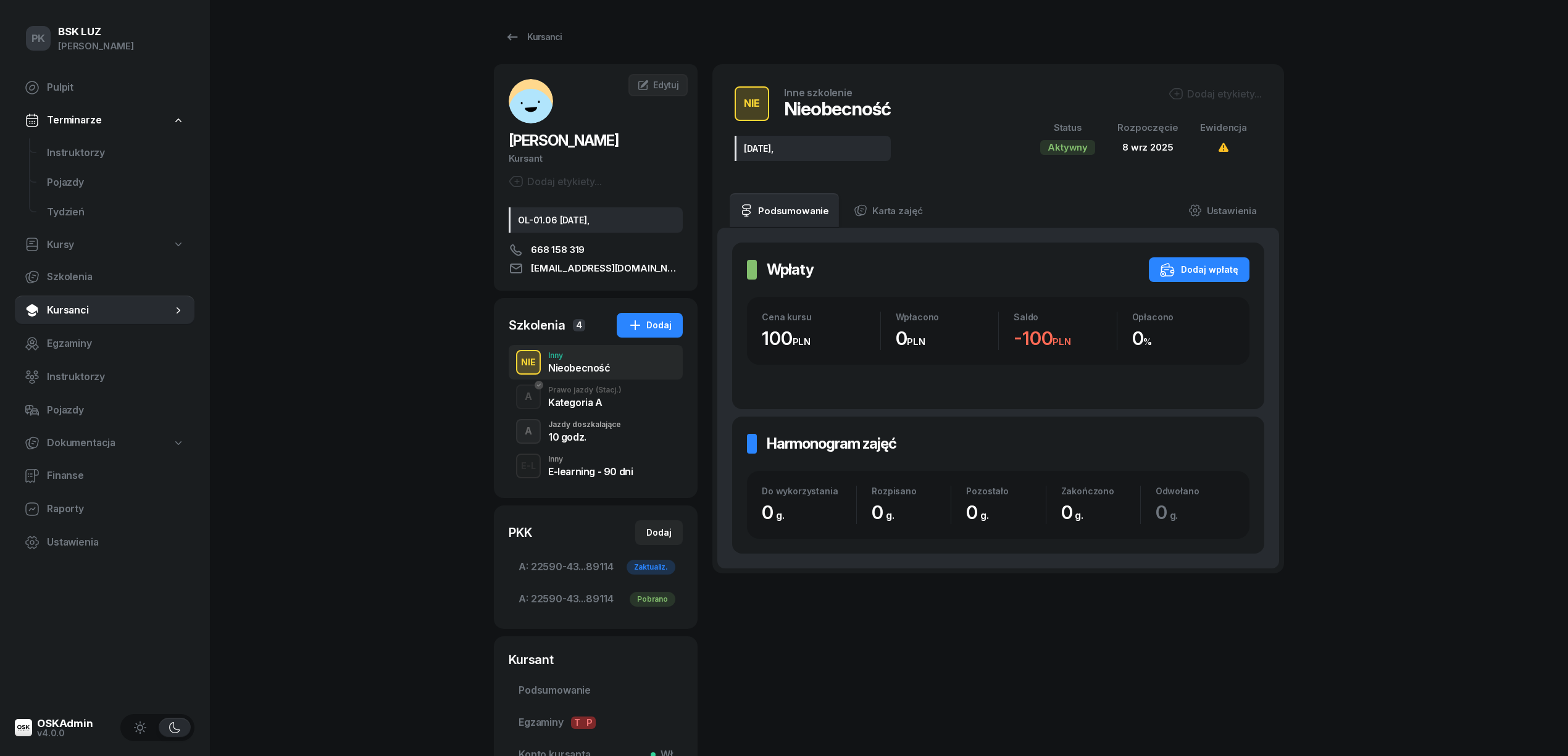
click at [567, 425] on div "Jazdy doszkalające" at bounding box center [585, 424] width 73 height 7
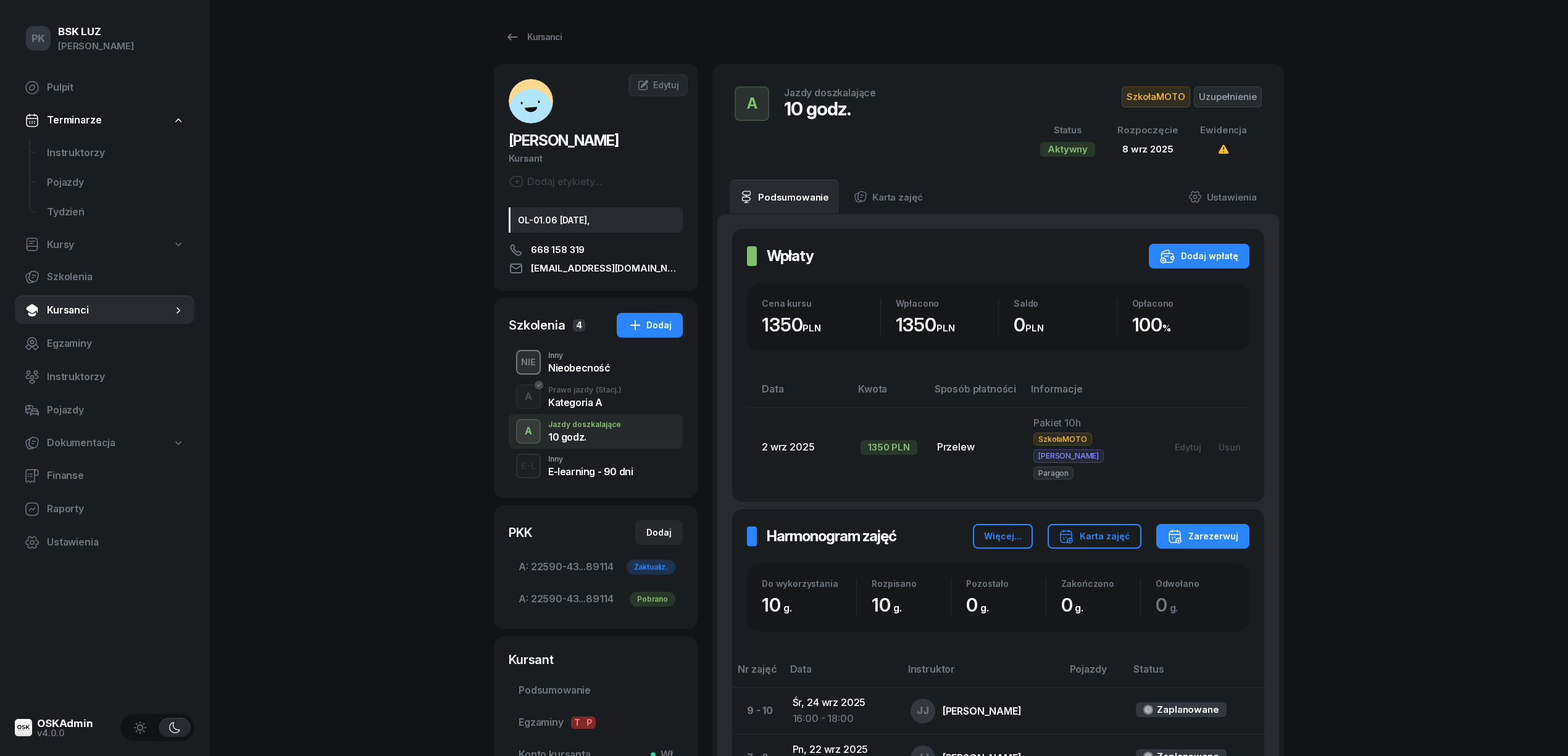
click at [562, 371] on div "Nieobecność" at bounding box center [579, 368] width 62 height 10
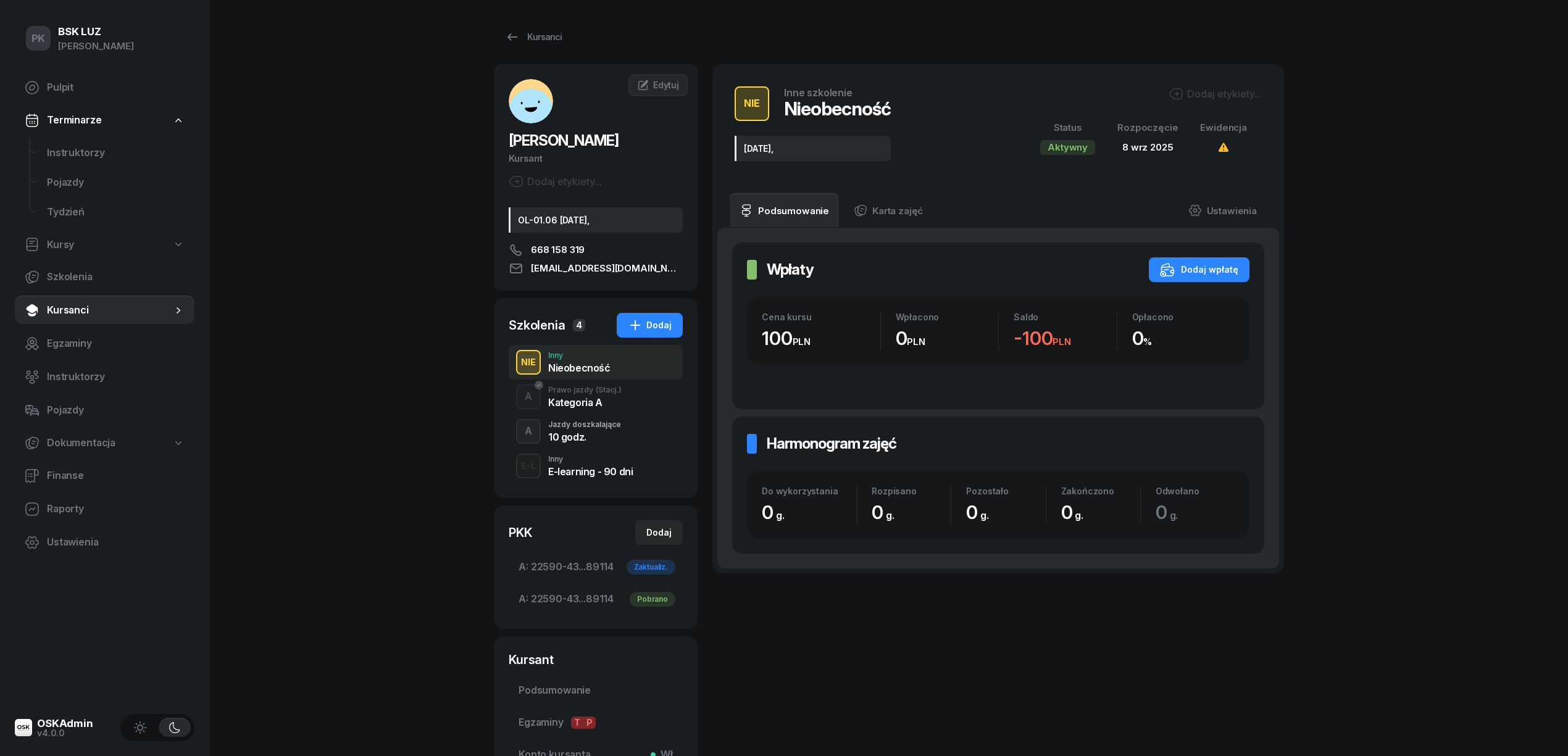
click at [1215, 89] on div "Dodaj etykiety..." at bounding box center [1215, 94] width 93 height 15
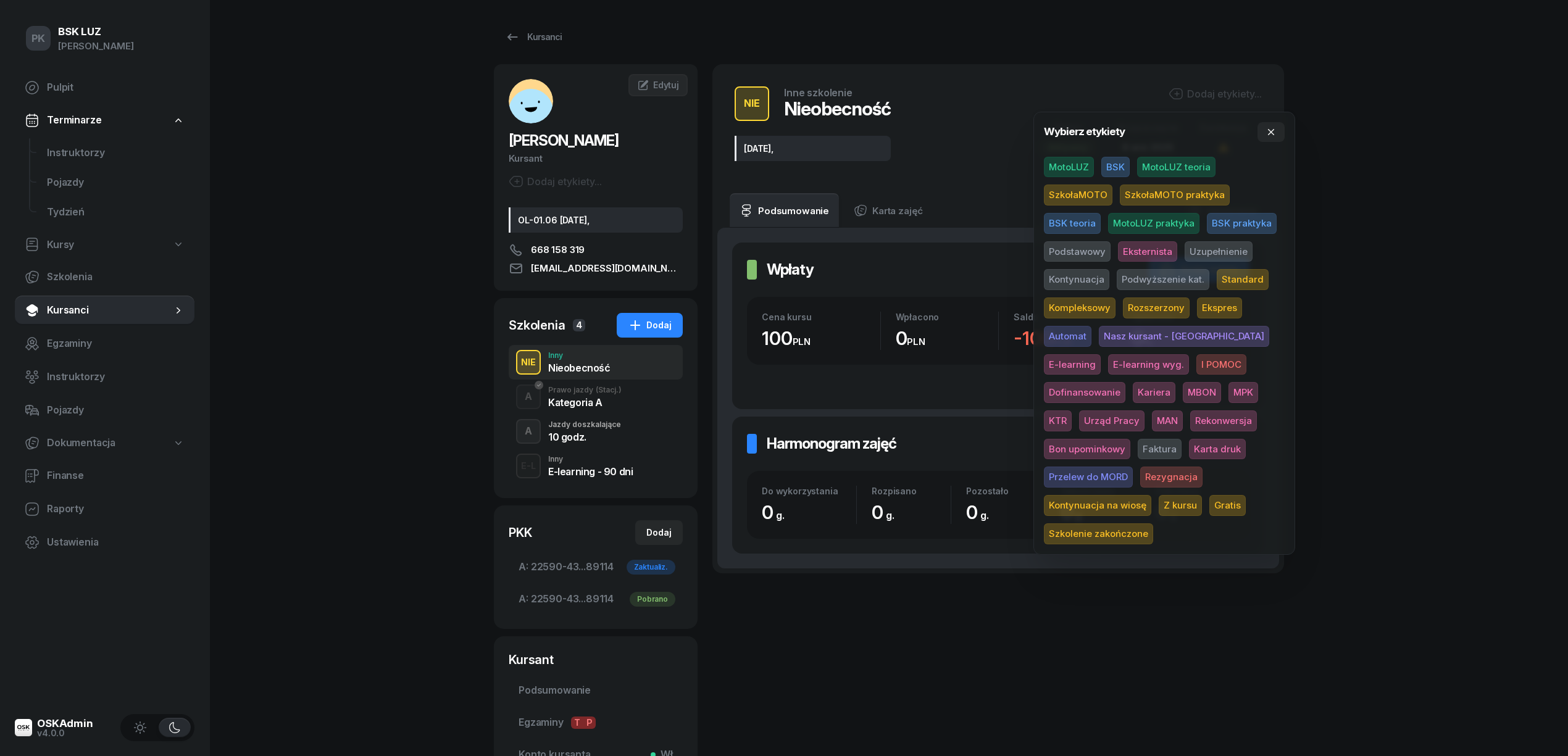
click at [1075, 189] on span "SzkołaMOTO" at bounding box center [1078, 195] width 68 height 21
click at [280, 240] on div "PK BSK [PERSON_NAME] Pulpit Terminarze Instruktorzy Pojazdy Tydzień Kursy Szkol…" at bounding box center [784, 450] width 1568 height 901
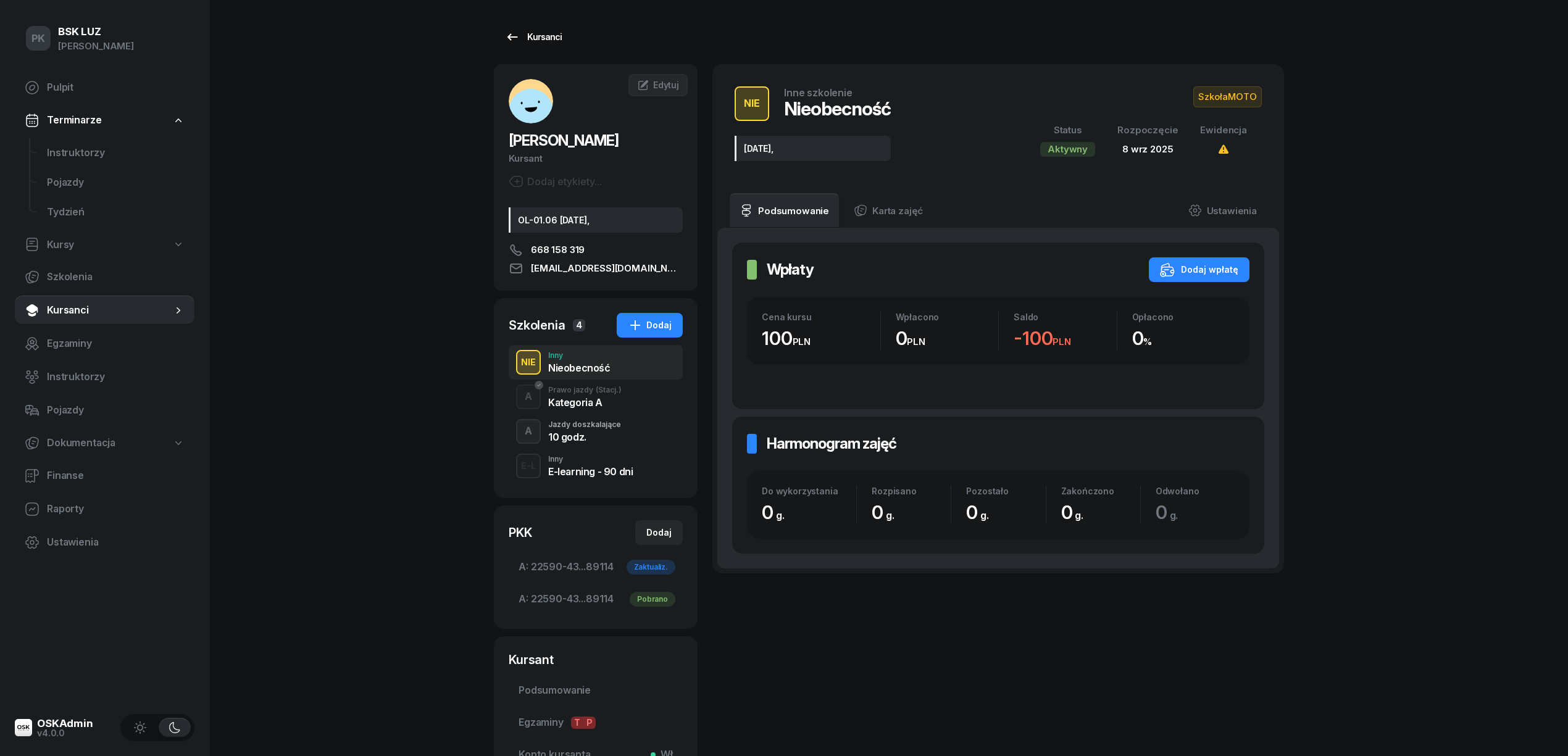
click at [539, 39] on div "Kursanci" at bounding box center [533, 37] width 56 height 15
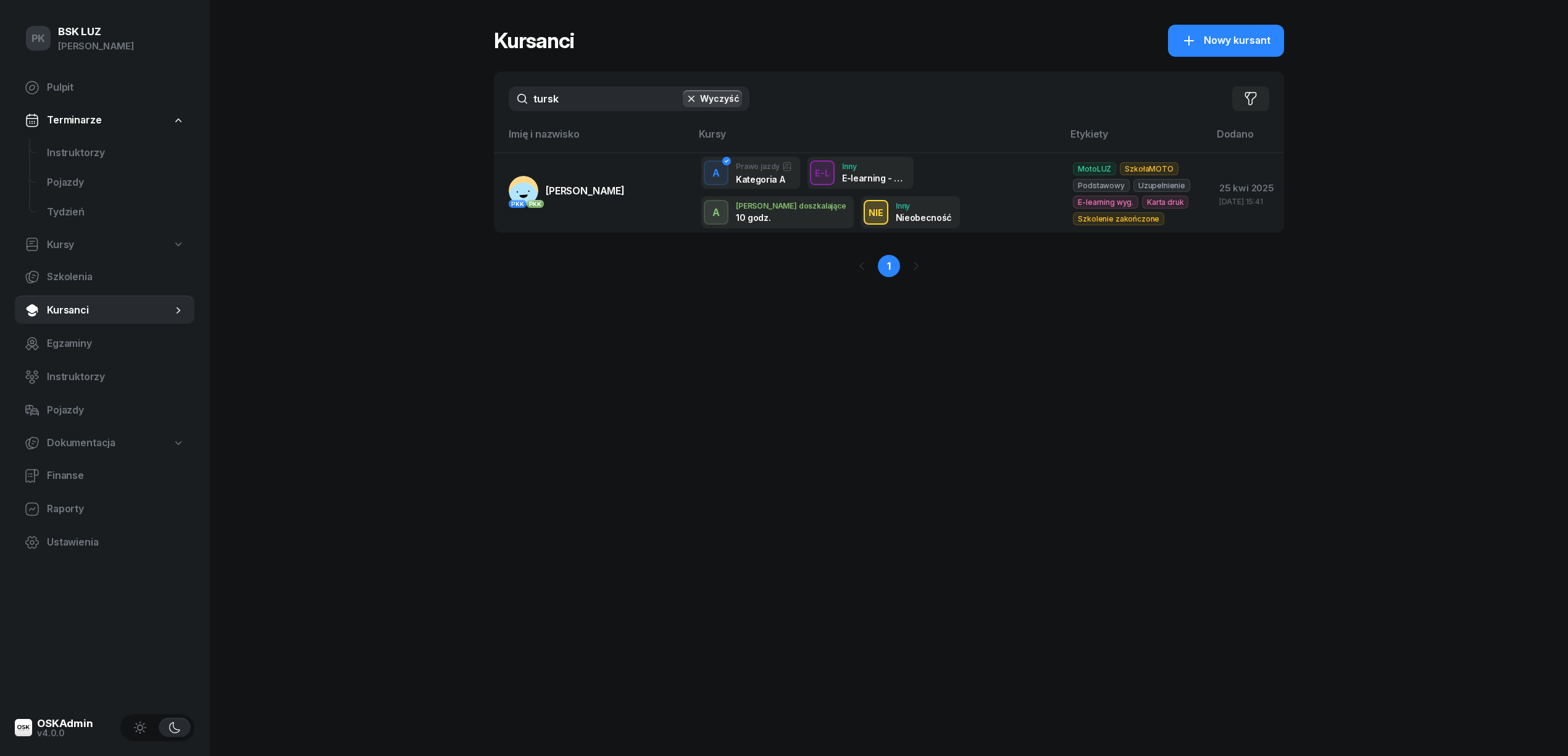
drag, startPoint x: 598, startPoint y: 108, endPoint x: 418, endPoint y: 89, distance: 181.0
click at [418, 89] on div "PK BSK [PERSON_NAME] Pulpit Terminarze Instruktorzy Pojazdy Tydzień Kursy Szkol…" at bounding box center [784, 378] width 1568 height 756
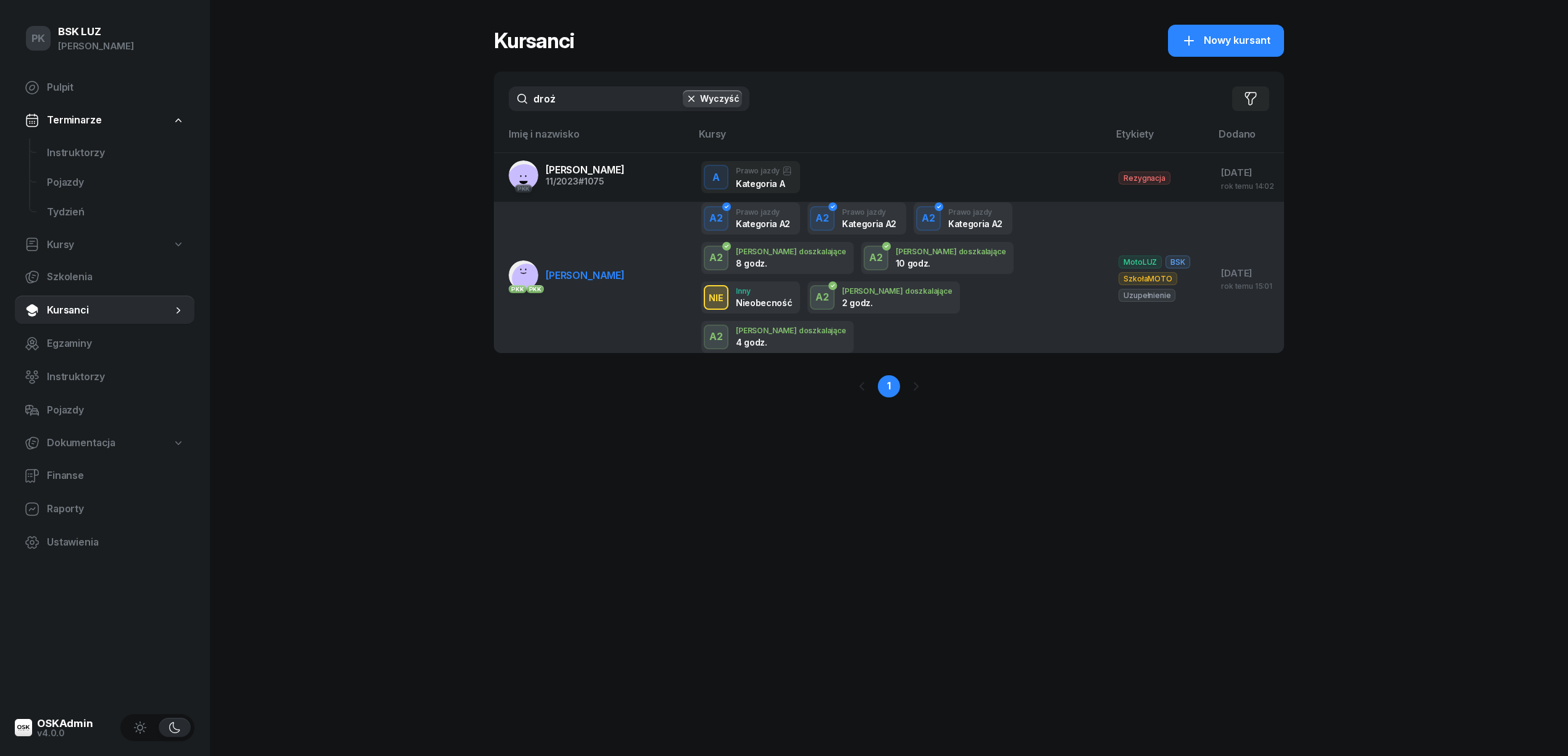
type input "droż"
click at [628, 247] on td "PKK PKK [PERSON_NAME]" at bounding box center [592, 278] width 198 height 151
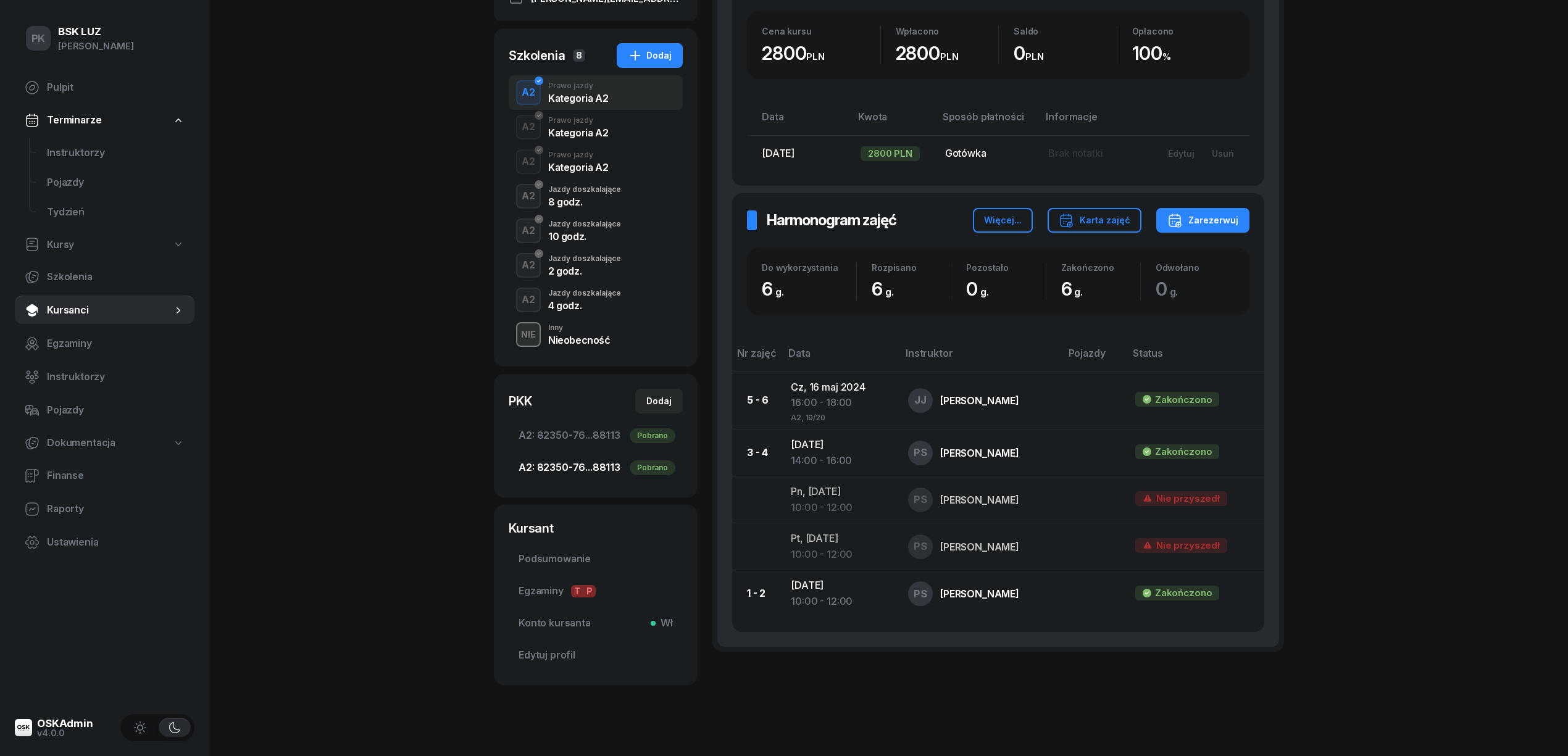
scroll to position [287, 0]
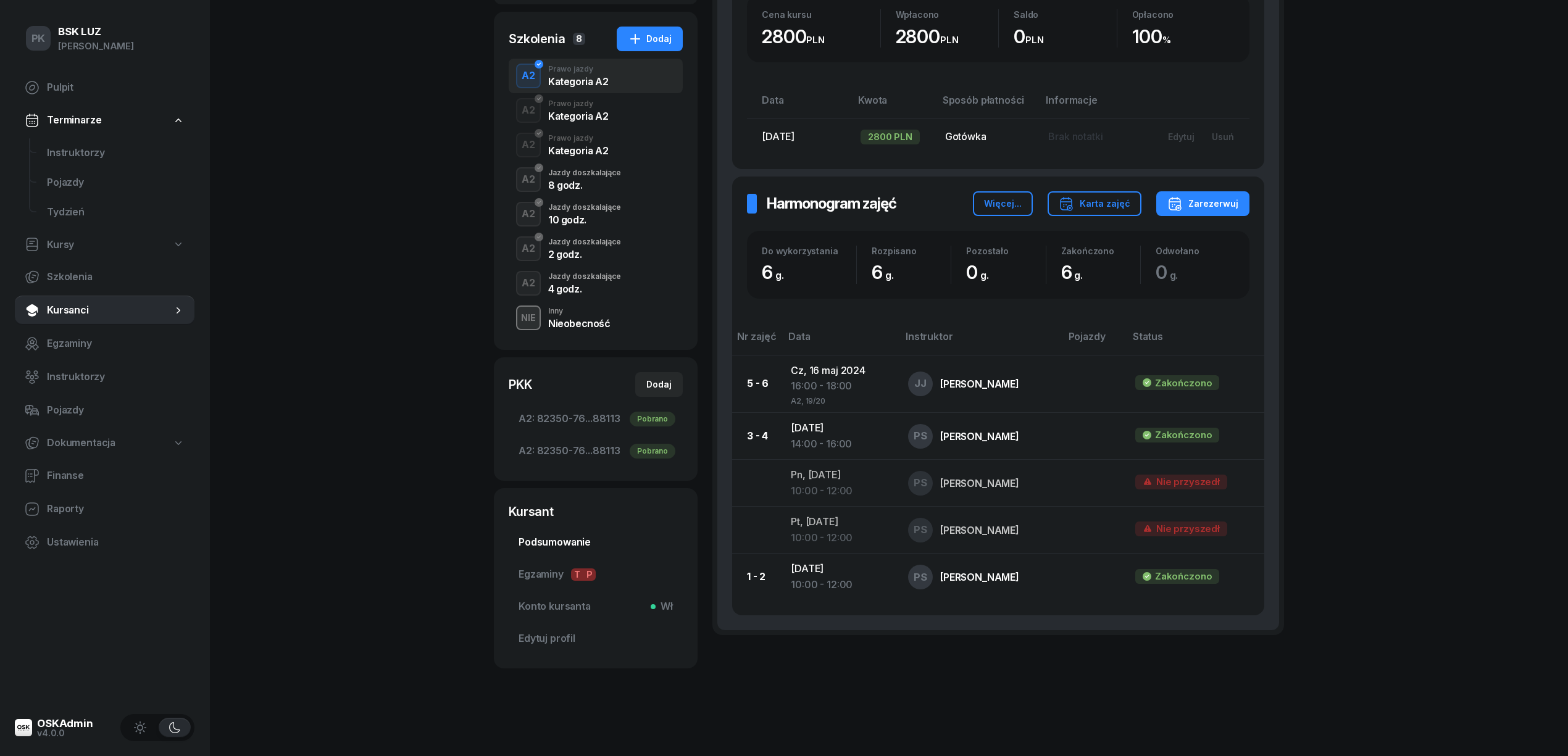
click at [563, 529] on link "Podsumowanie" at bounding box center [595, 542] width 174 height 30
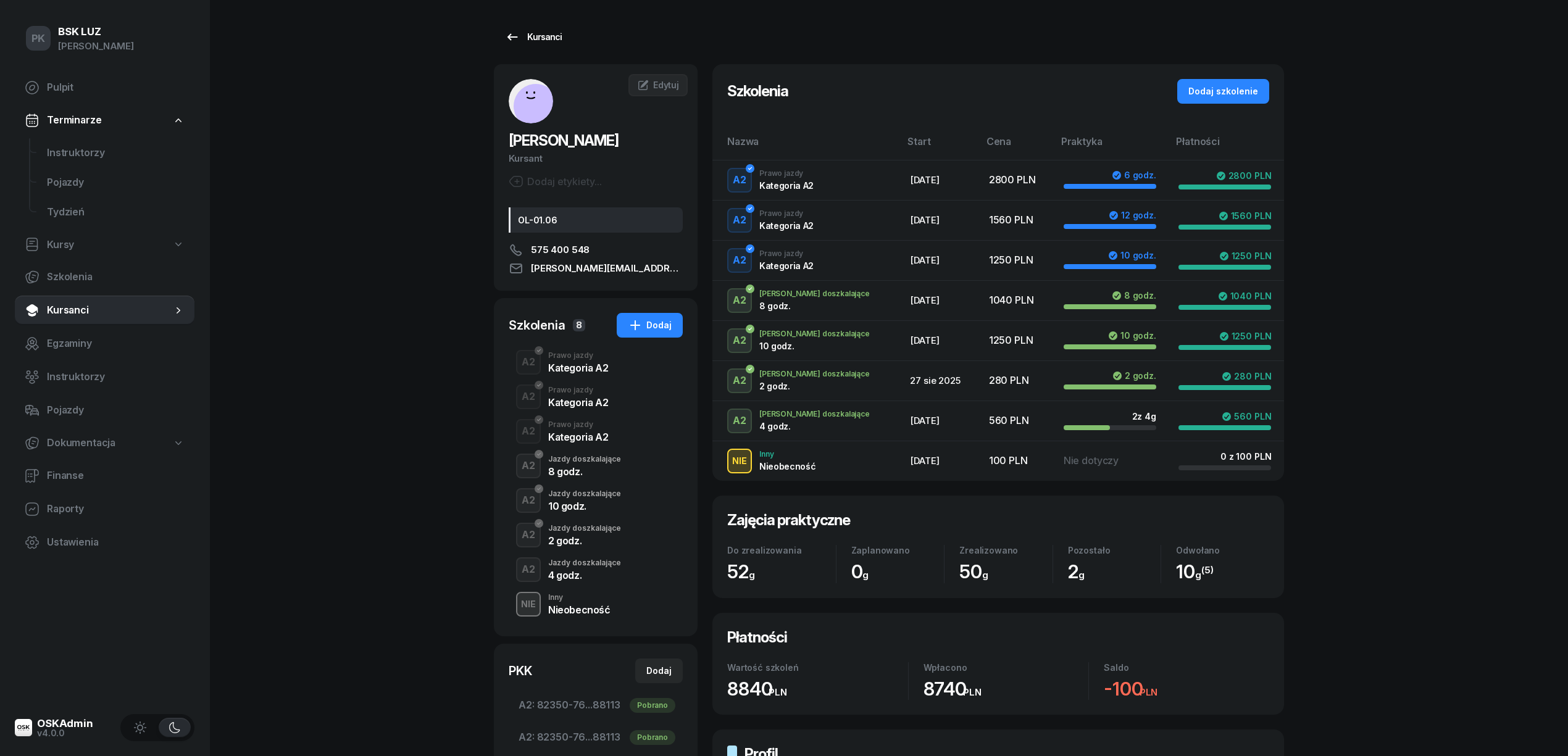
click at [547, 37] on div "Kursanci" at bounding box center [533, 37] width 56 height 15
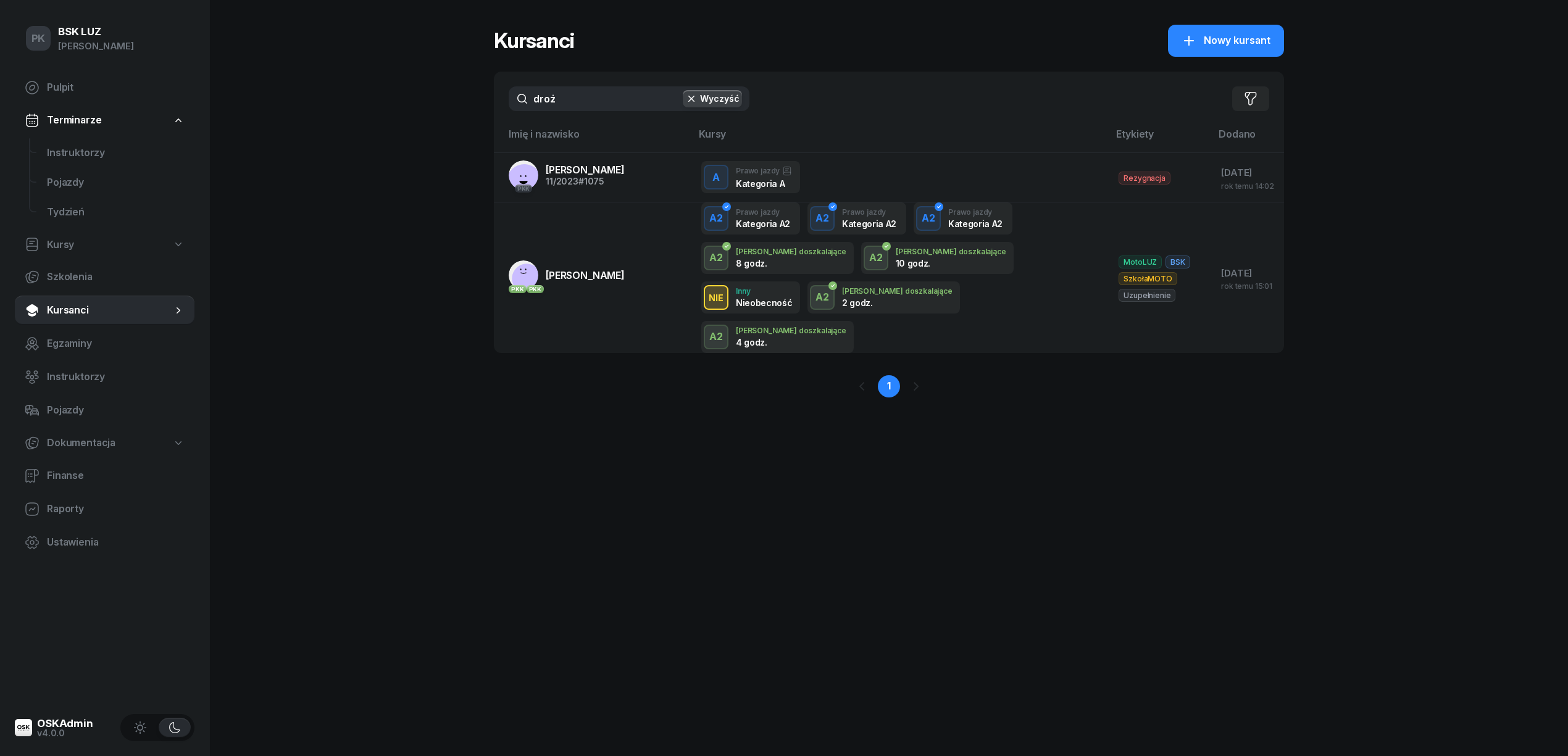
drag, startPoint x: 581, startPoint y: 108, endPoint x: 470, endPoint y: 105, distance: 111.0
click at [470, 105] on div "PK BSK [PERSON_NAME] Pulpit Terminarze Instruktorzy Pojazdy Tydzień Kursy Szkol…" at bounding box center [784, 378] width 1568 height 756
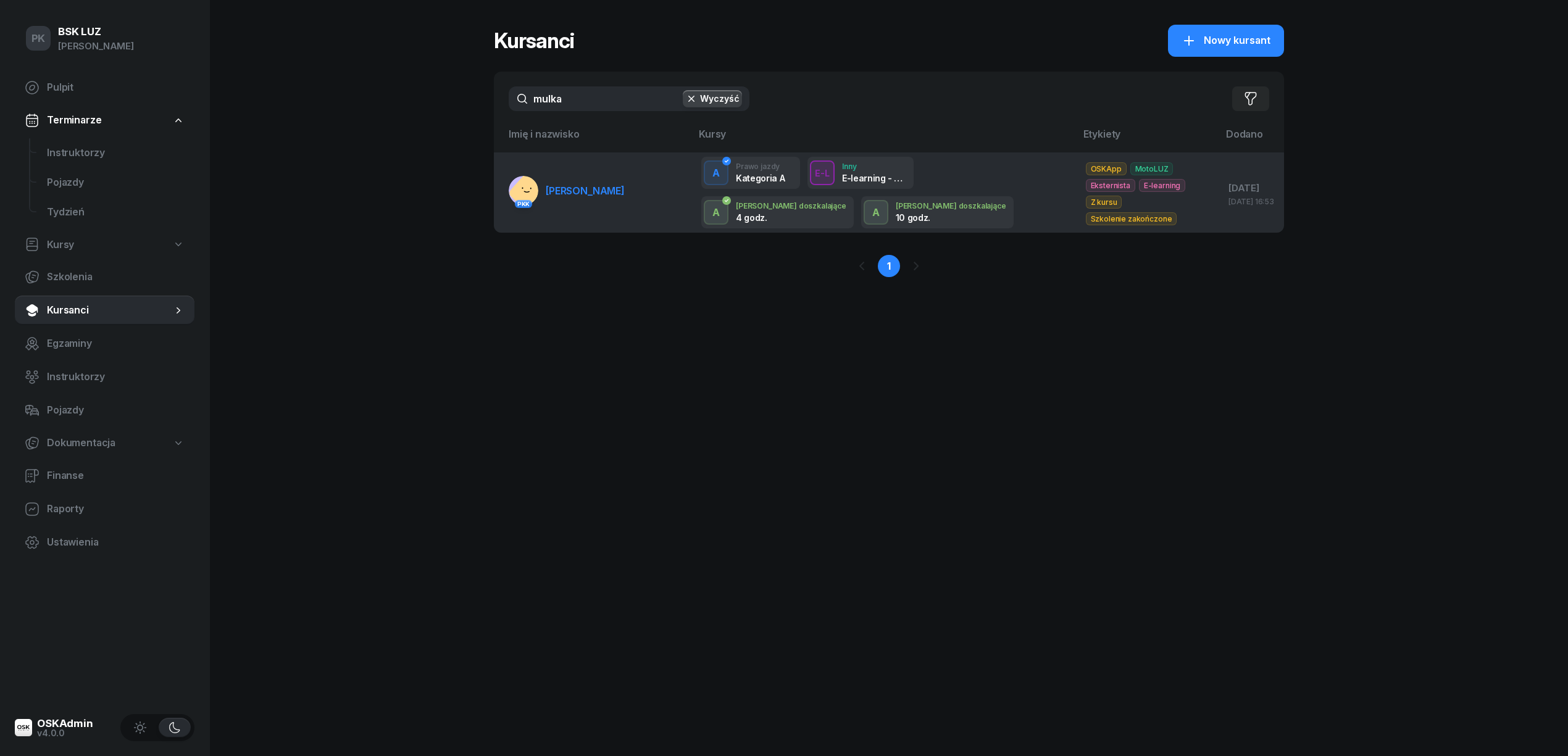
type input "mulka"
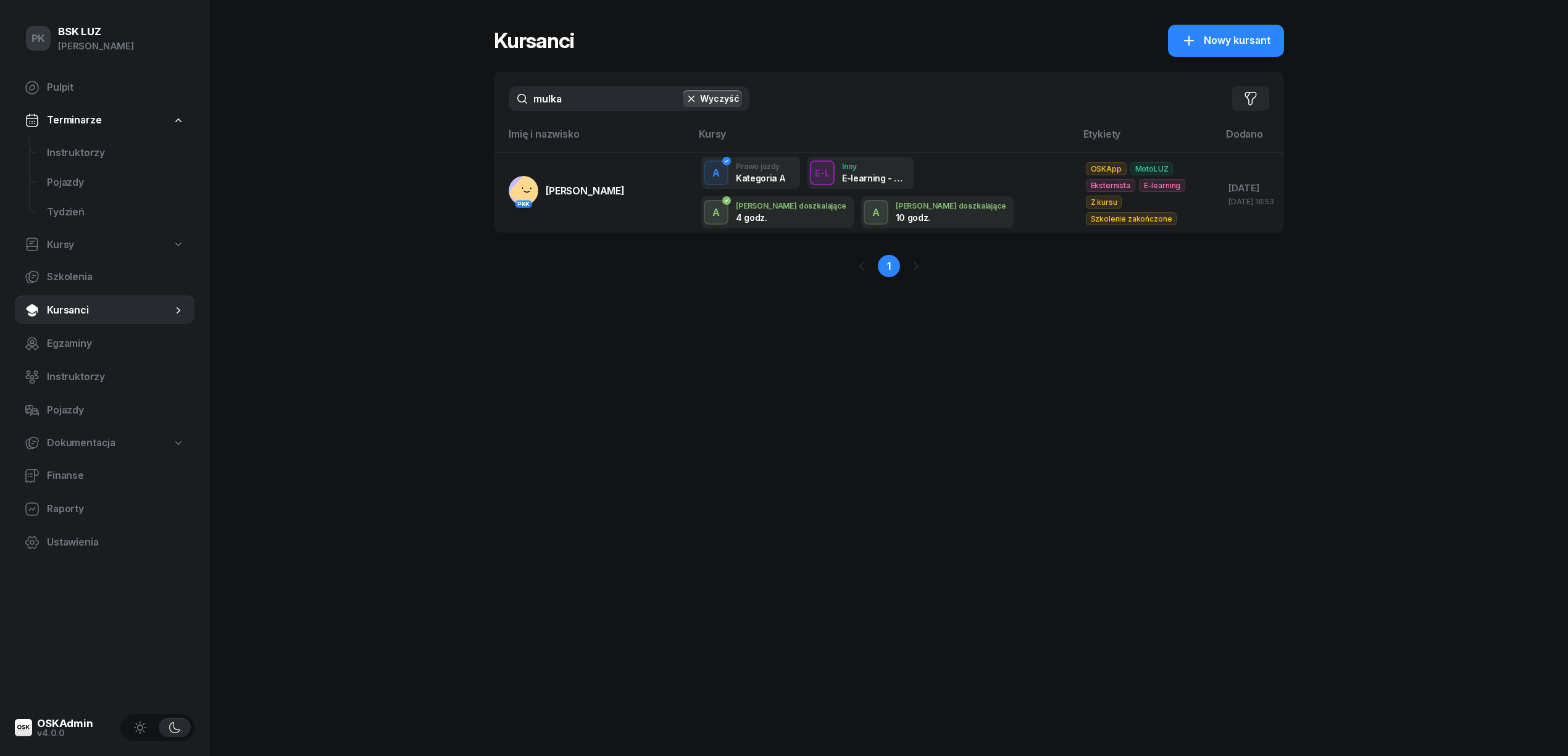
click at [555, 192] on link "PKK [PERSON_NAME]" at bounding box center [566, 190] width 116 height 30
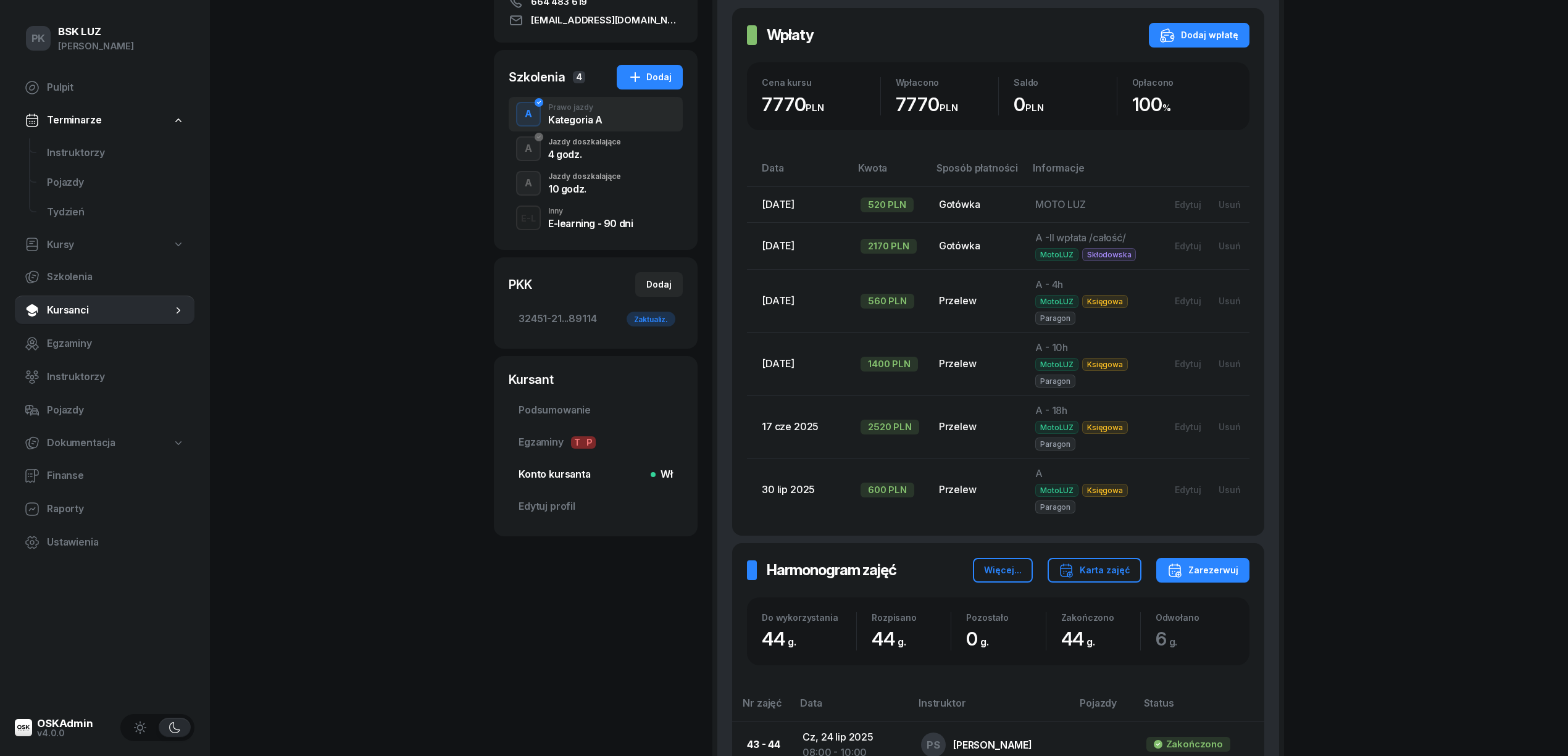
scroll to position [247, 0]
click at [559, 411] on span "Podsumowanie" at bounding box center [595, 409] width 154 height 16
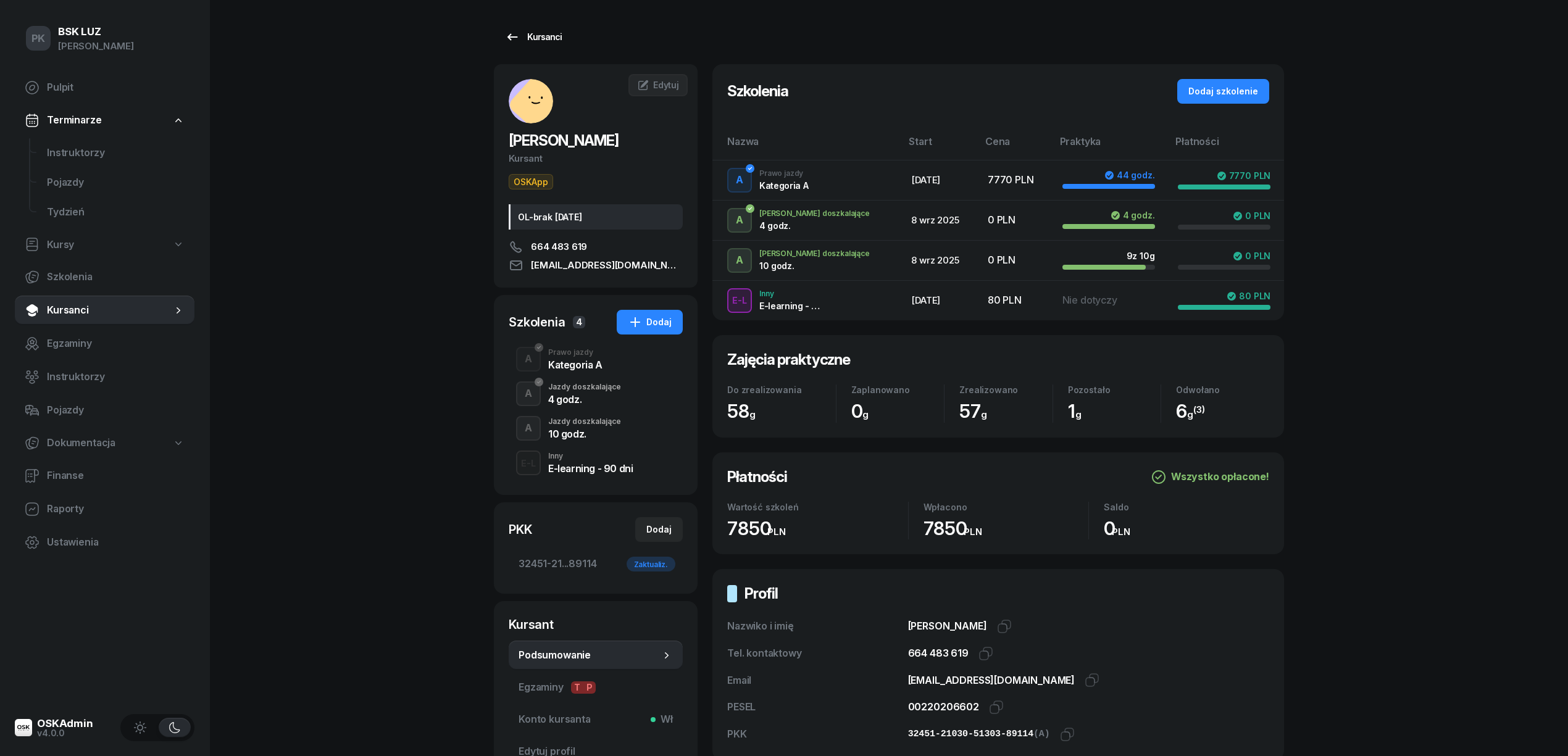
click at [556, 46] on link "Kursanci" at bounding box center [533, 36] width 79 height 25
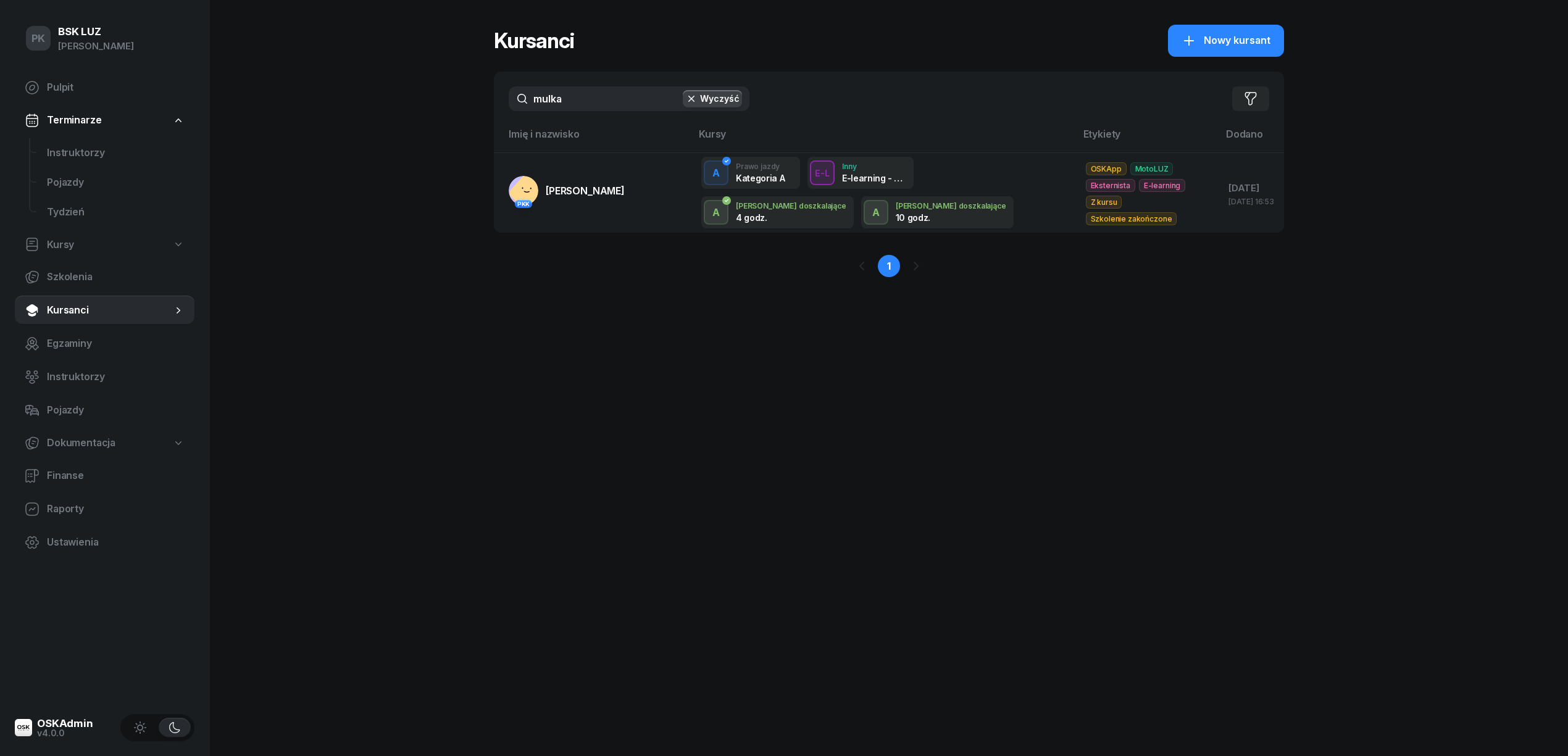
drag, startPoint x: 579, startPoint y: 97, endPoint x: 452, endPoint y: 117, distance: 128.6
click at [452, 117] on div "PK BSK [PERSON_NAME] Pulpit Terminarze Instruktorzy Pojazdy Tydzień Kursy Szkol…" at bounding box center [784, 378] width 1568 height 756
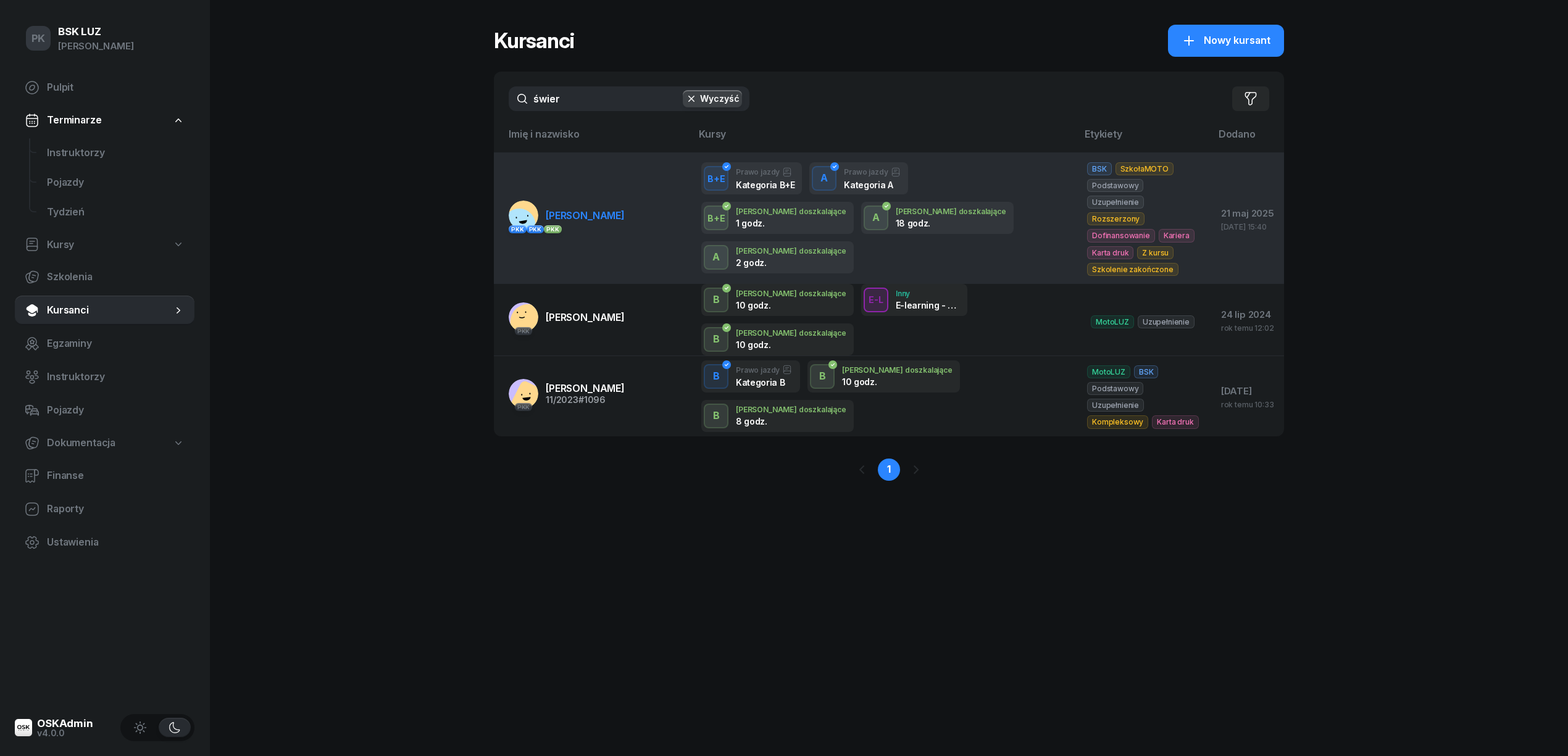
type input "świer"
click at [589, 212] on span "[PERSON_NAME]" at bounding box center [585, 216] width 79 height 13
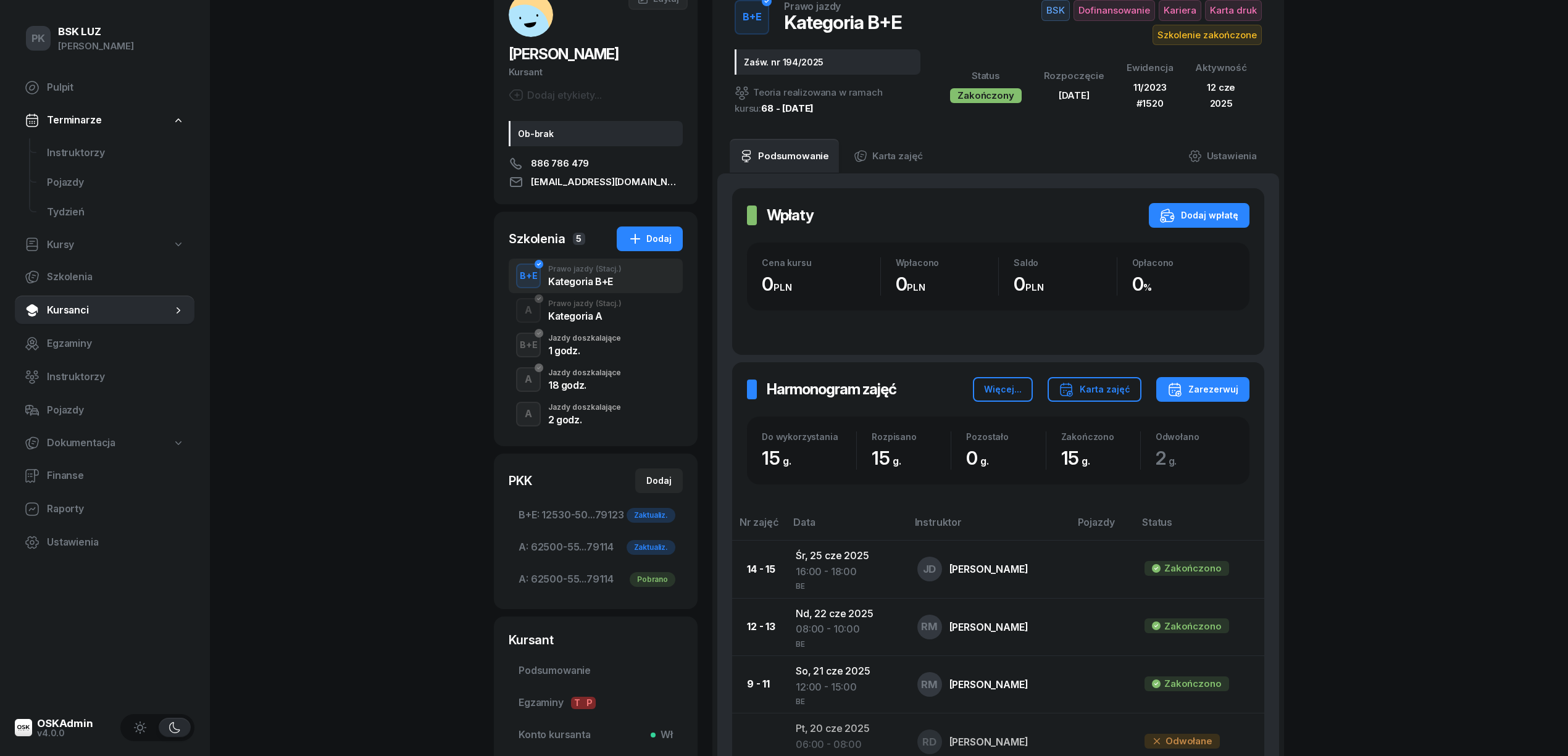
scroll to position [164, 0]
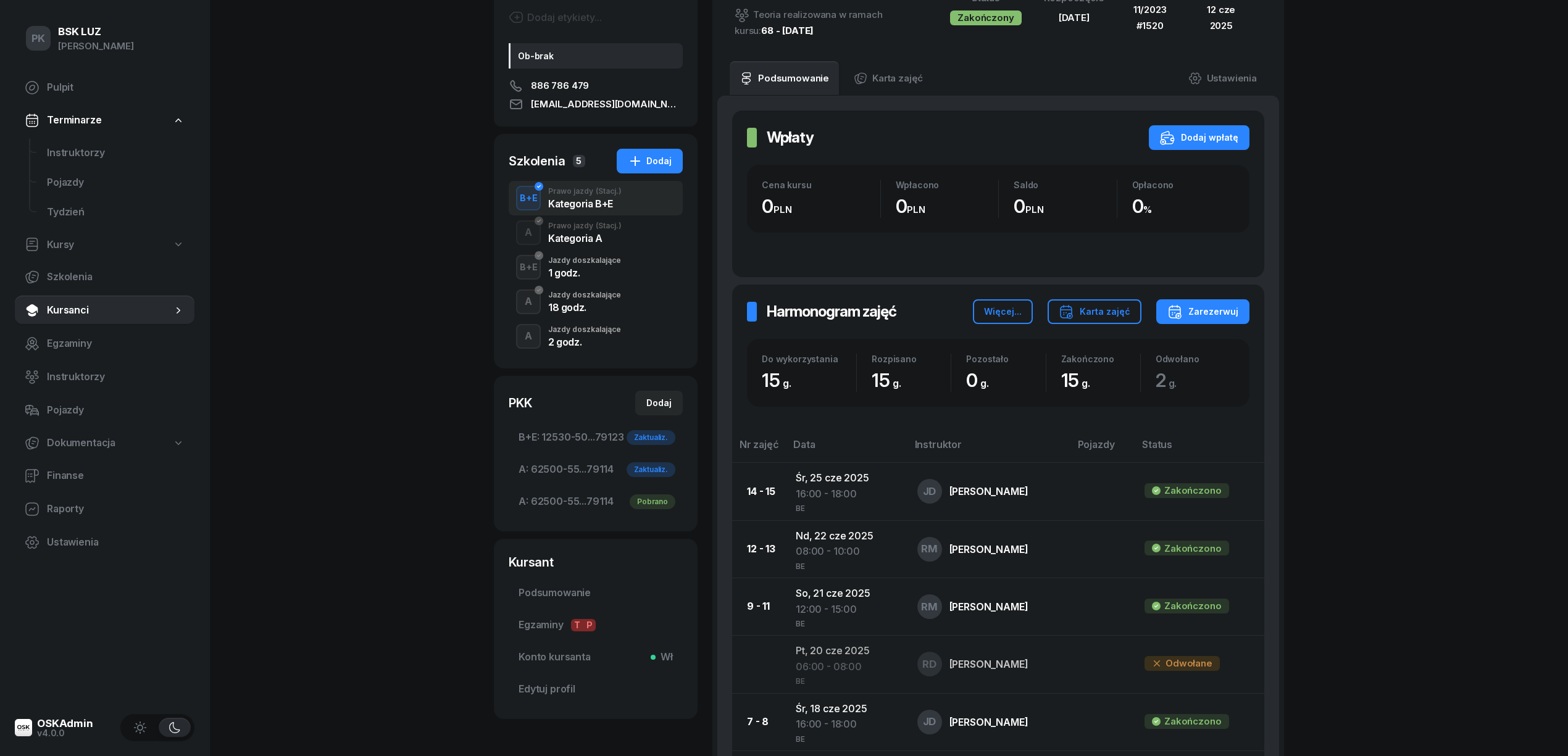
click at [576, 344] on div "2 godz." at bounding box center [585, 342] width 73 height 10
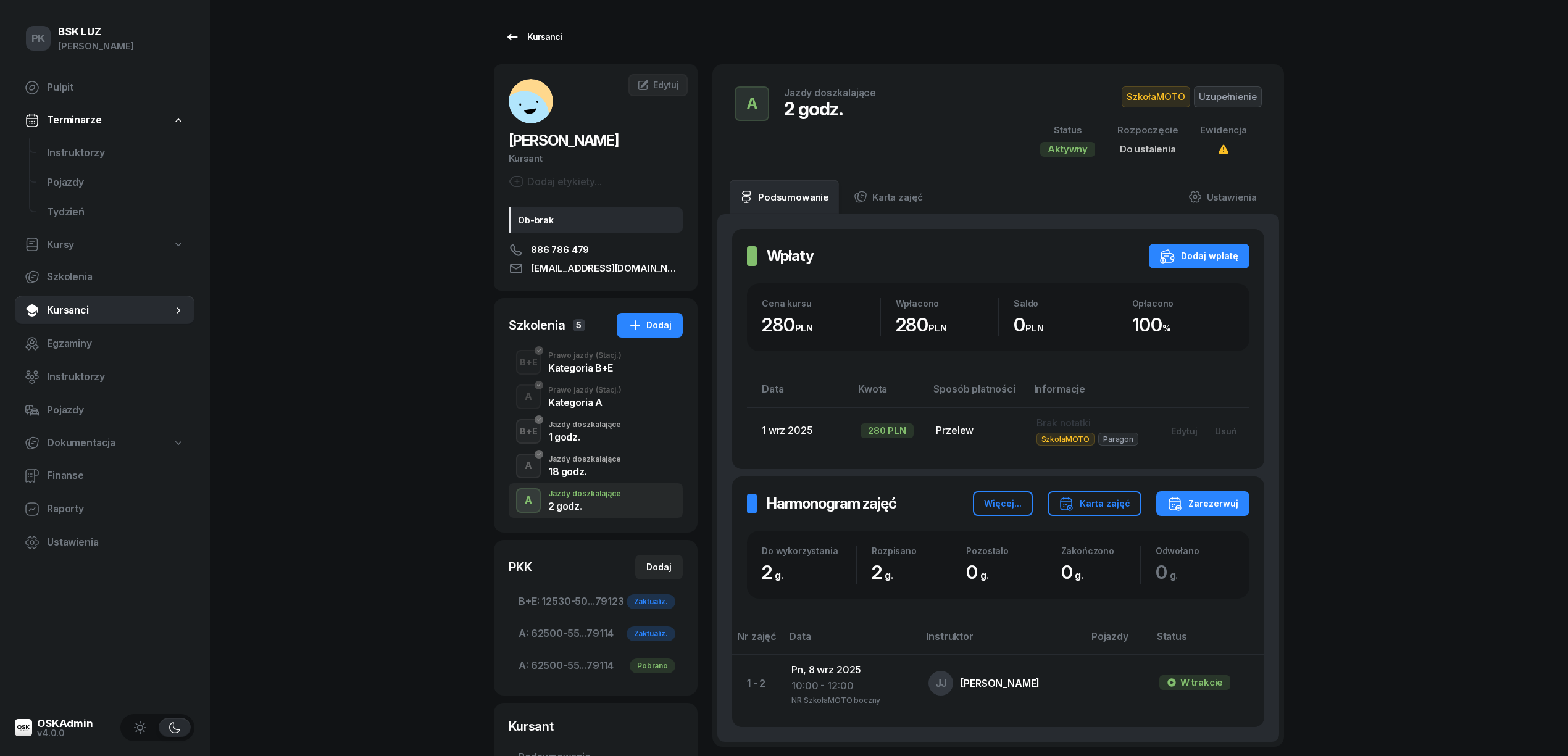
click at [542, 38] on div "Kursanci" at bounding box center [533, 37] width 56 height 15
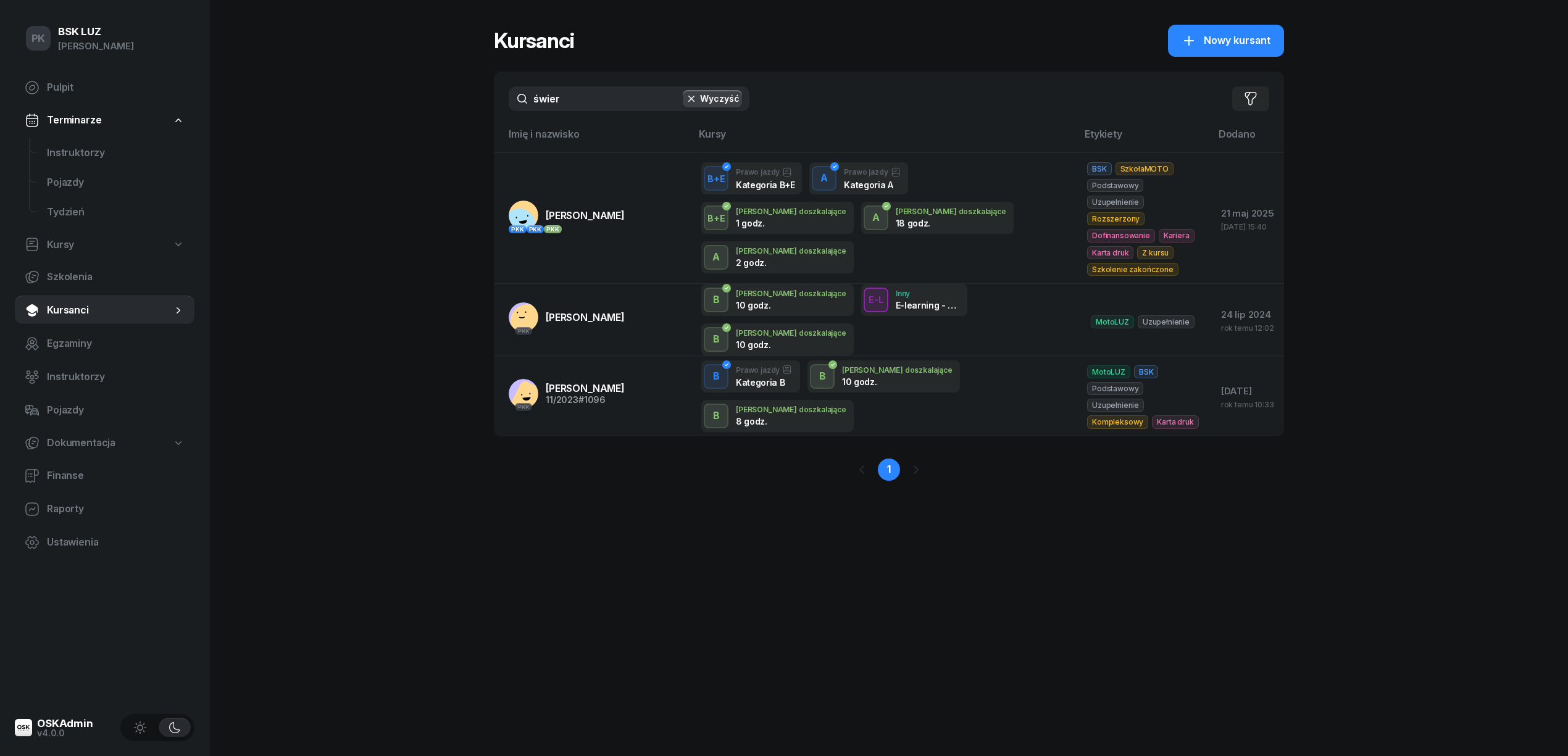
drag, startPoint x: 581, startPoint y: 95, endPoint x: 467, endPoint y: 94, distance: 114.0
click at [499, 97] on div "świer Wyczyść Filtruj" at bounding box center [889, 99] width 791 height 55
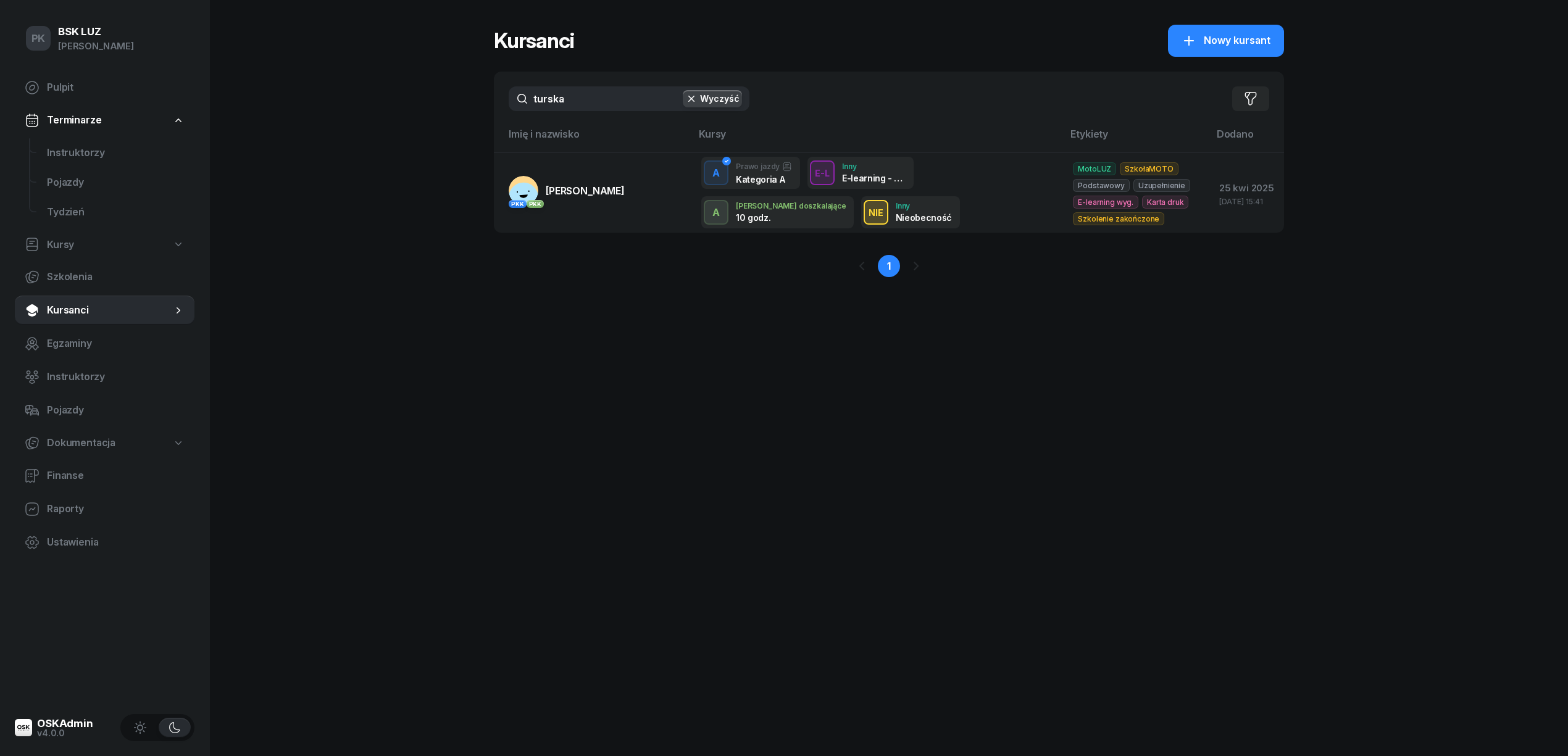
type input "turska"
click at [624, 205] on link "PKK PKK [PERSON_NAME]" at bounding box center [566, 190] width 116 height 30
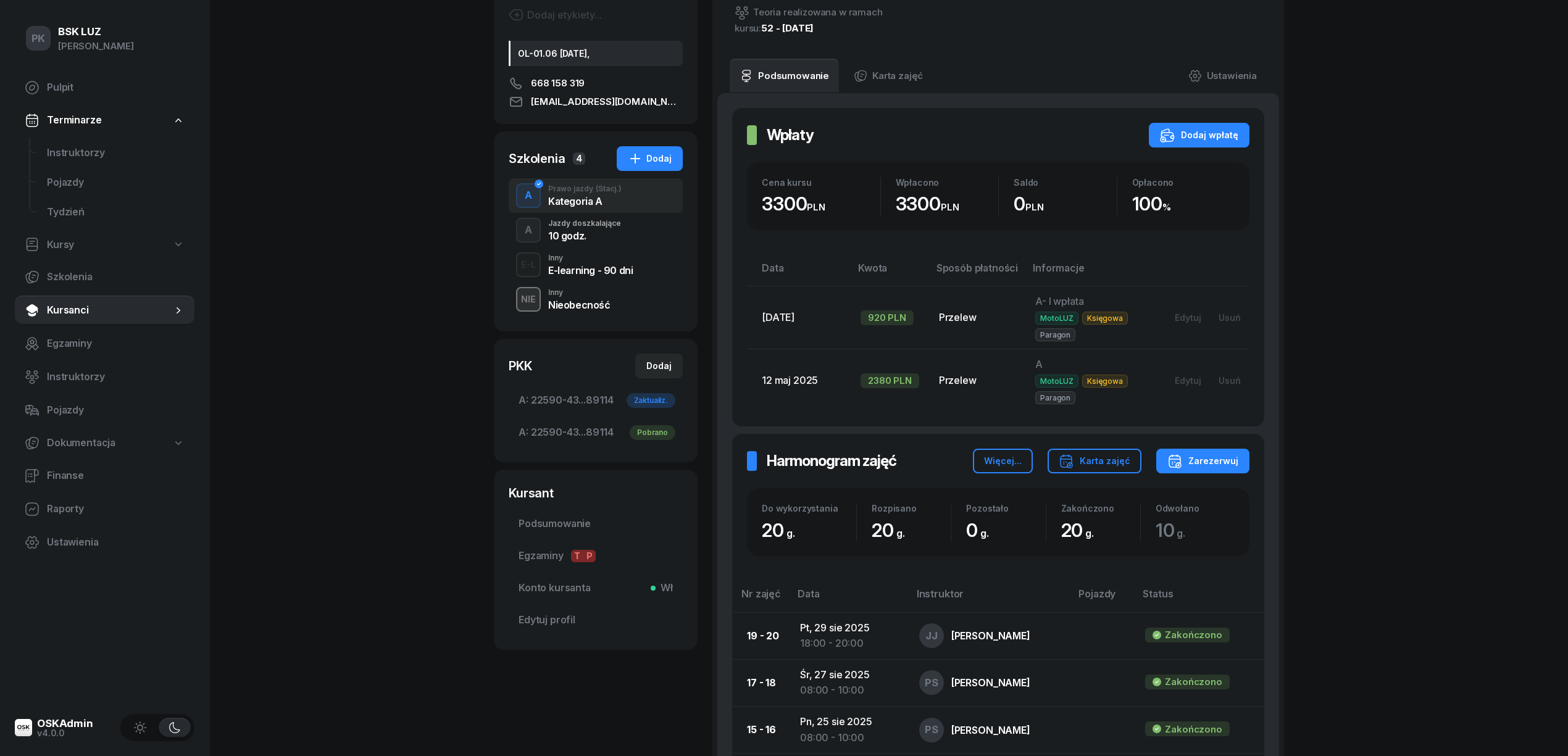
scroll to position [82, 0]
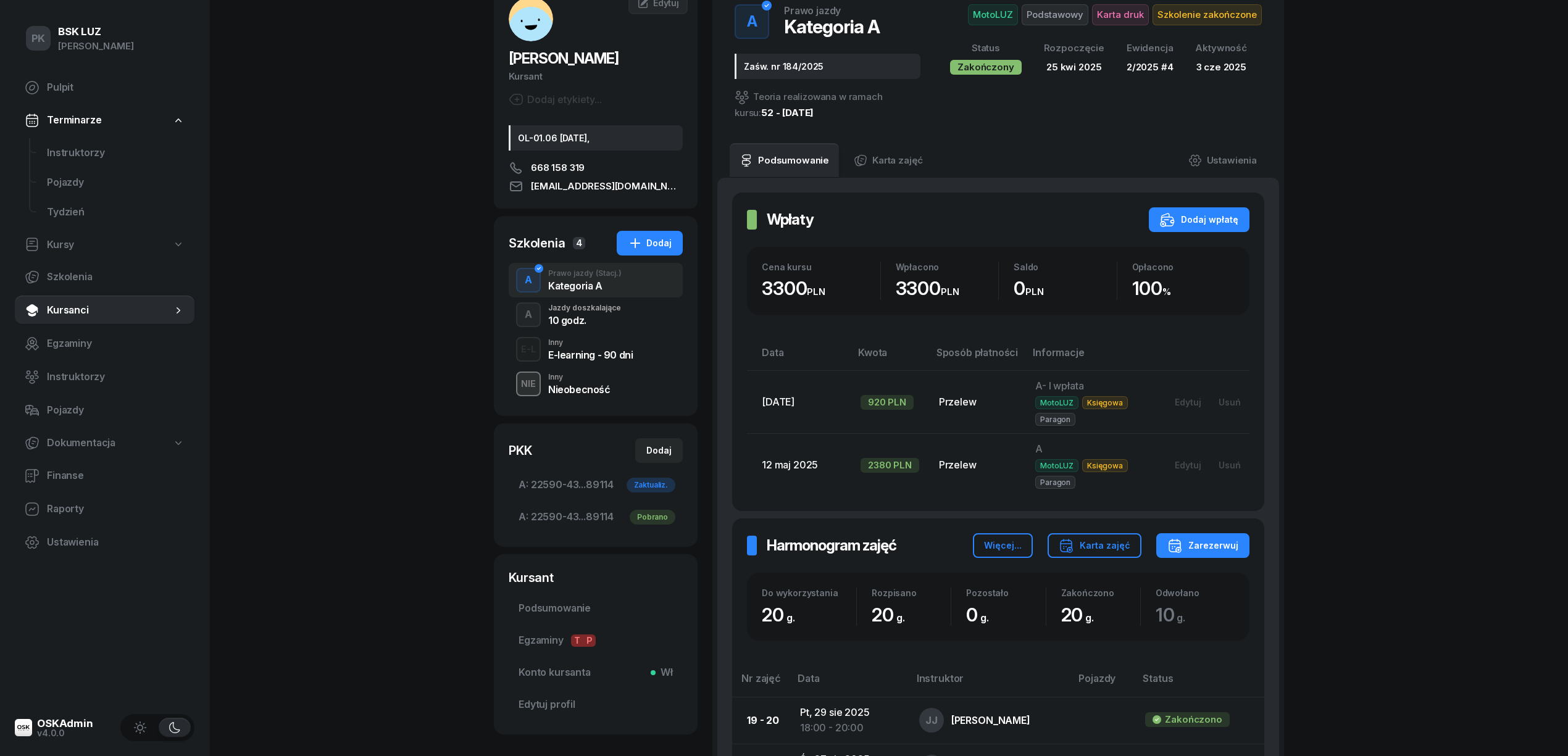
click at [596, 323] on div "10 godz." at bounding box center [585, 320] width 73 height 10
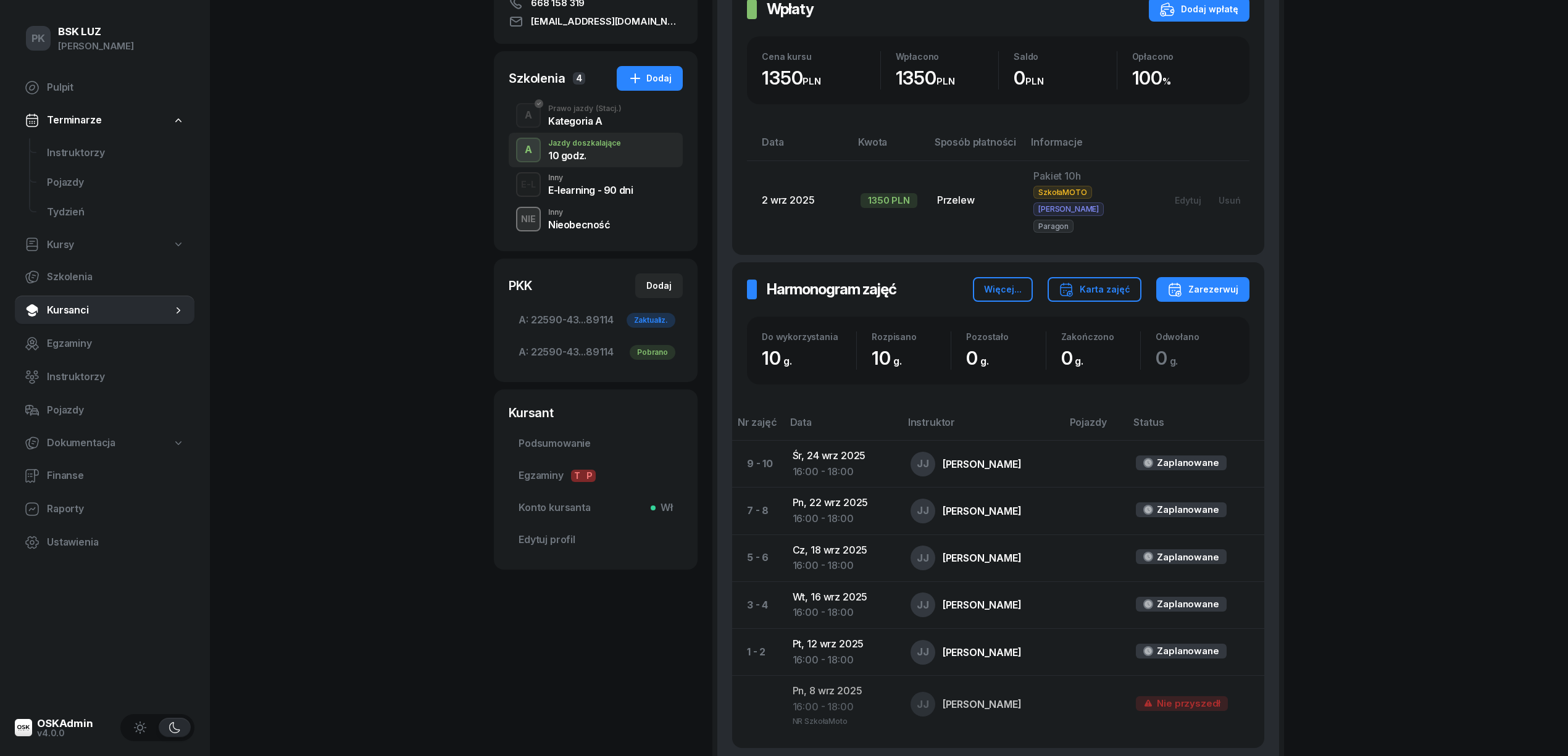
scroll to position [329, 0]
